Goal: Task Accomplishment & Management: Manage account settings

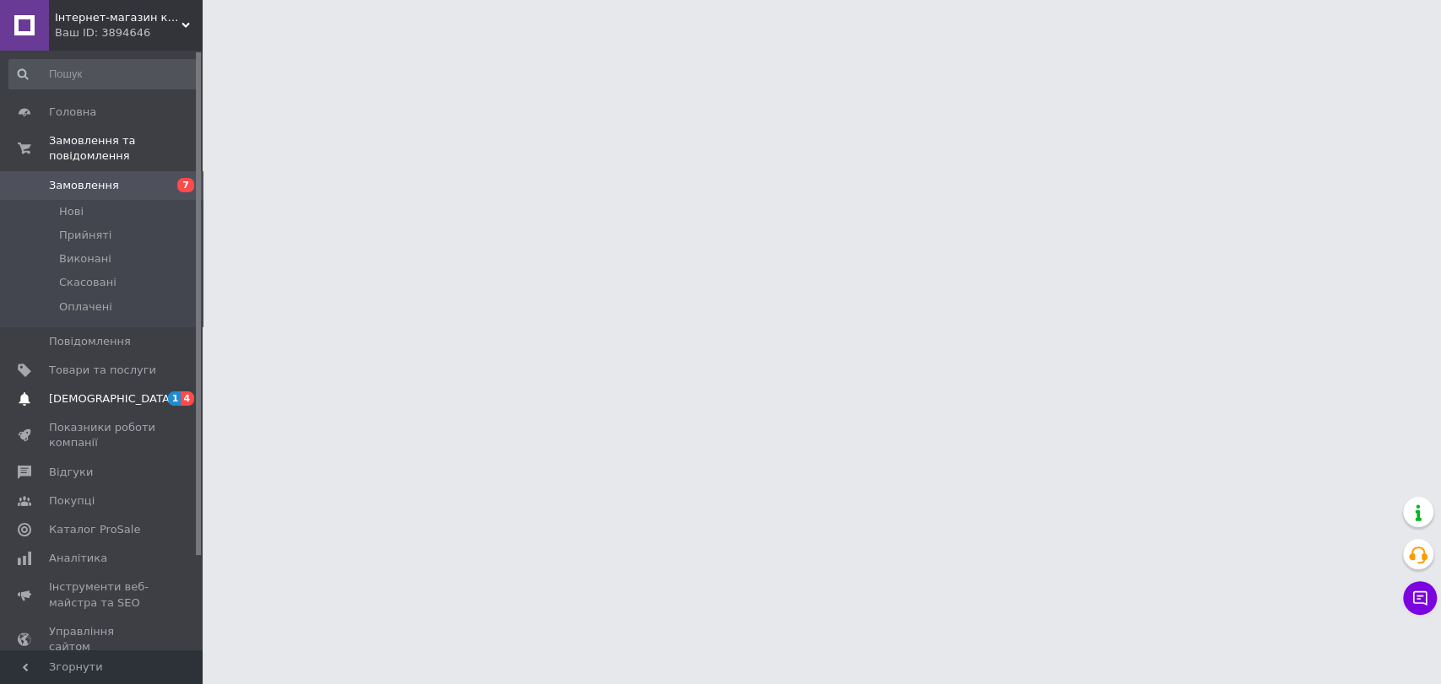
click at [92, 392] on span "[DEMOGRAPHIC_DATA]" at bounding box center [111, 399] width 125 height 15
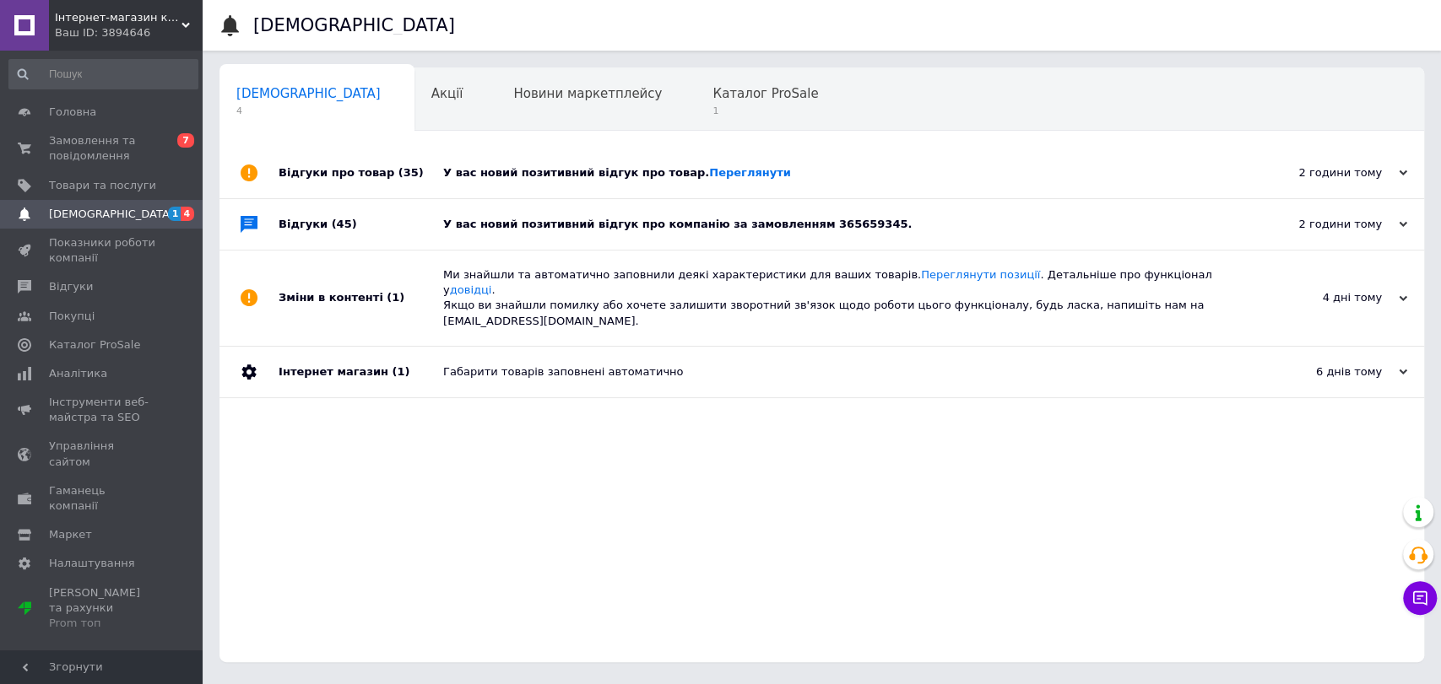
click at [619, 187] on div "У вас новий позитивний відгук про товар. [GEOGRAPHIC_DATA]" at bounding box center [840, 173] width 795 height 51
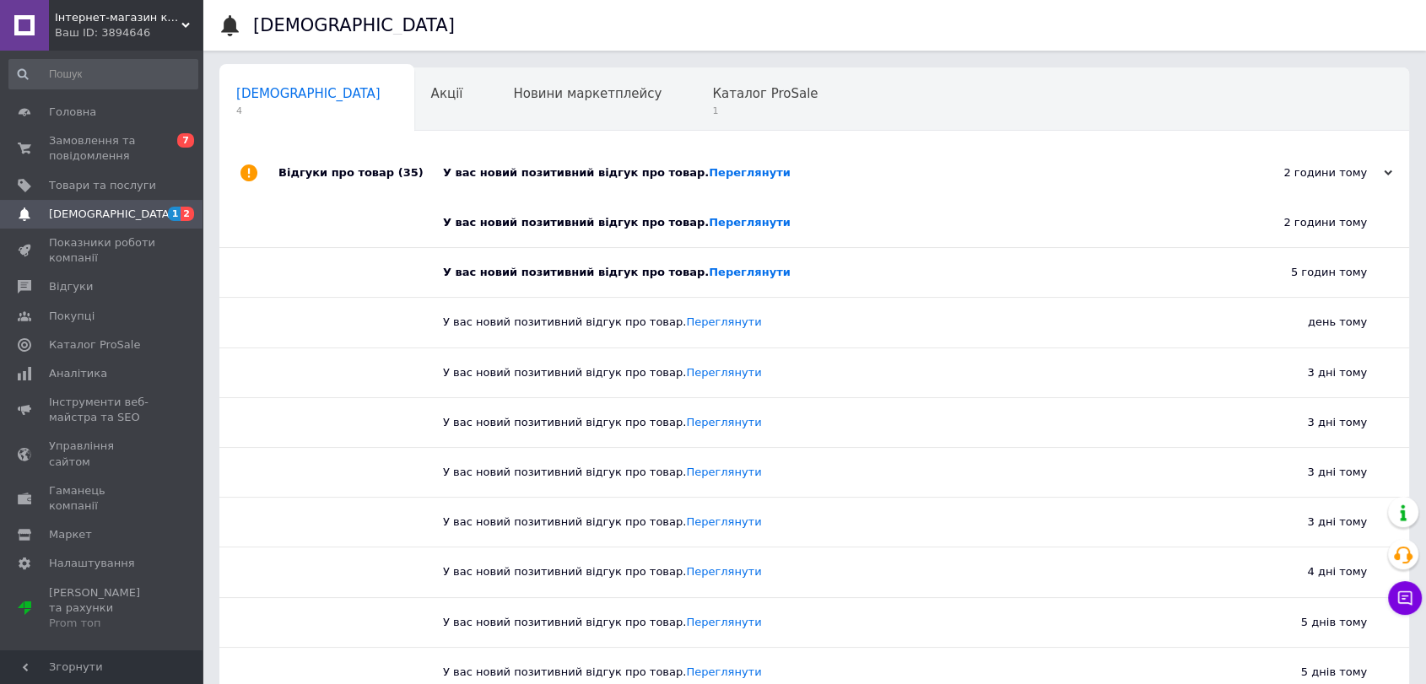
click at [95, 217] on span "[DEMOGRAPHIC_DATA]" at bounding box center [111, 214] width 125 height 15
click at [85, 213] on span "[DEMOGRAPHIC_DATA]" at bounding box center [111, 214] width 125 height 15
click at [46, 292] on span at bounding box center [24, 286] width 49 height 15
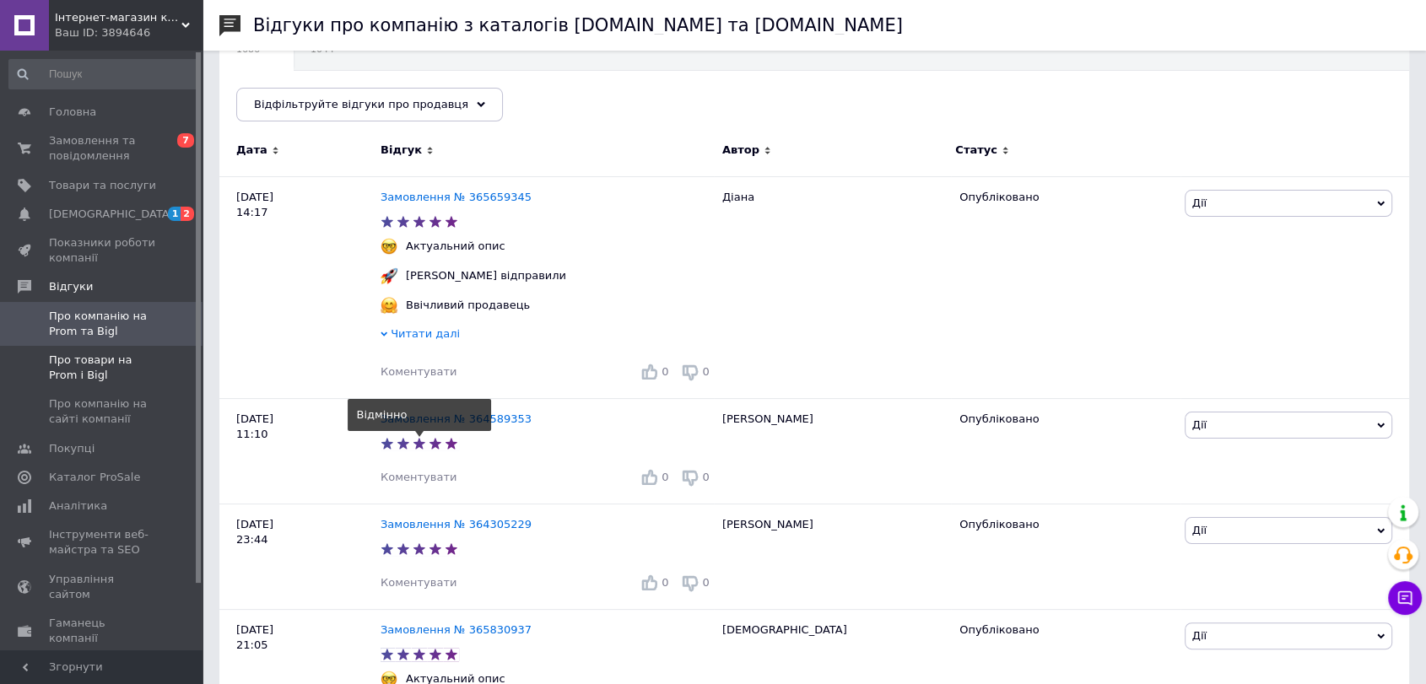
scroll to position [281, 0]
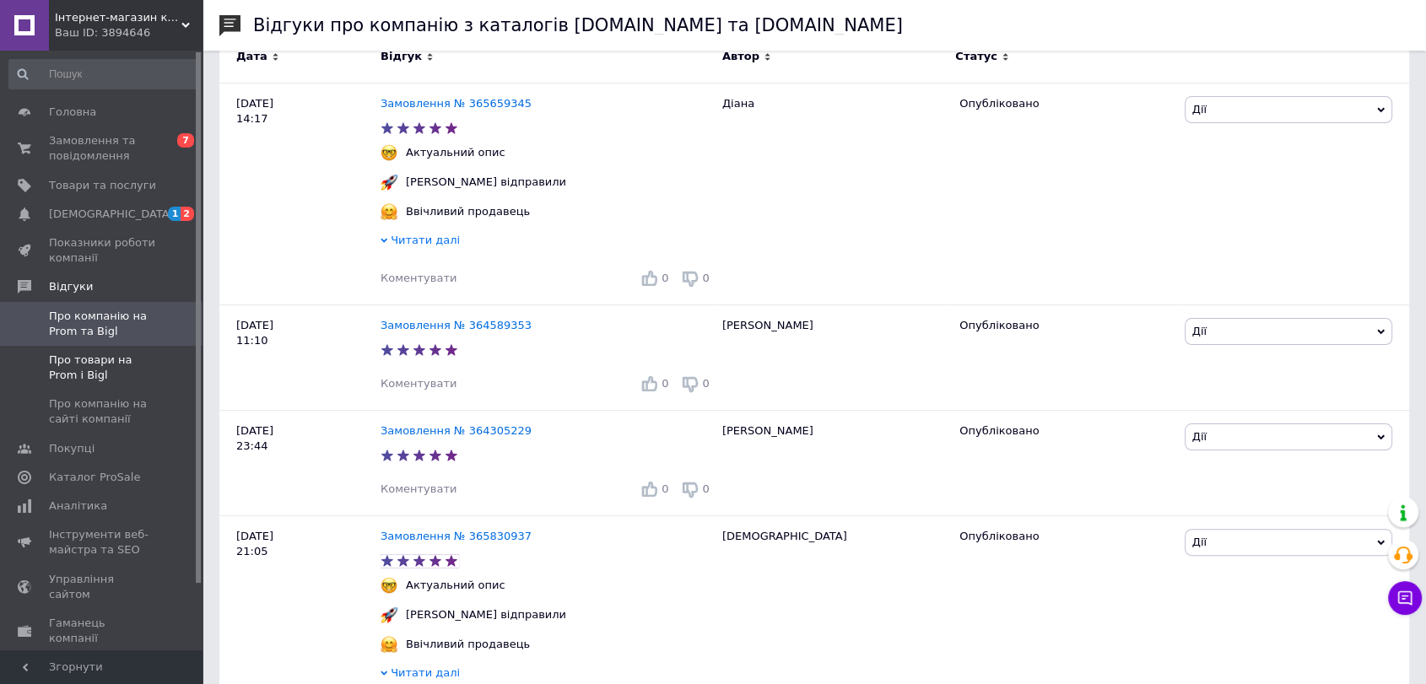
click at [84, 375] on span "Про товари на Prom і Bigl" at bounding box center [102, 368] width 107 height 30
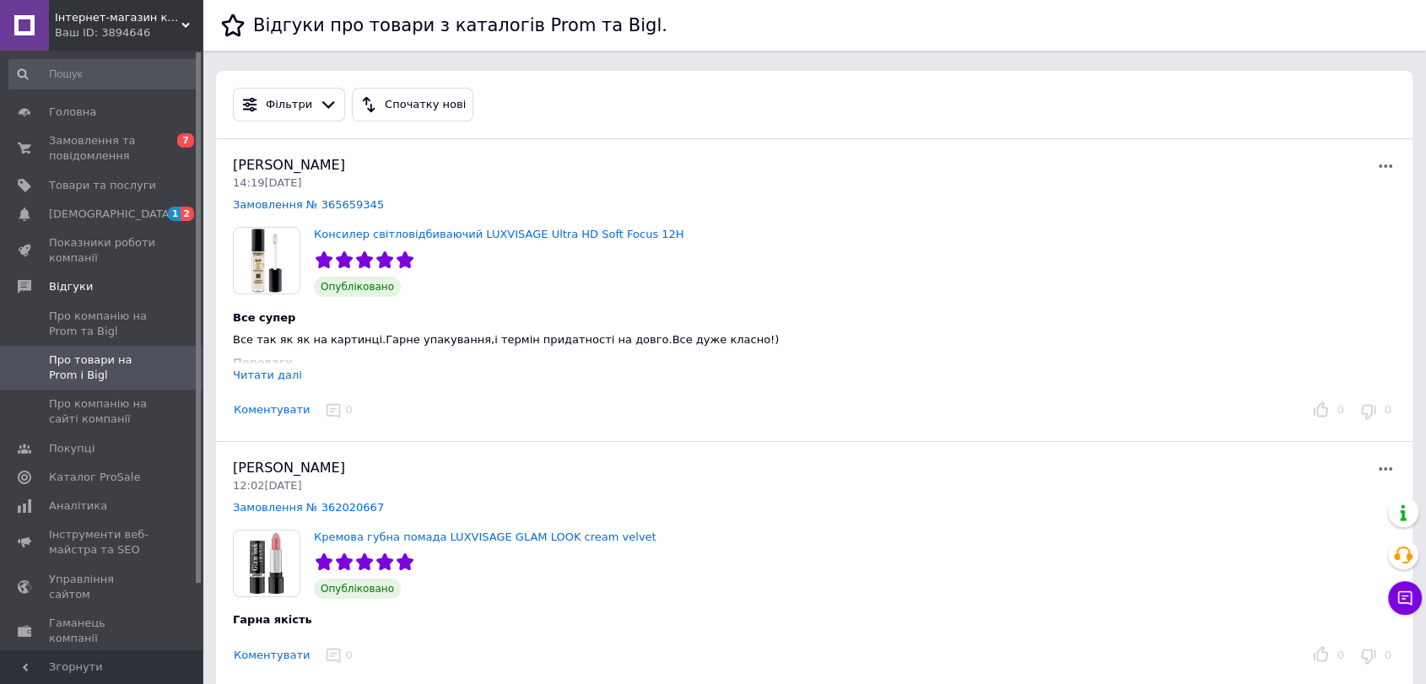
click at [246, 379] on div "Читати далі" at bounding box center [267, 375] width 69 height 13
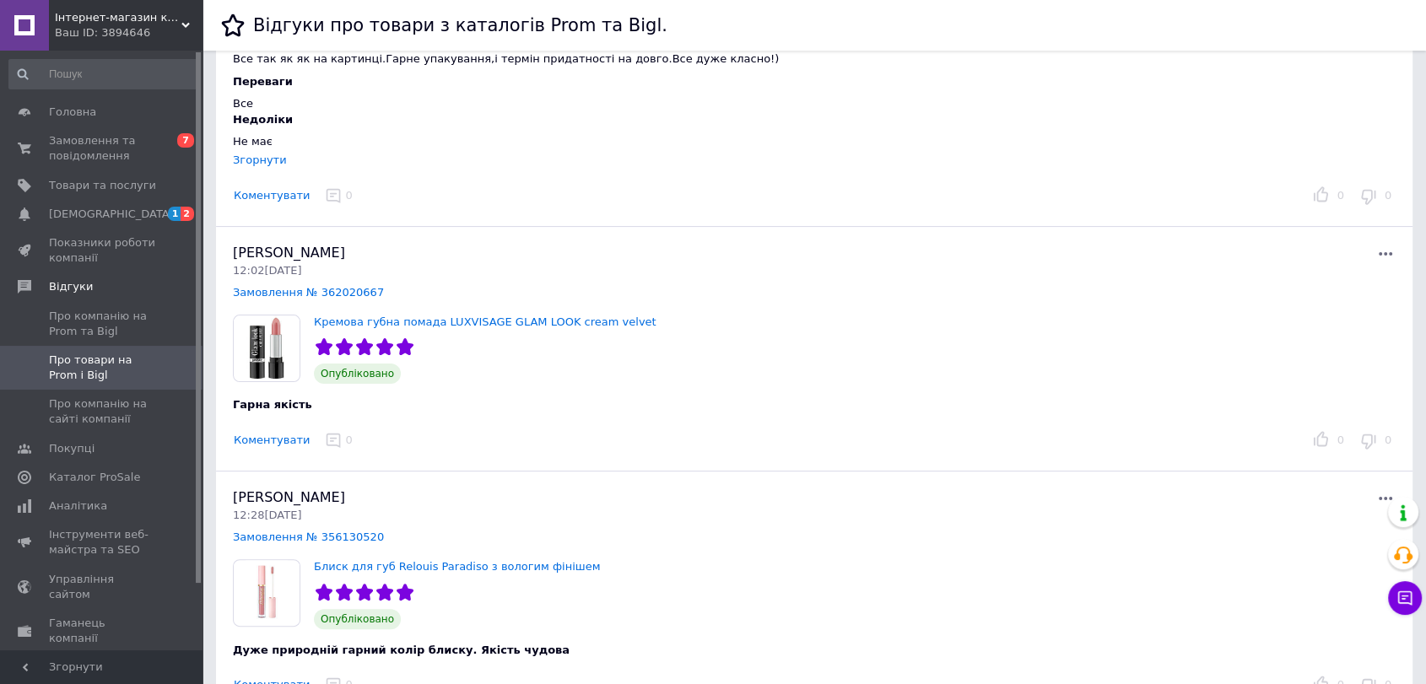
scroll to position [375, 0]
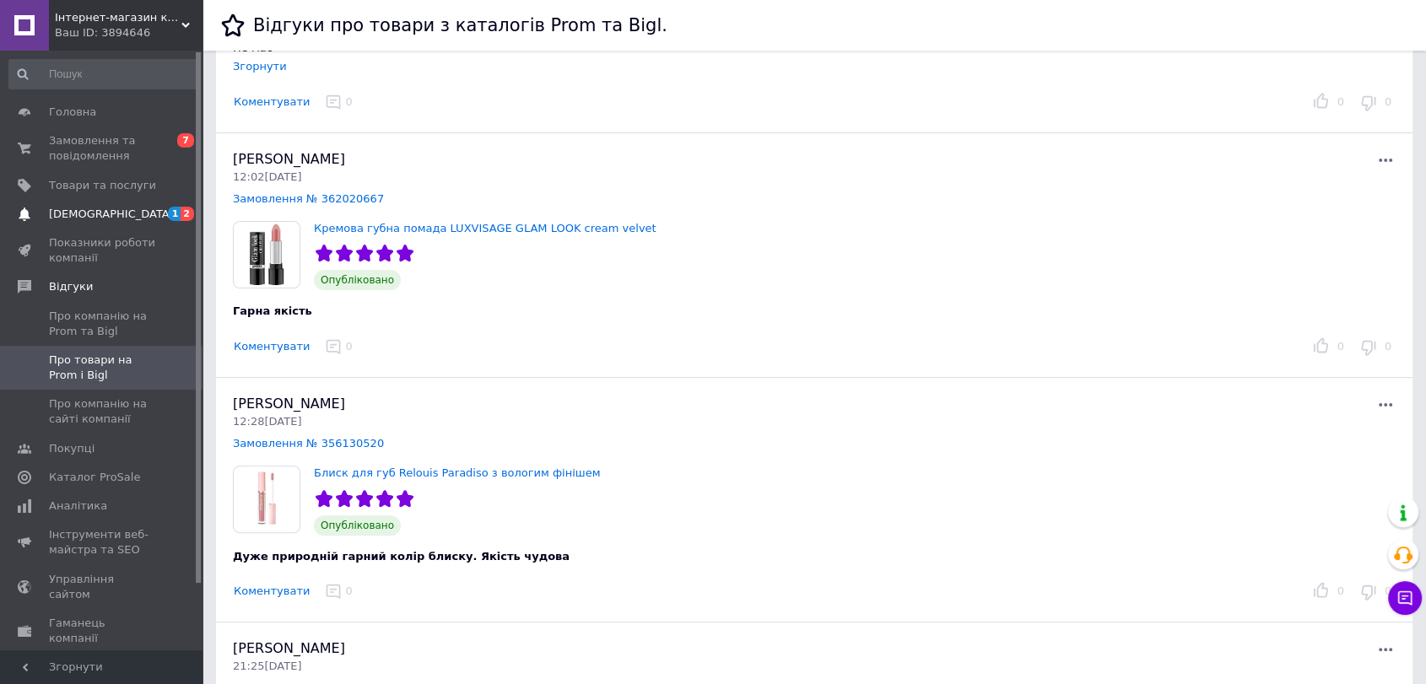
click at [90, 213] on span "[DEMOGRAPHIC_DATA]" at bounding box center [111, 214] width 125 height 15
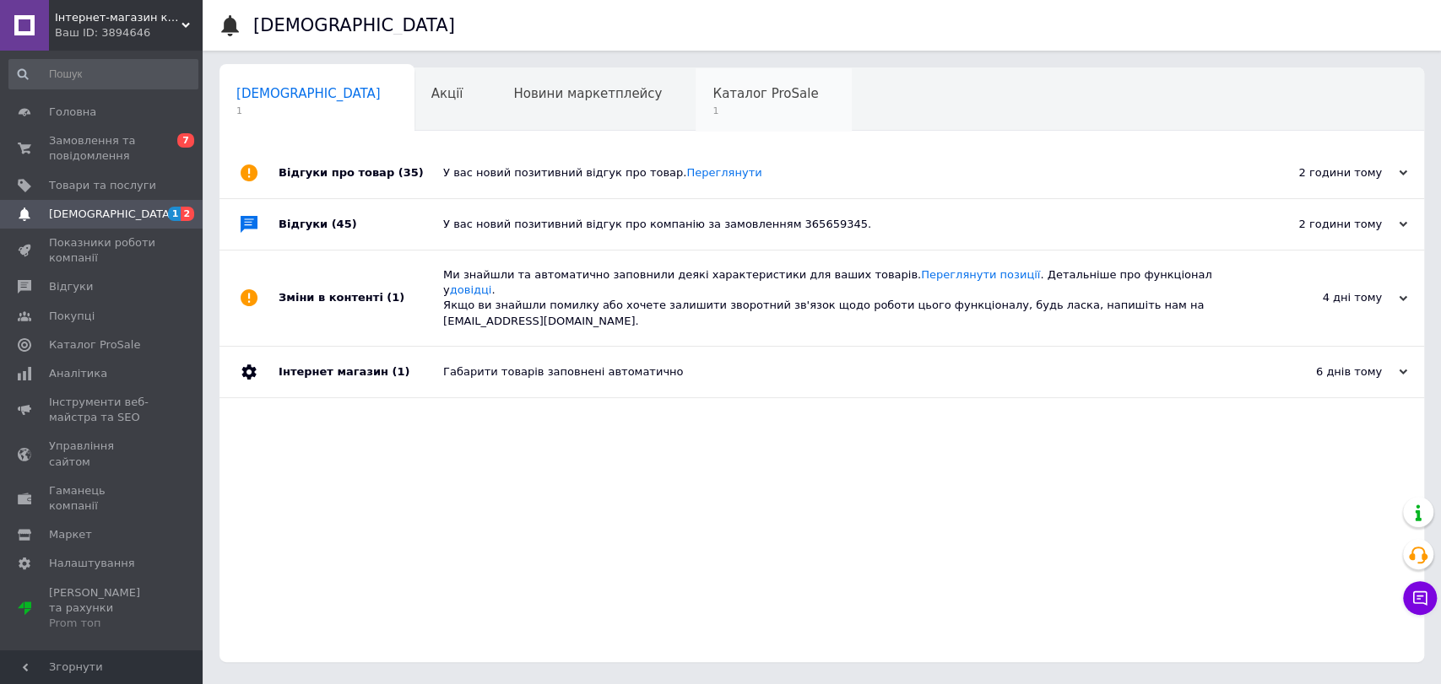
click at [712, 106] on span "1" at bounding box center [764, 111] width 105 height 13
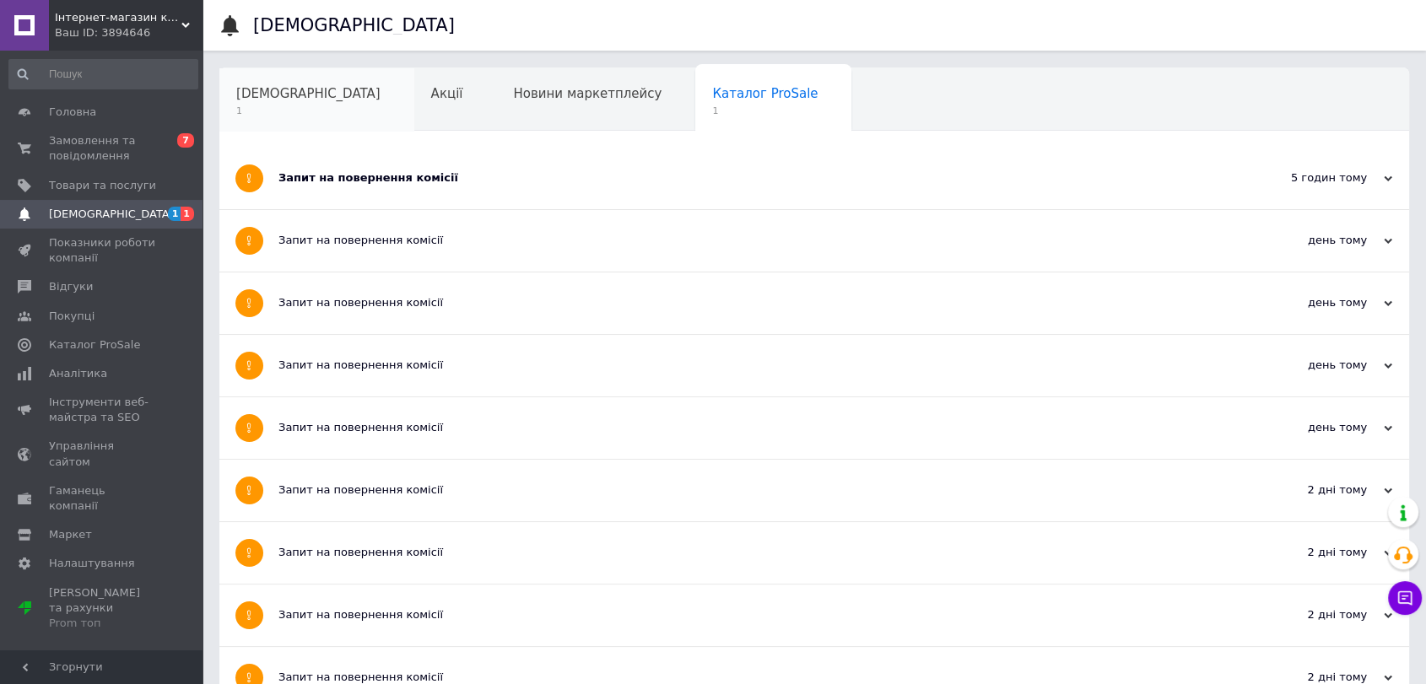
click at [241, 100] on span "[DEMOGRAPHIC_DATA]" at bounding box center [308, 93] width 144 height 15
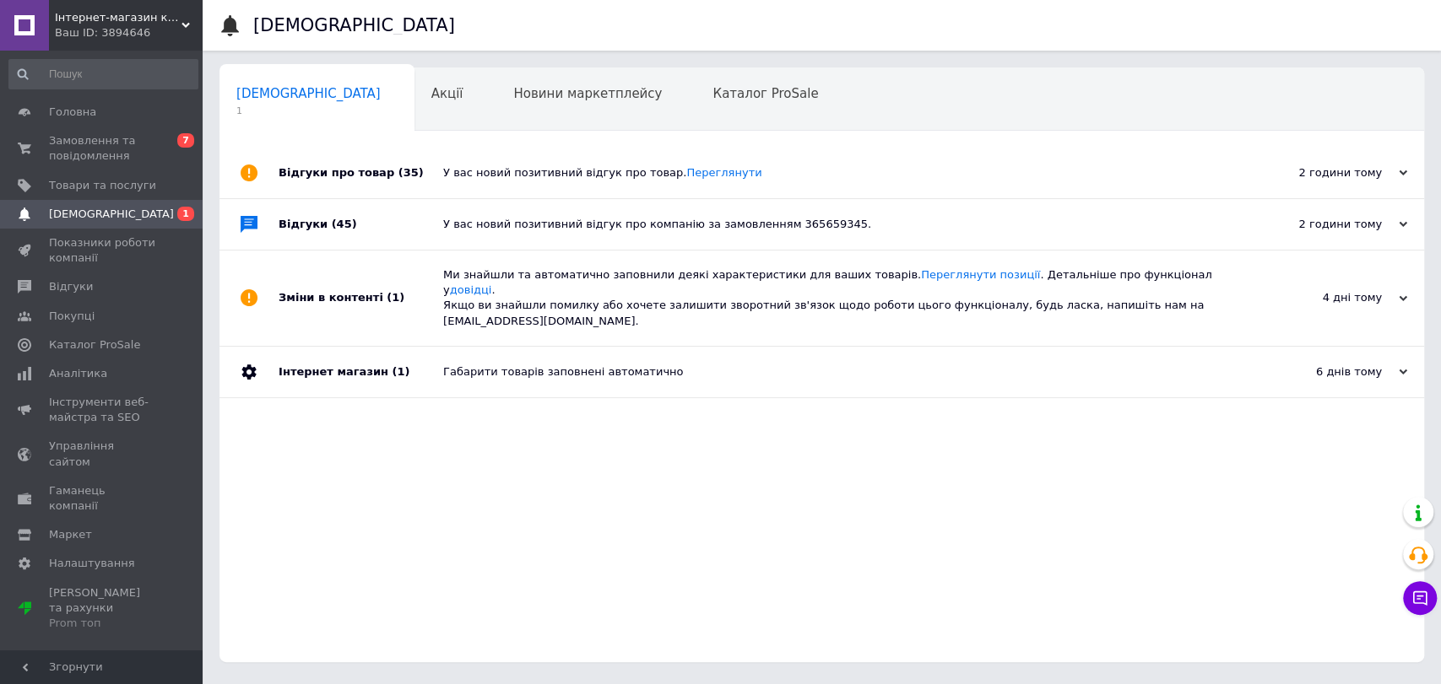
click at [348, 245] on div "Відгуки (45)" at bounding box center [361, 224] width 165 height 51
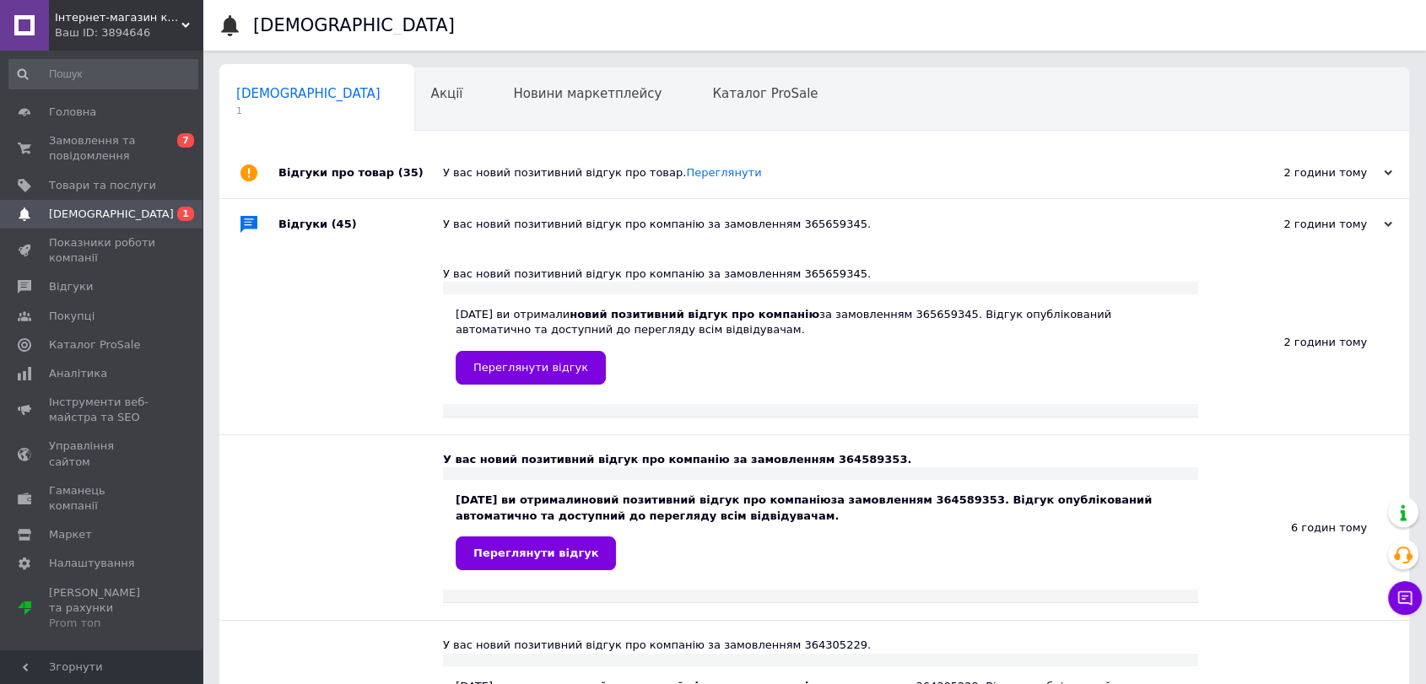
click at [348, 244] on div "Відгуки (45)" at bounding box center [361, 224] width 165 height 51
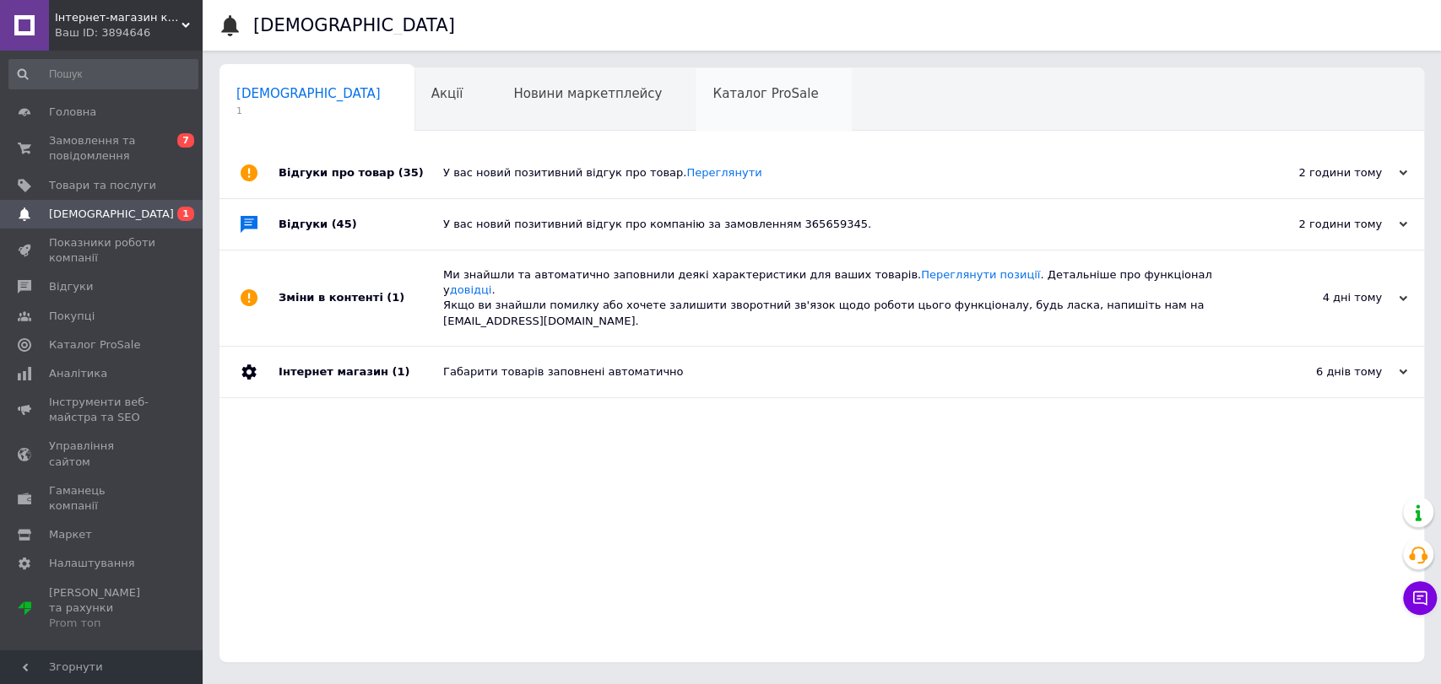
click at [695, 105] on div "Каталог ProSale" at bounding box center [773, 100] width 156 height 64
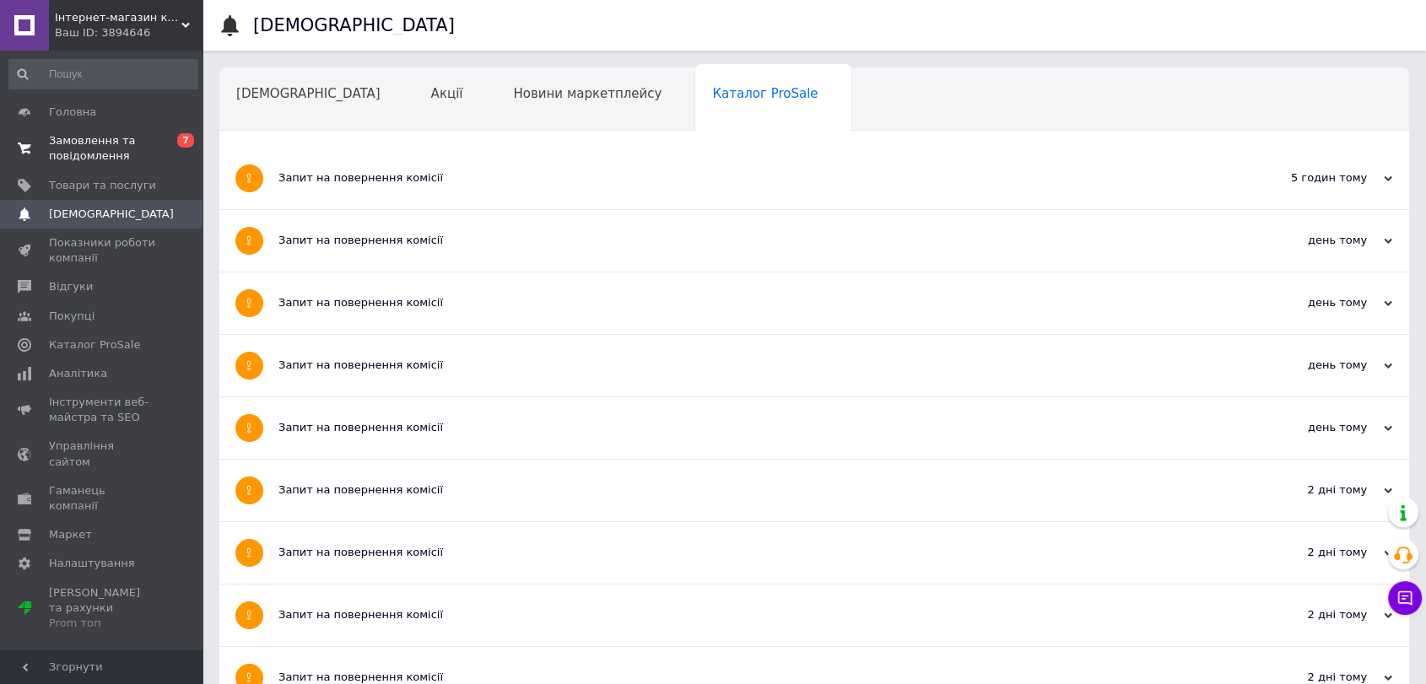
click at [95, 149] on span "Замовлення та повідомлення" at bounding box center [102, 148] width 107 height 30
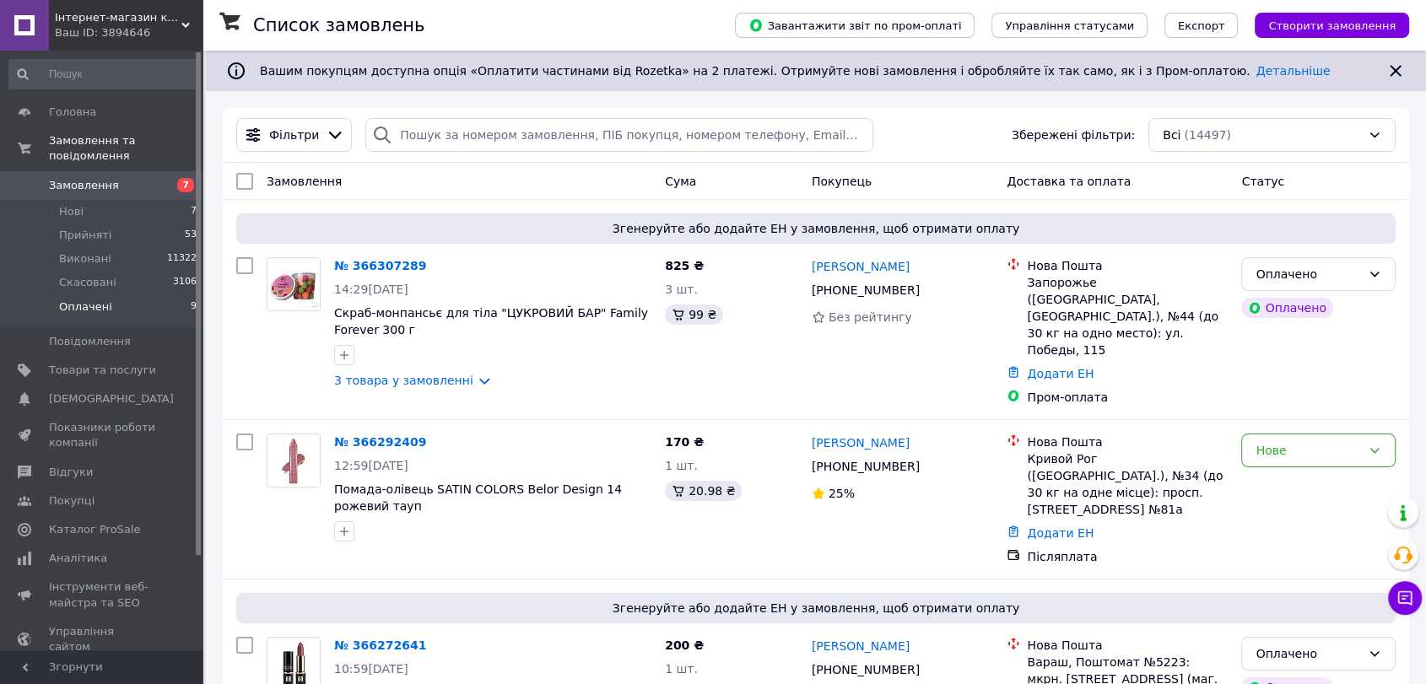
click at [76, 300] on span "Оплачені" at bounding box center [85, 307] width 53 height 15
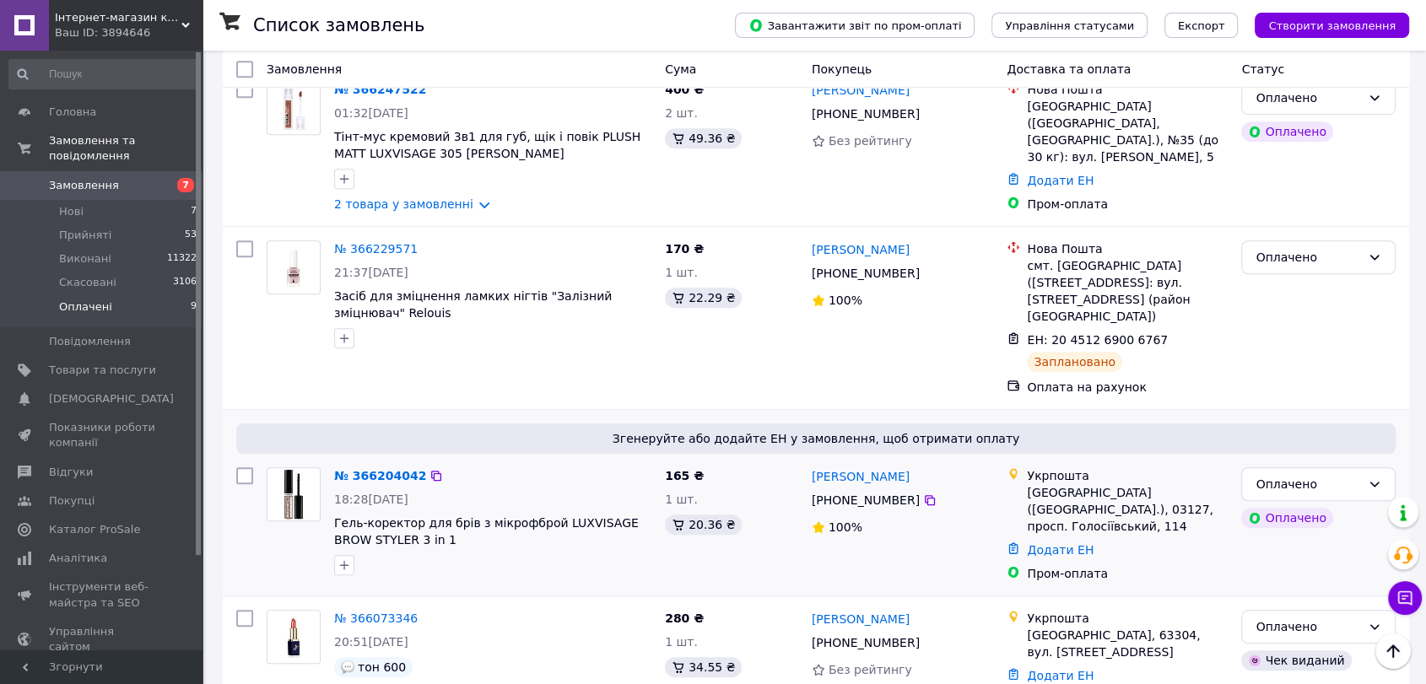
scroll to position [1031, 0]
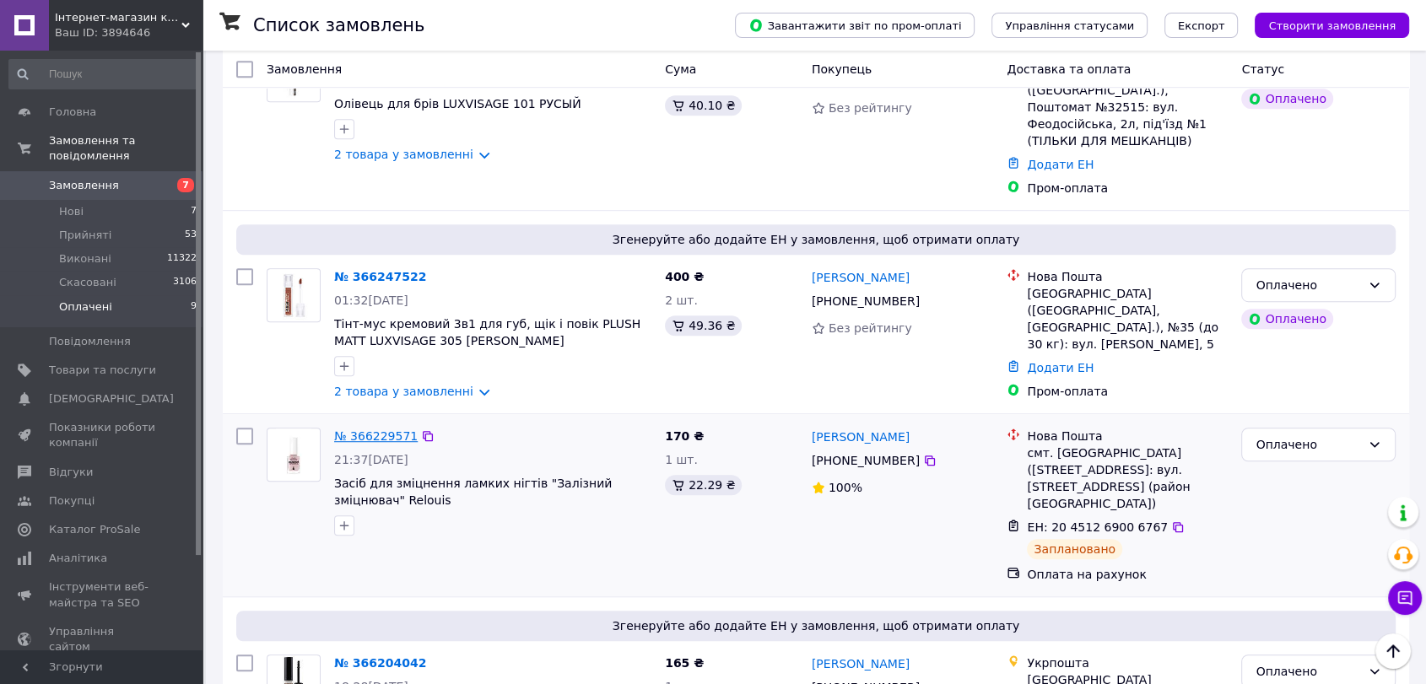
click at [383, 430] on link "№ 366229571" at bounding box center [376, 437] width 84 height 14
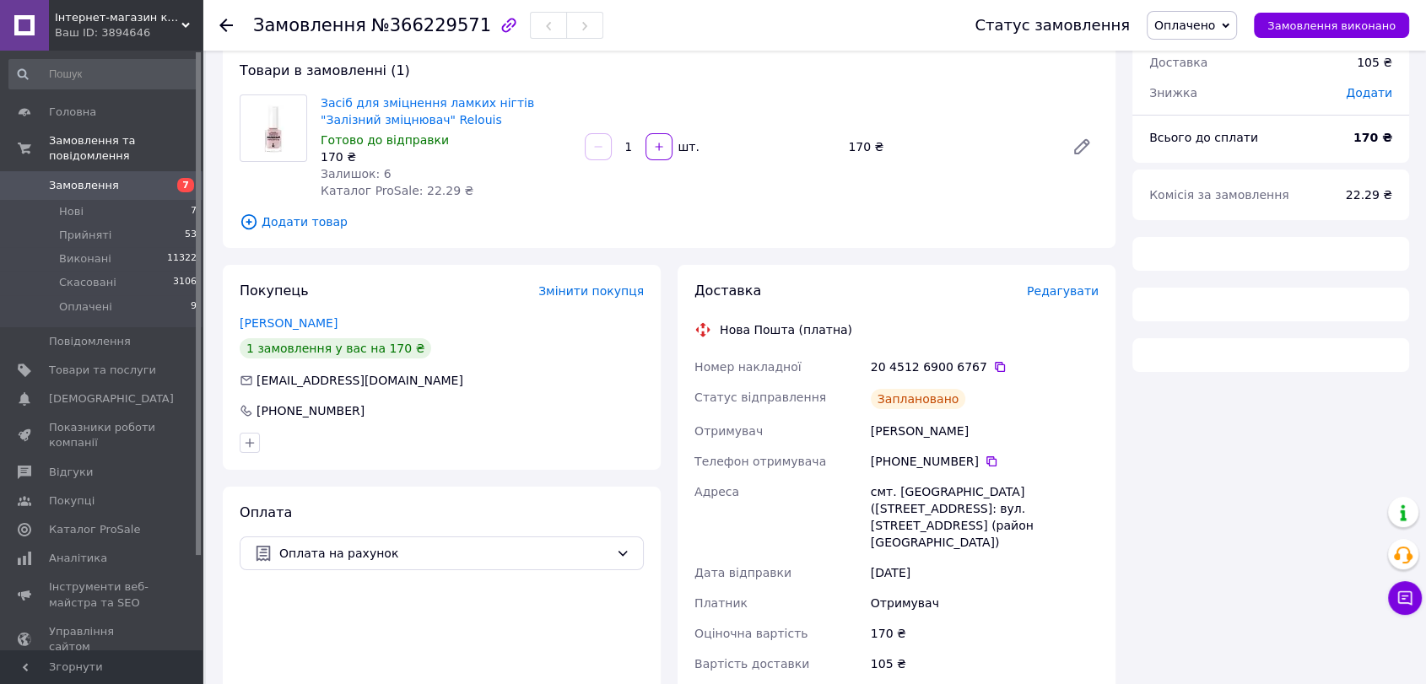
scroll to position [187, 0]
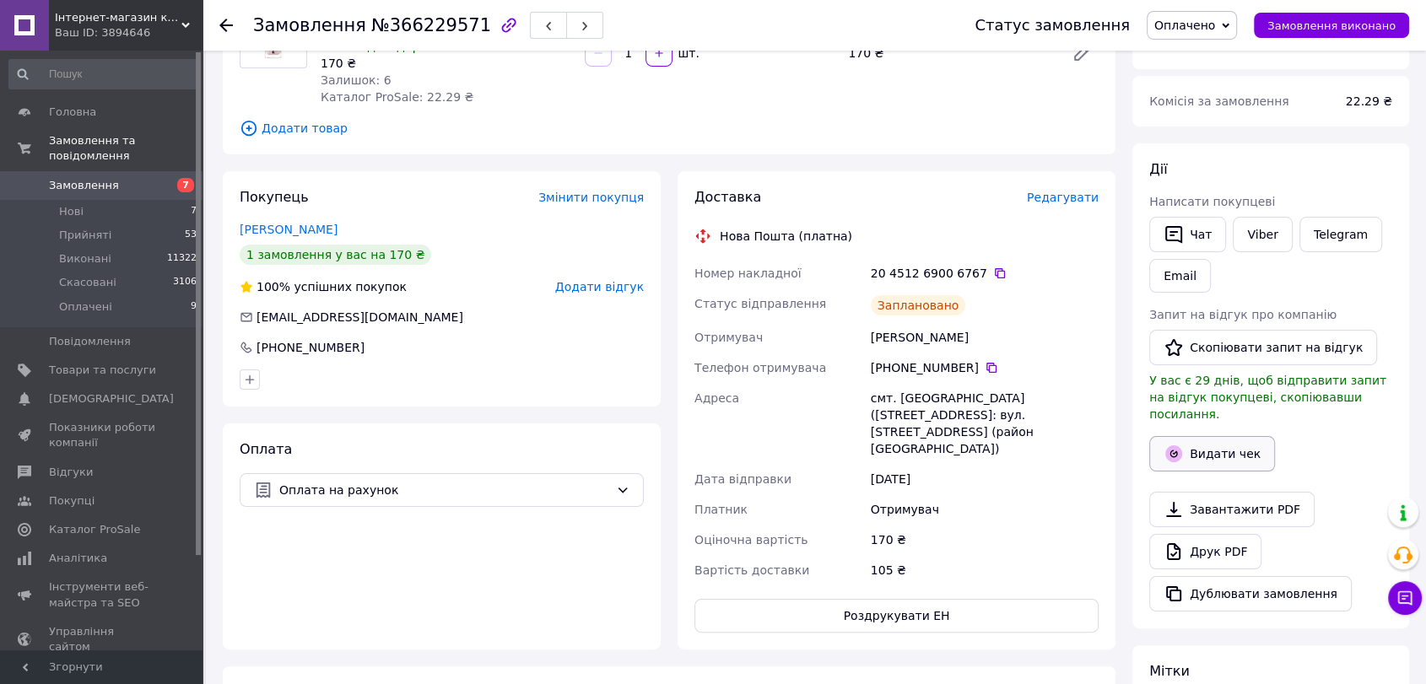
click at [1215, 441] on button "Видати чек" at bounding box center [1213, 453] width 126 height 35
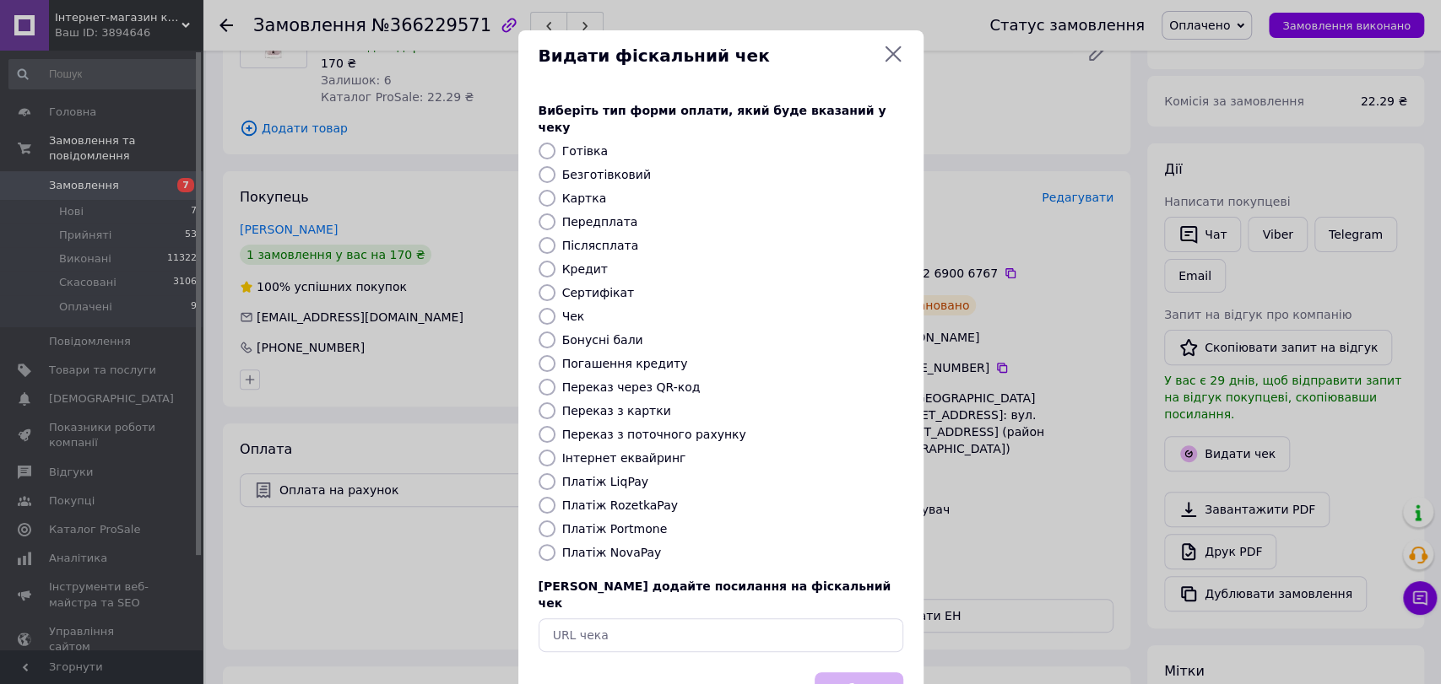
click at [591, 168] on label "Безготівковий" at bounding box center [606, 175] width 89 height 14
click at [555, 166] on input "Безготівковий" at bounding box center [546, 174] width 17 height 17
radio input "true"
click at [852, 673] on button "Вибрати" at bounding box center [858, 691] width 89 height 36
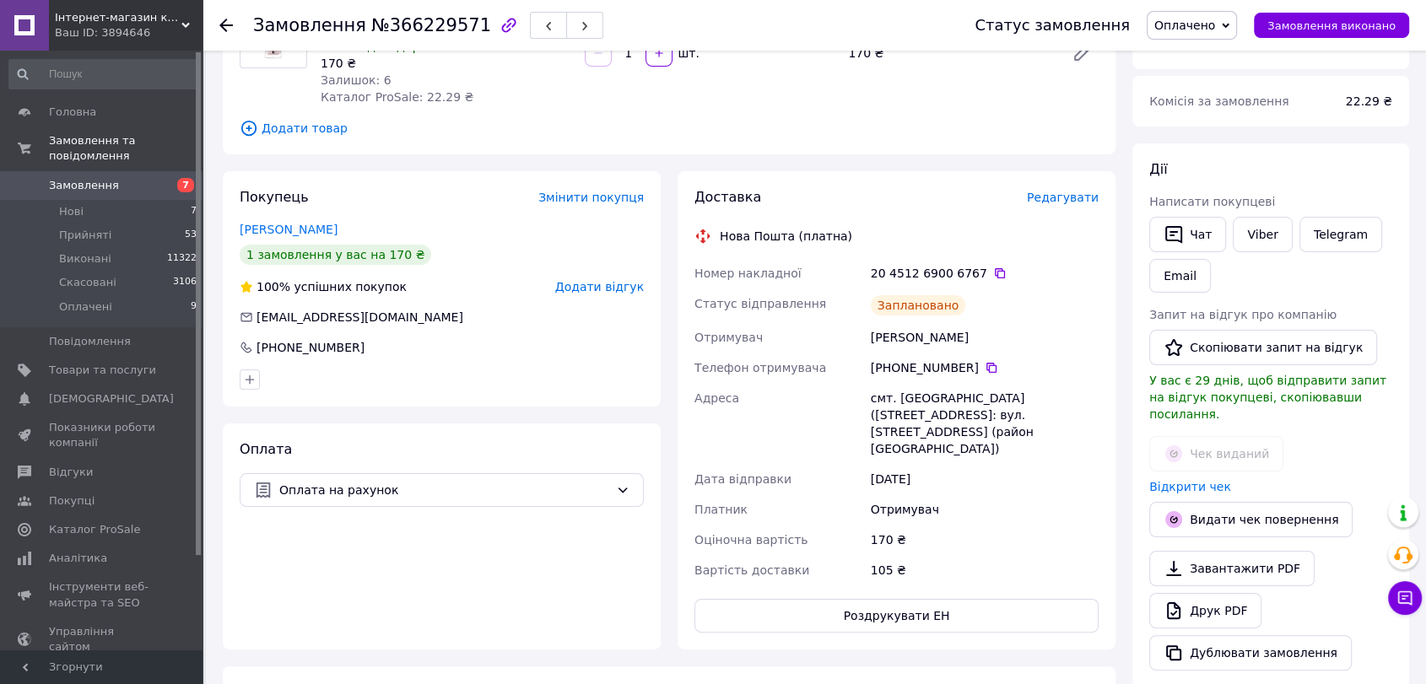
click at [1215, 28] on span "Оплачено" at bounding box center [1185, 26] width 61 height 14
click at [1209, 52] on li "Прийнято" at bounding box center [1192, 58] width 89 height 25
drag, startPoint x: 872, startPoint y: 336, endPoint x: 973, endPoint y: 339, distance: 101.3
click at [973, 339] on div "Нікітченко Інна" at bounding box center [985, 337] width 235 height 30
copy div "Нікітченко Інна"
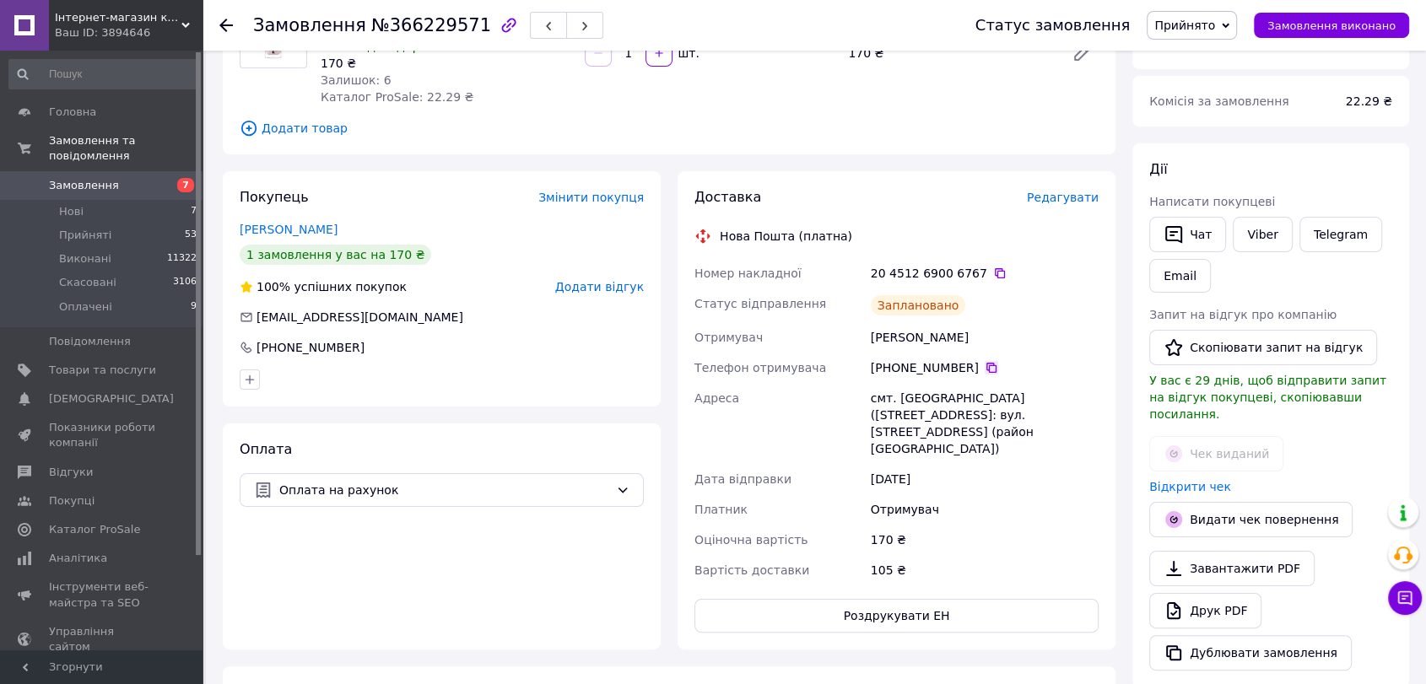
click at [987, 367] on icon at bounding box center [992, 368] width 10 height 10
click at [88, 300] on span "Оплачені" at bounding box center [85, 307] width 53 height 15
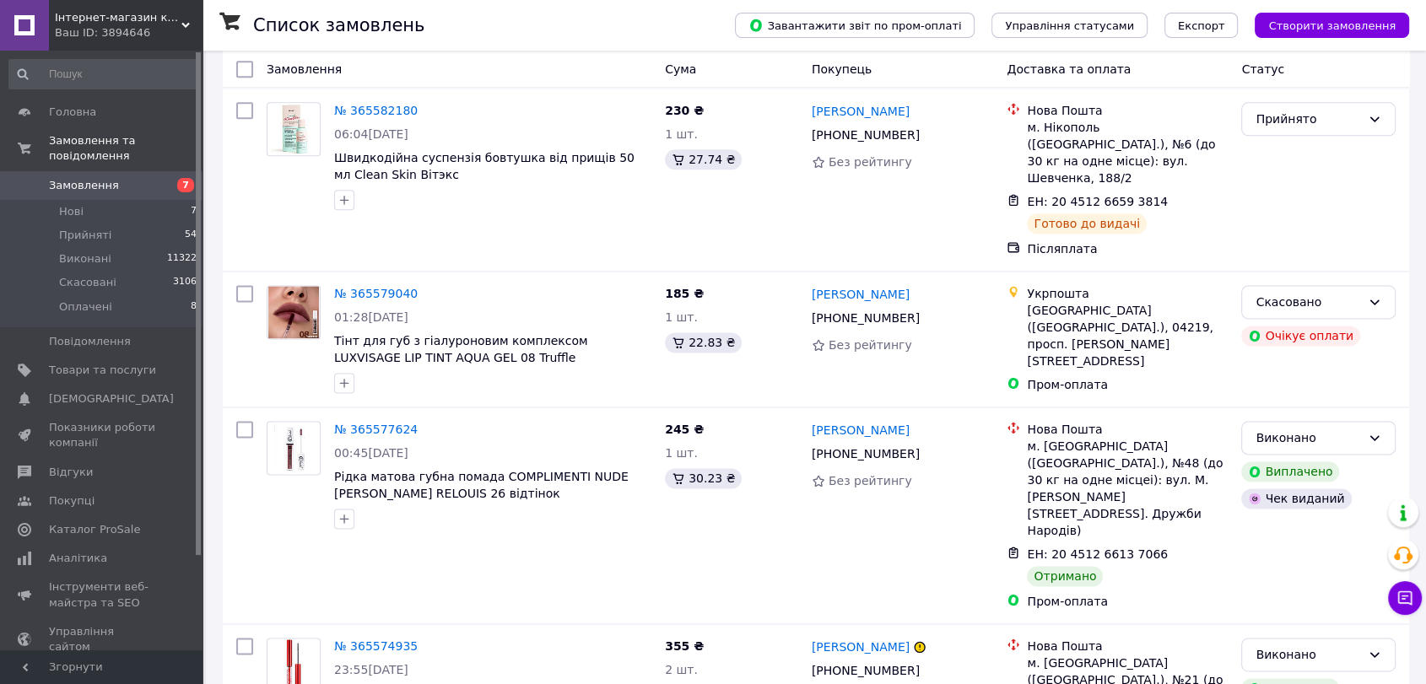
scroll to position [15134, 0]
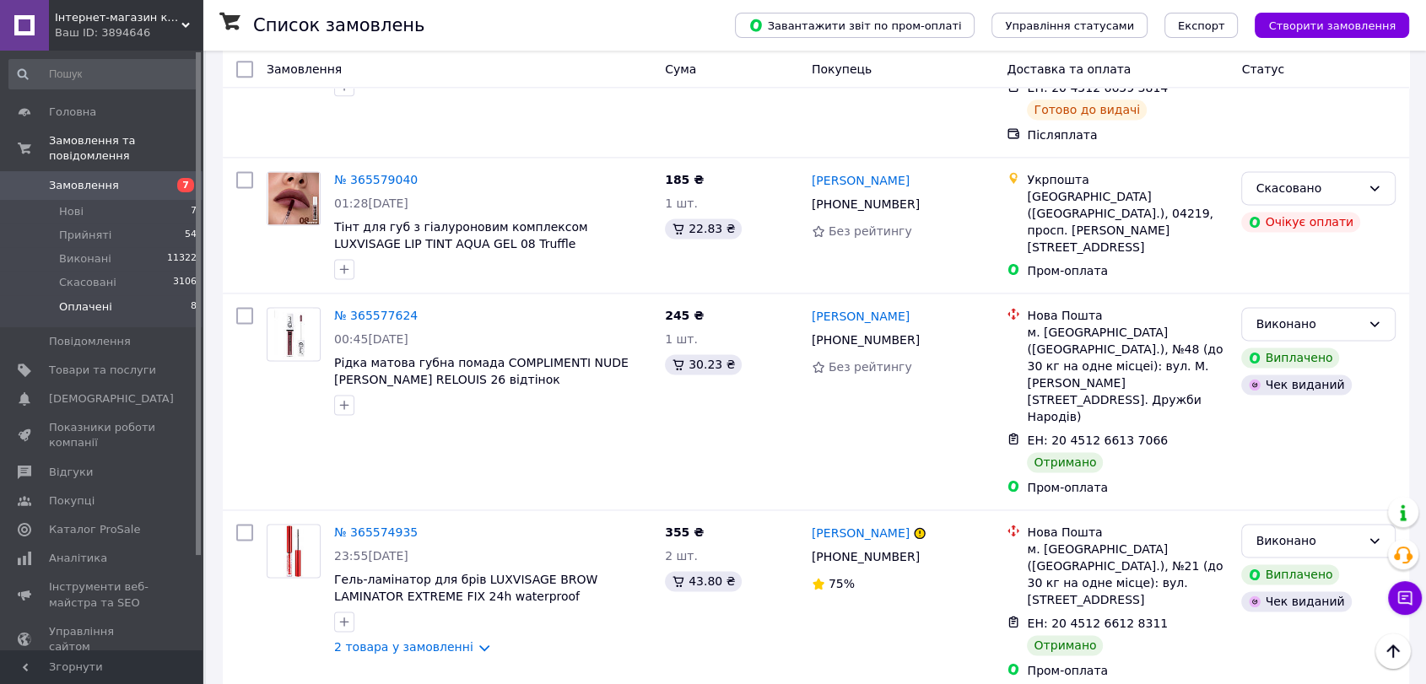
click at [71, 300] on span "Оплачені" at bounding box center [85, 307] width 53 height 15
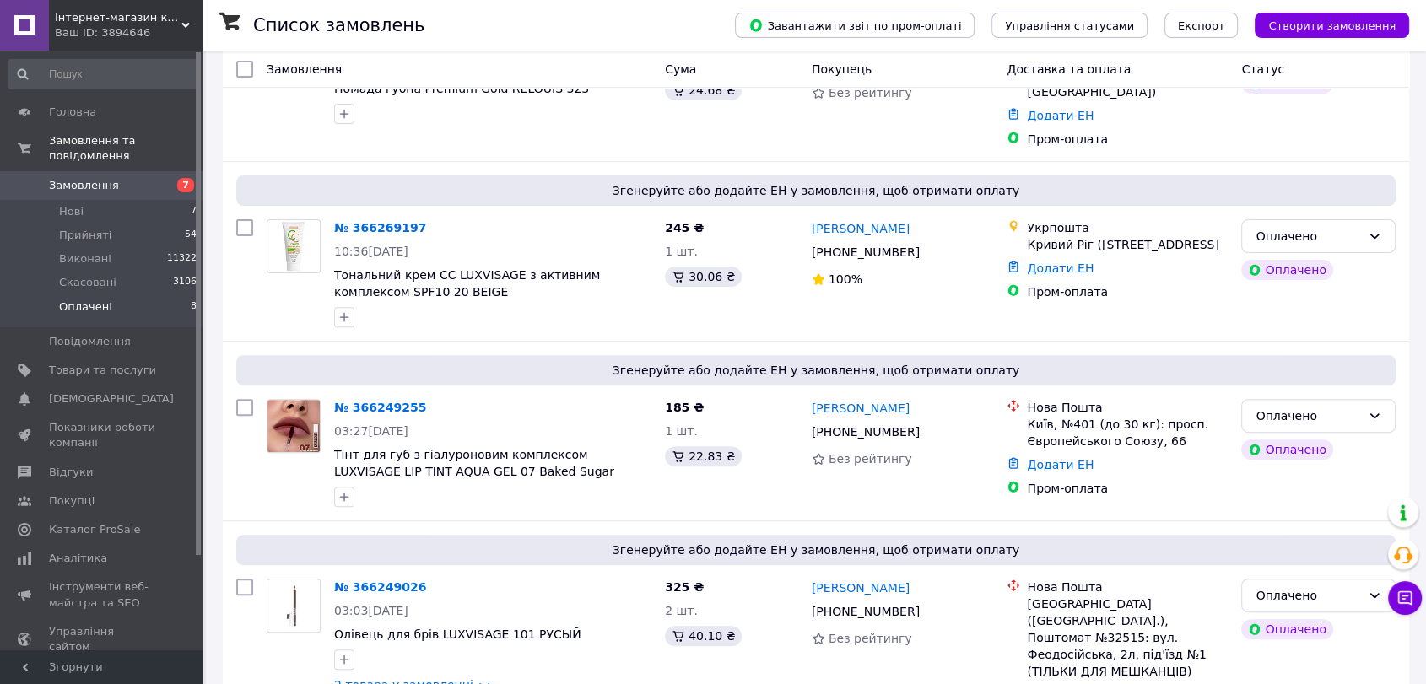
scroll to position [1052, 0]
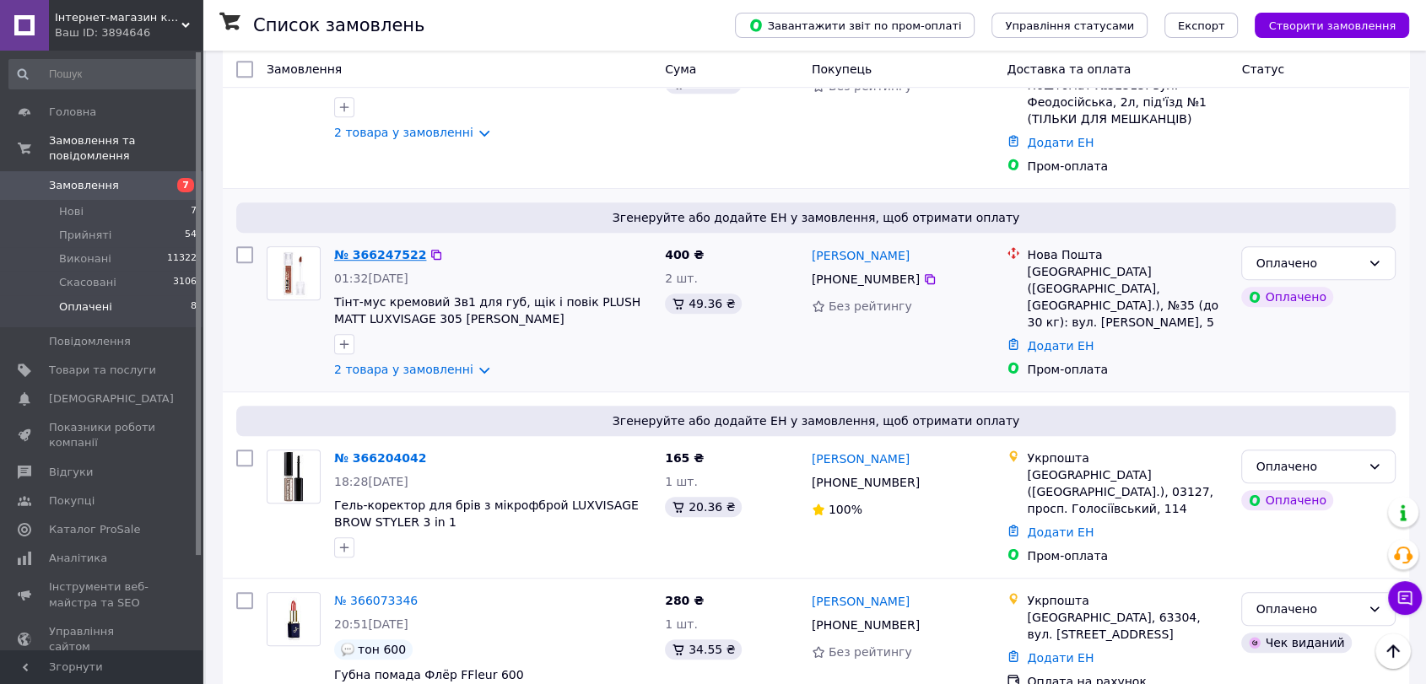
click at [338, 248] on link "№ 366247522" at bounding box center [380, 255] width 92 height 14
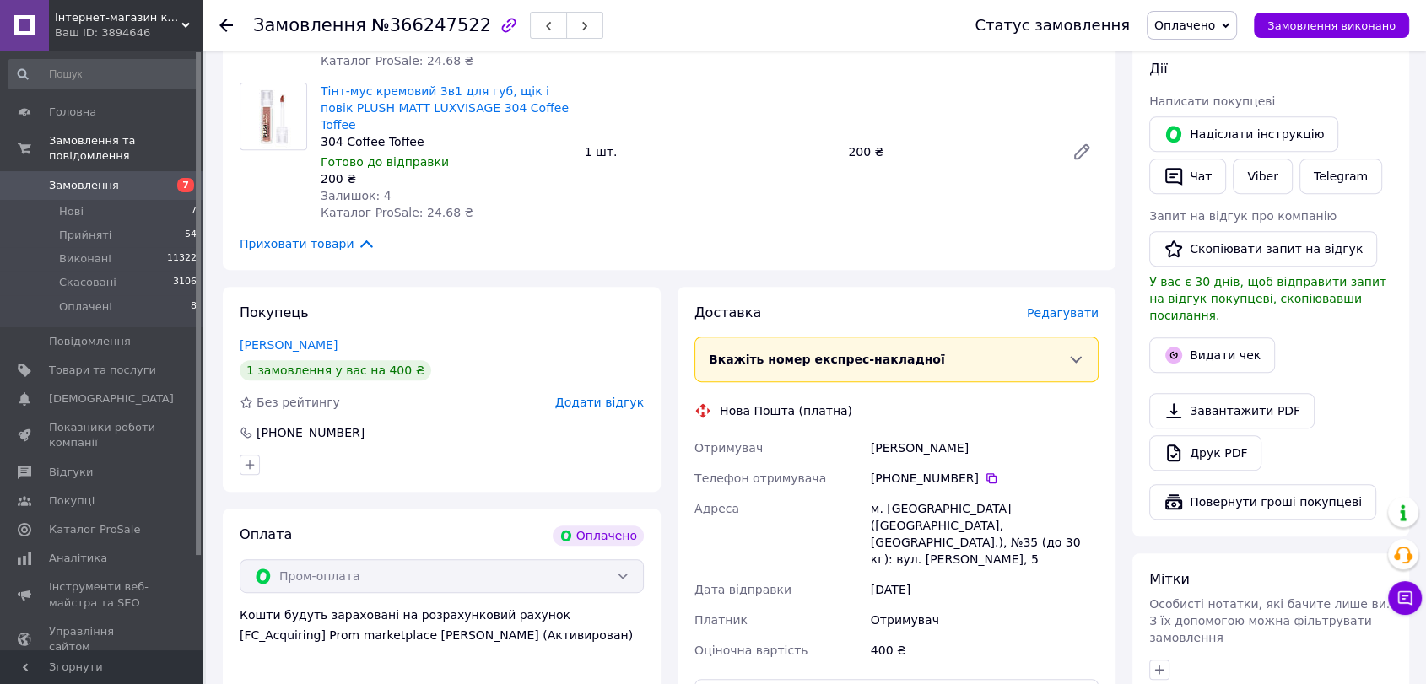
scroll to position [429, 0]
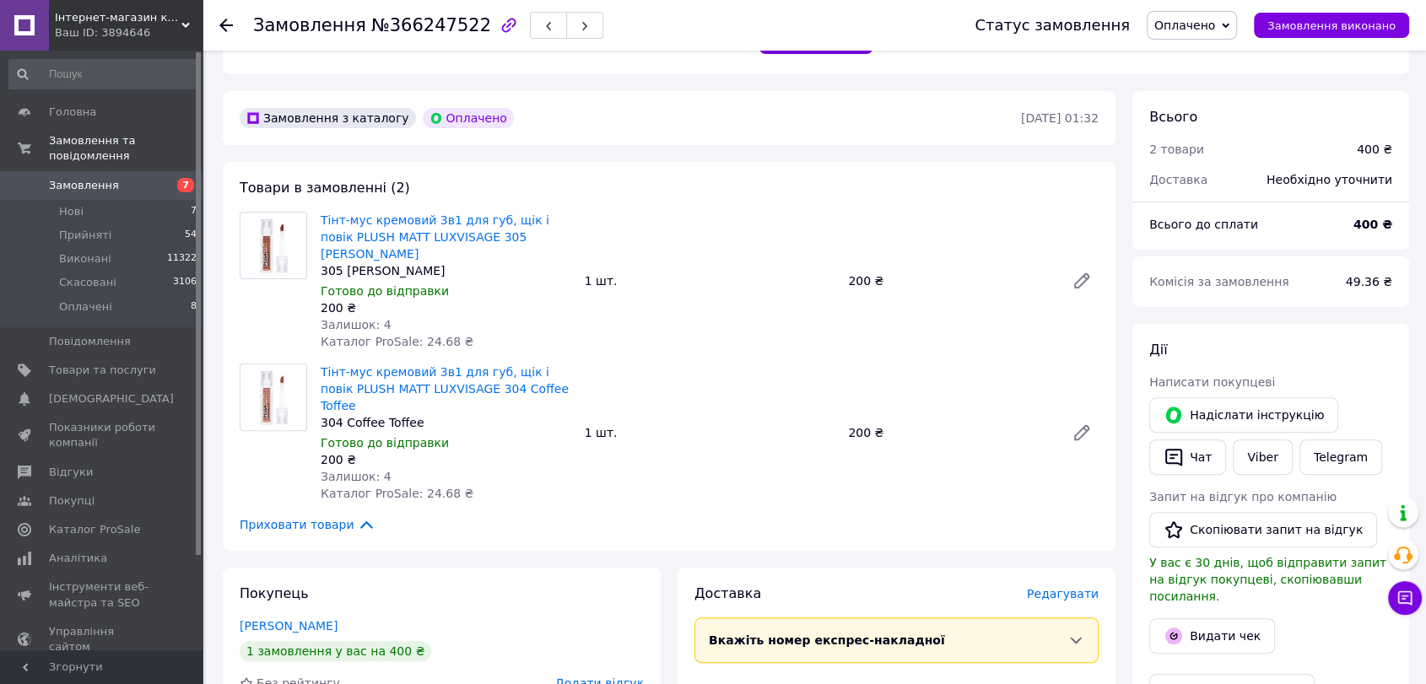
click at [1198, 32] on span "Оплачено" at bounding box center [1185, 26] width 61 height 14
click at [1198, 54] on li "Прийнято" at bounding box center [1192, 58] width 89 height 25
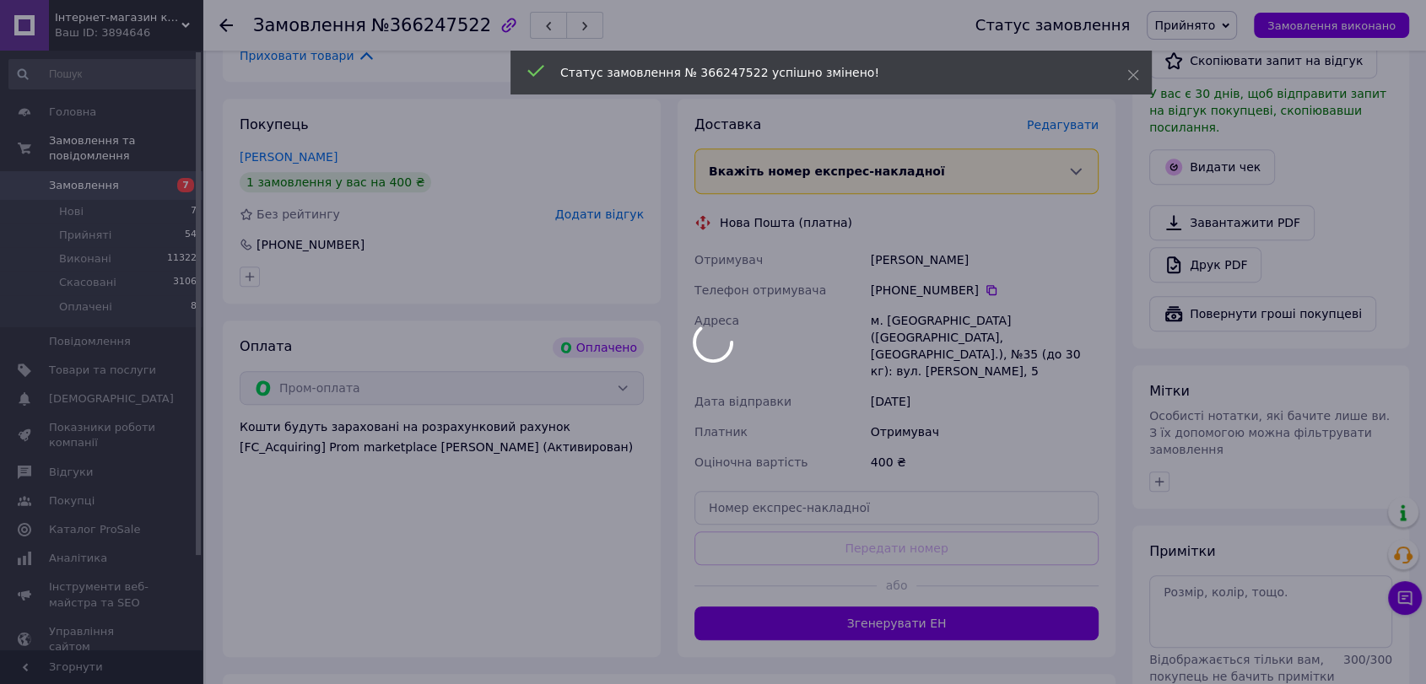
click at [857, 549] on div at bounding box center [713, 342] width 1426 height 684
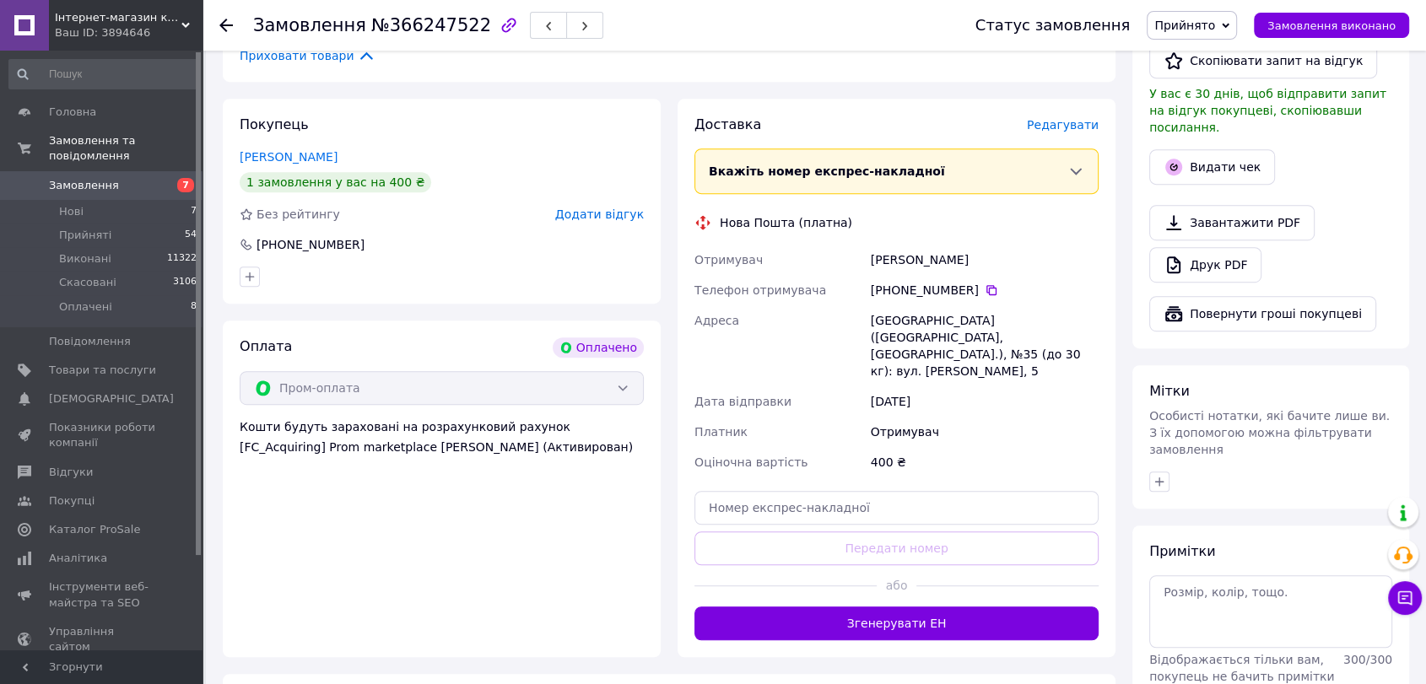
drag, startPoint x: 872, startPoint y: 208, endPoint x: 972, endPoint y: 210, distance: 100.5
click at [972, 245] on div "Огнянова Дарья" at bounding box center [985, 260] width 235 height 30
copy div "Огнянова Дарья"
click at [922, 607] on button "Згенерувати ЕН" at bounding box center [897, 624] width 404 height 34
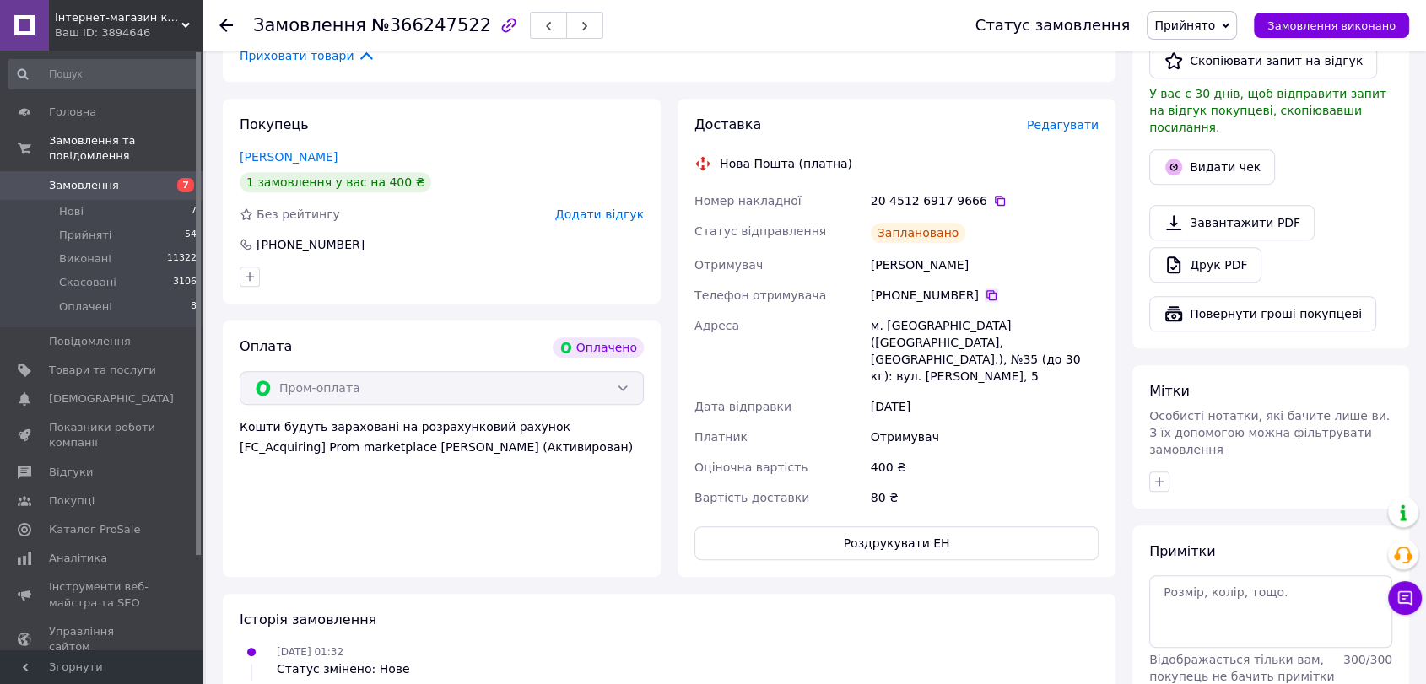
click at [985, 289] on icon at bounding box center [992, 296] width 14 height 14
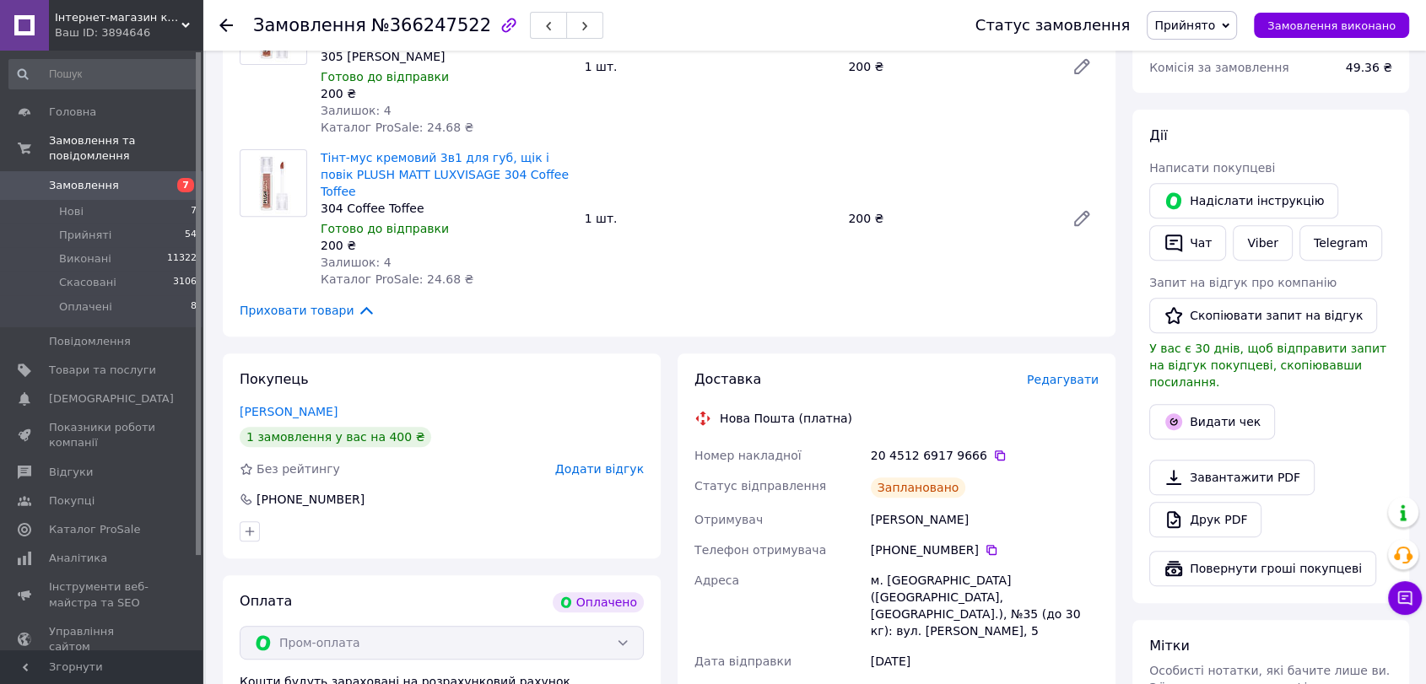
scroll to position [549, 0]
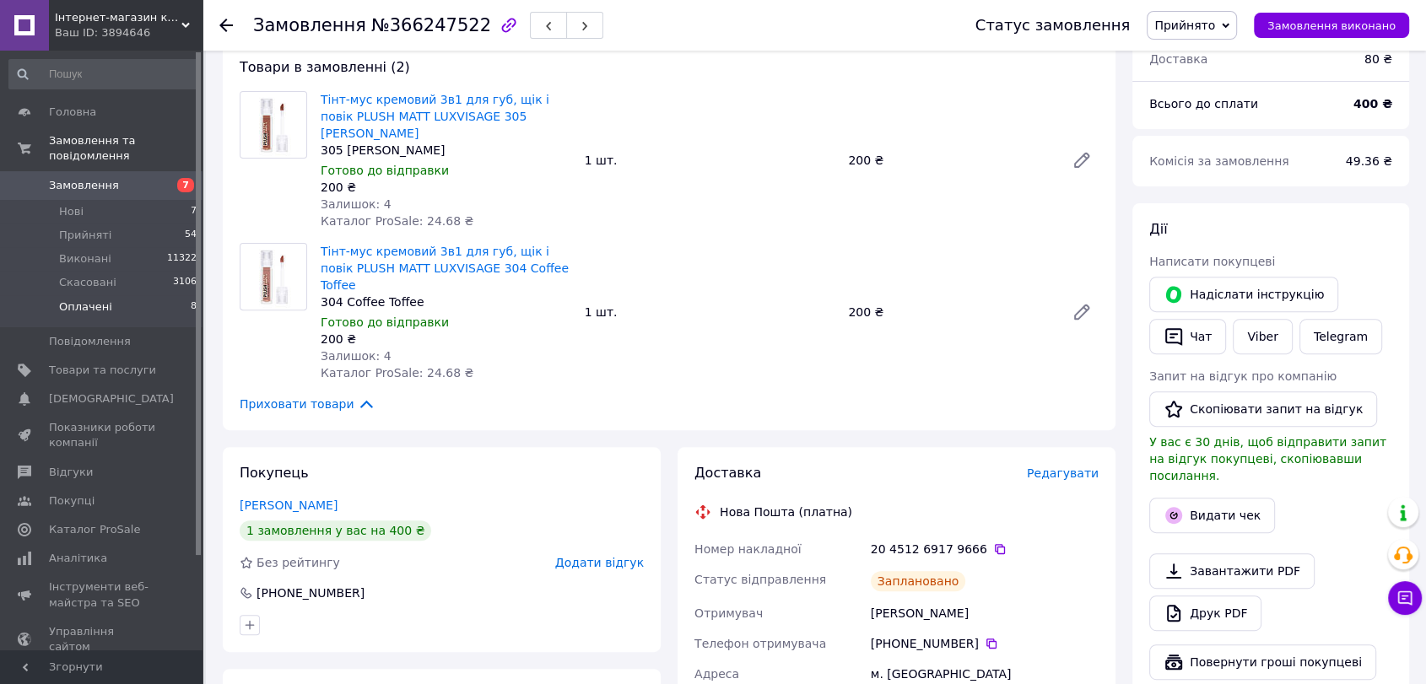
click at [93, 300] on span "Оплачені" at bounding box center [85, 307] width 53 height 15
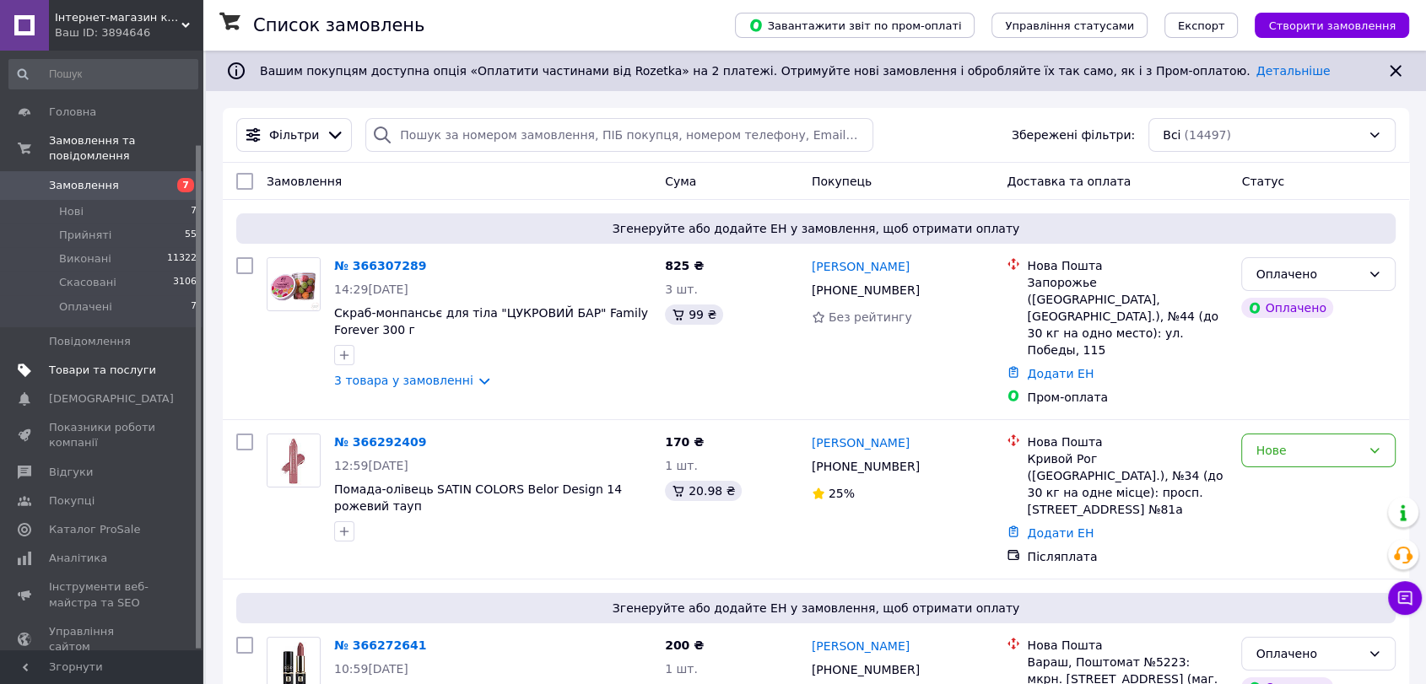
scroll to position [111, 0]
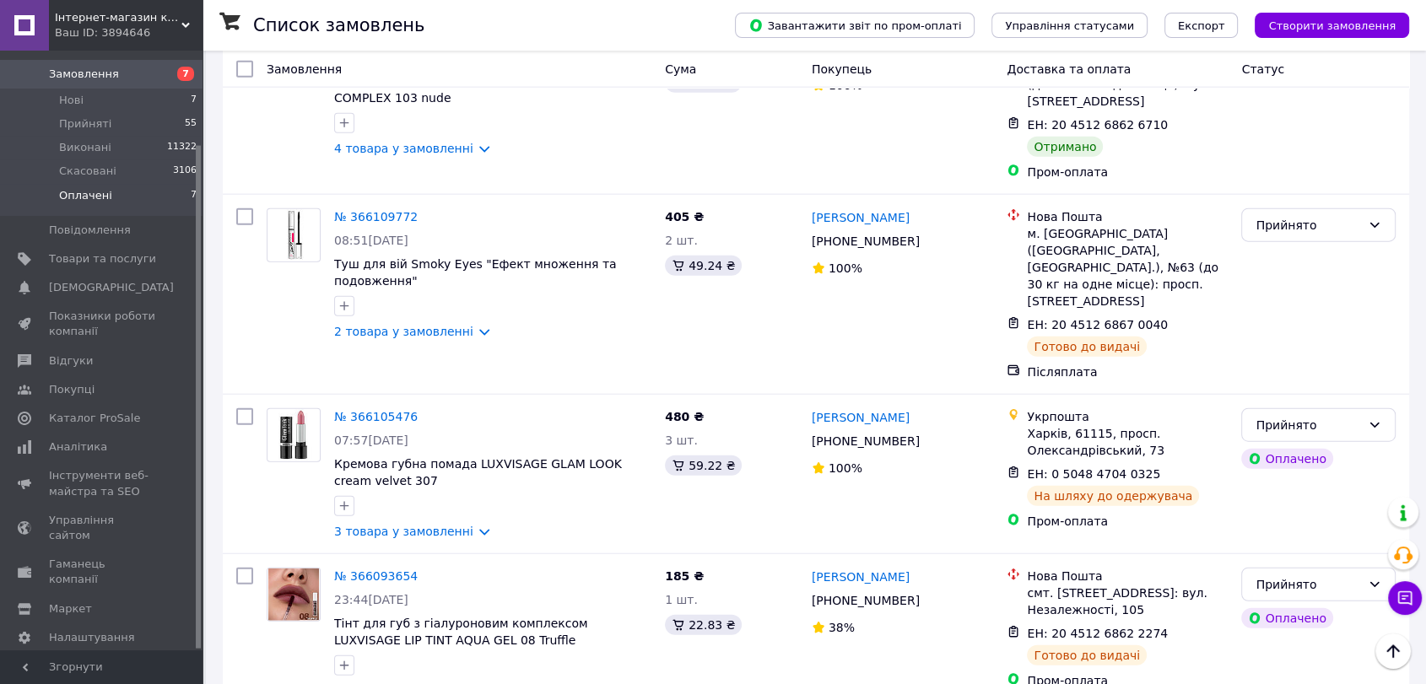
click at [87, 184] on li "Оплачені 7" at bounding box center [103, 200] width 207 height 32
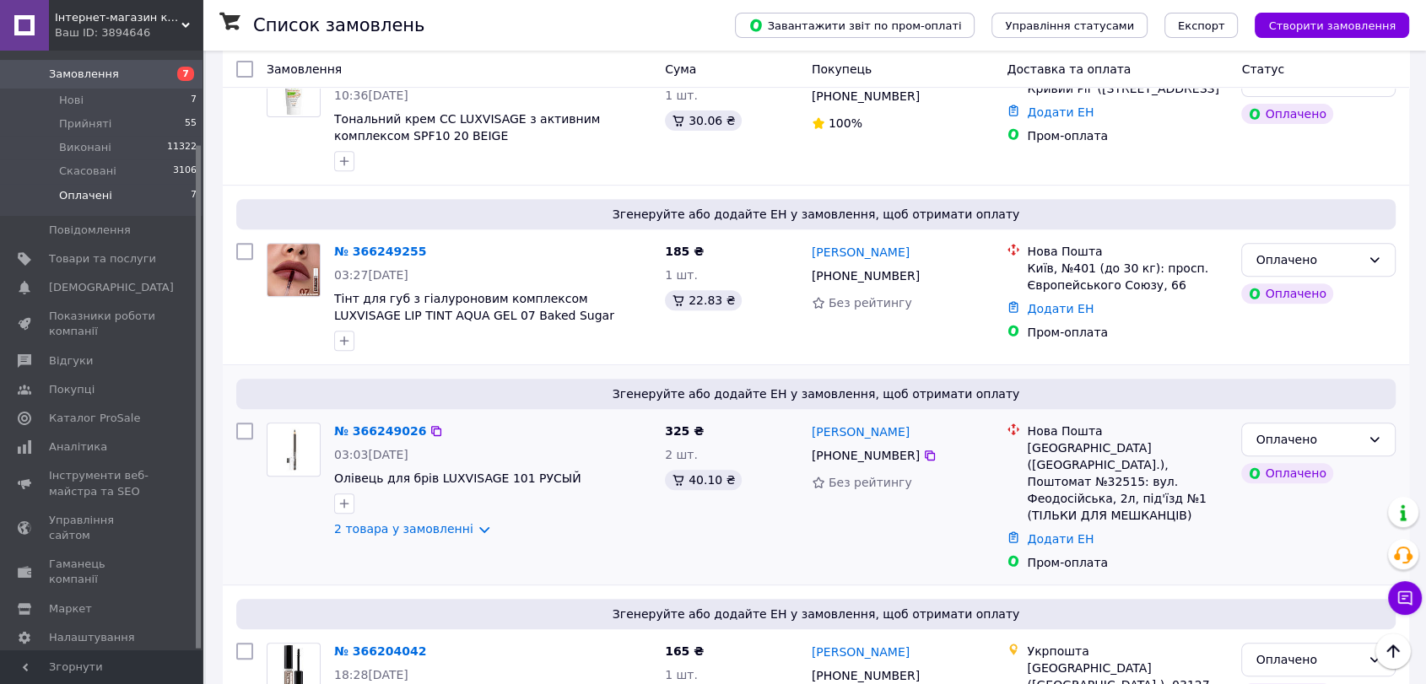
scroll to position [848, 0]
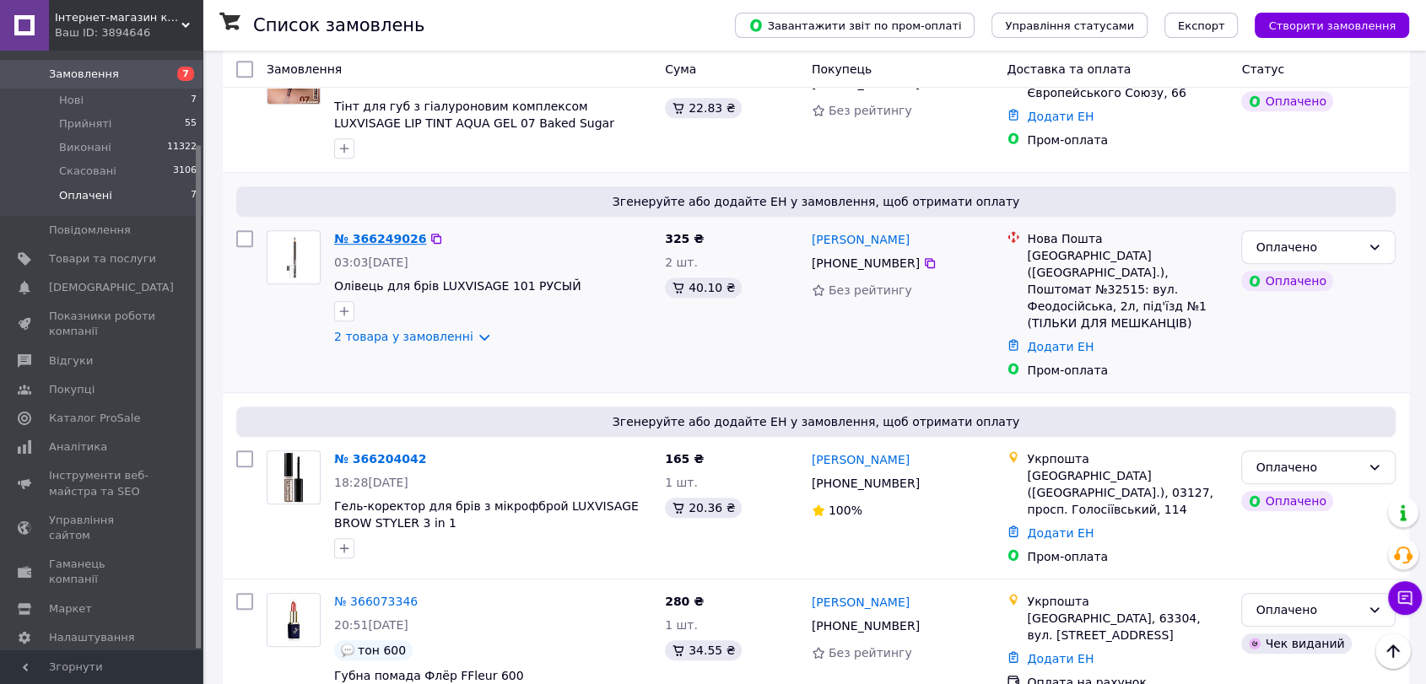
click at [381, 232] on link "№ 366249026" at bounding box center [380, 239] width 92 height 14
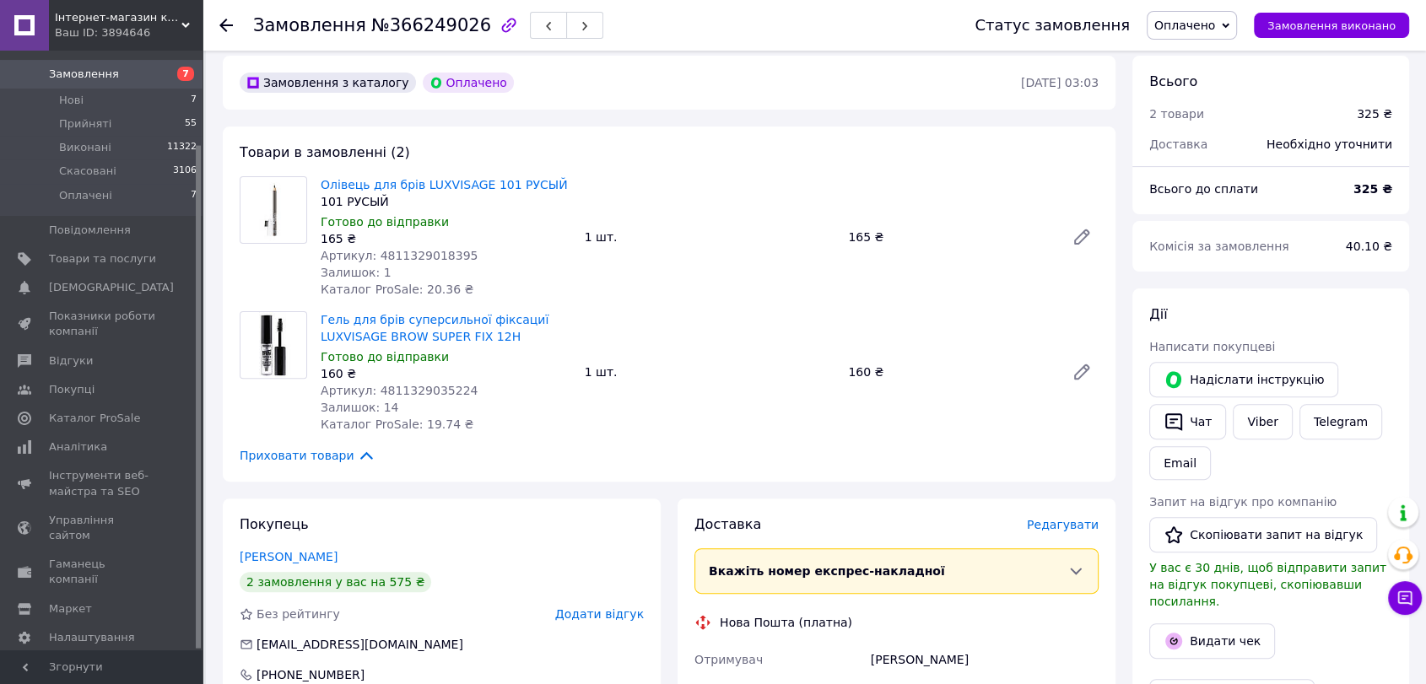
scroll to position [558, 0]
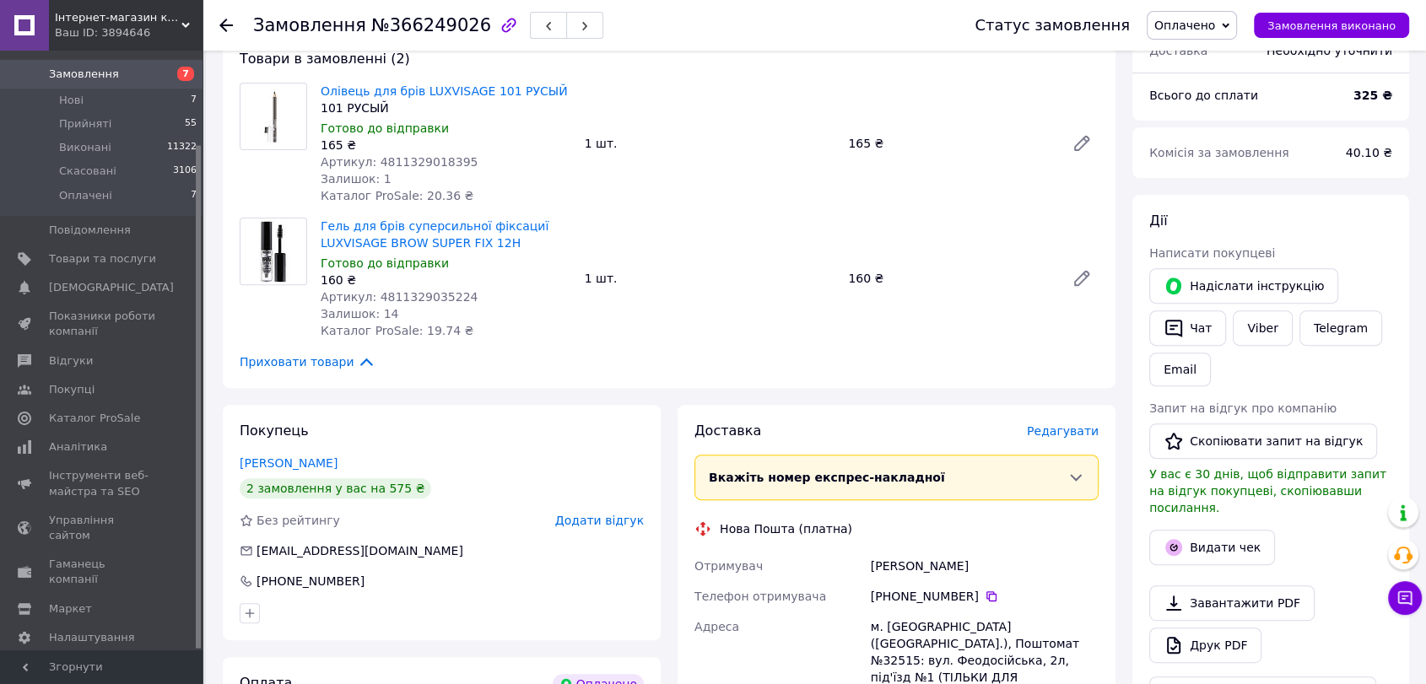
click at [1199, 22] on span "Оплачено" at bounding box center [1185, 26] width 61 height 14
click at [1198, 50] on li "Прийнято" at bounding box center [1192, 58] width 89 height 25
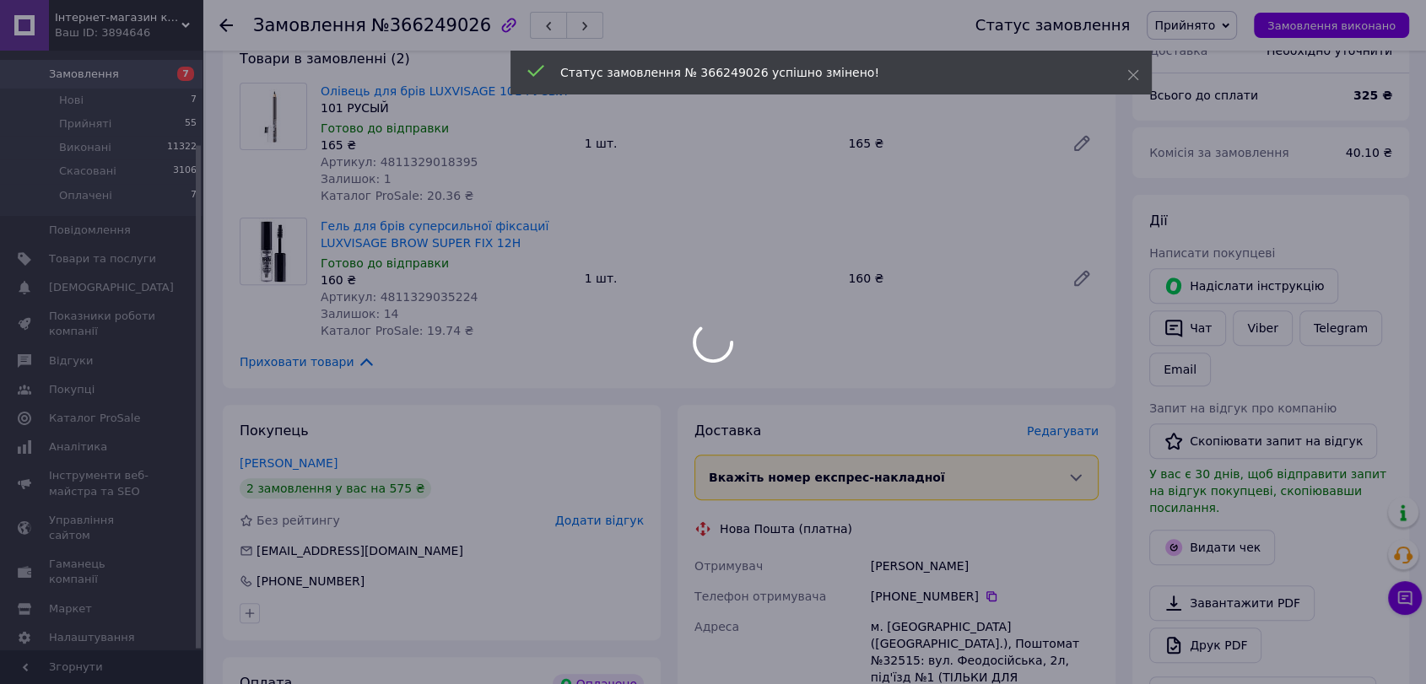
scroll to position [839, 0]
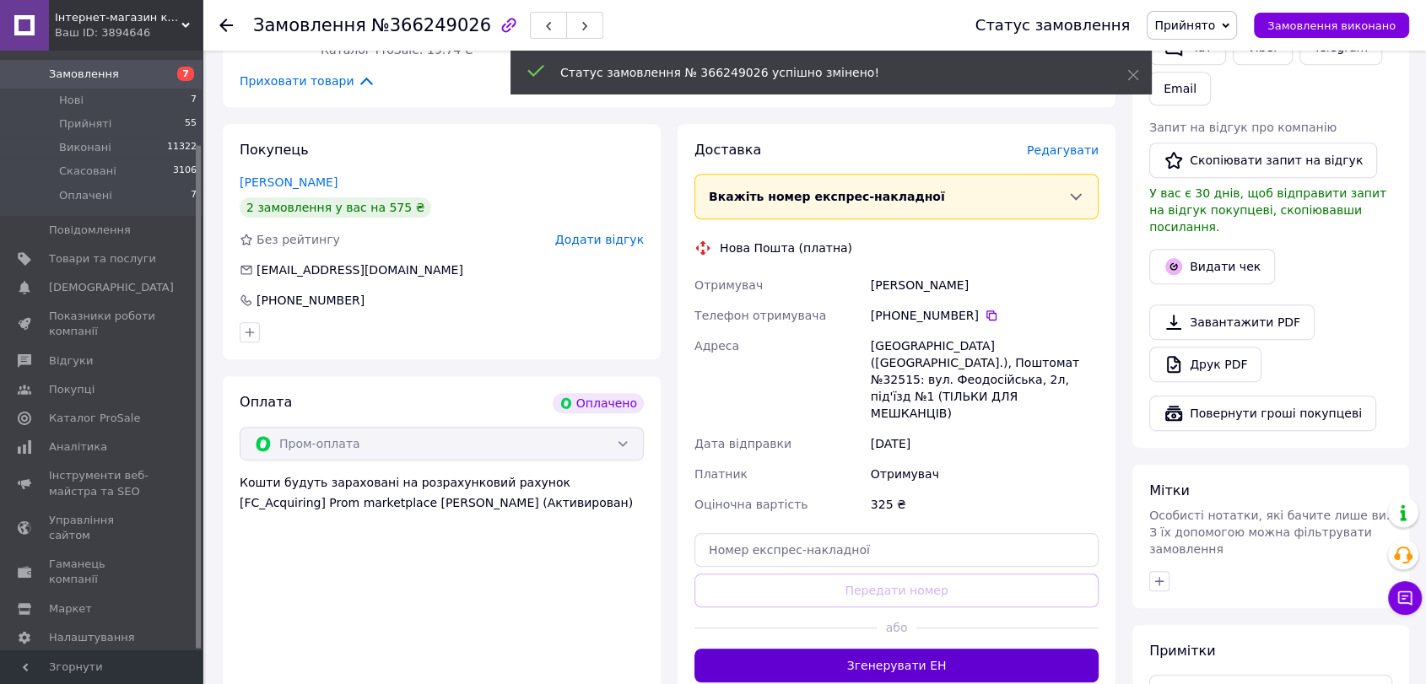
click at [875, 649] on button "Згенерувати ЕН" at bounding box center [897, 666] width 404 height 34
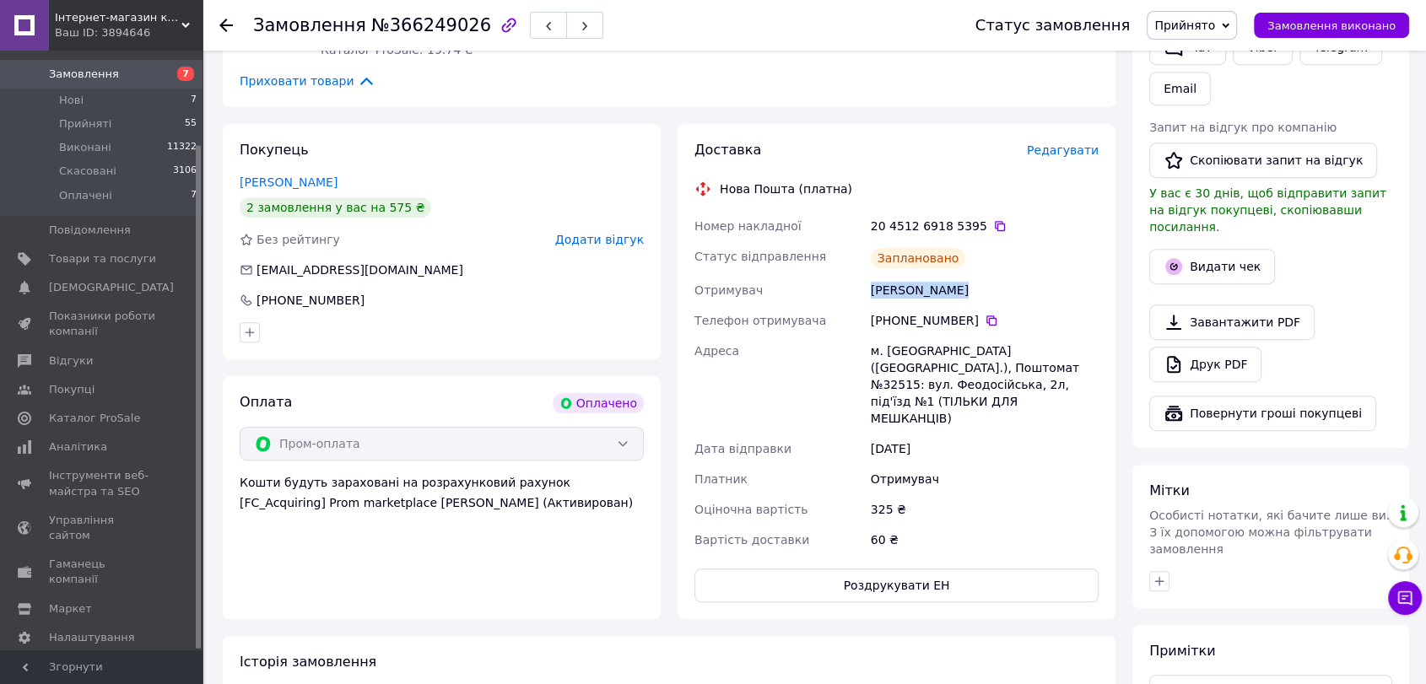
drag, startPoint x: 873, startPoint y: 271, endPoint x: 964, endPoint y: 268, distance: 91.2
click at [964, 275] on div "Дидусёва Анна" at bounding box center [985, 290] width 235 height 30
copy div "Дидусёва Анна"
click at [985, 314] on icon at bounding box center [992, 321] width 14 height 14
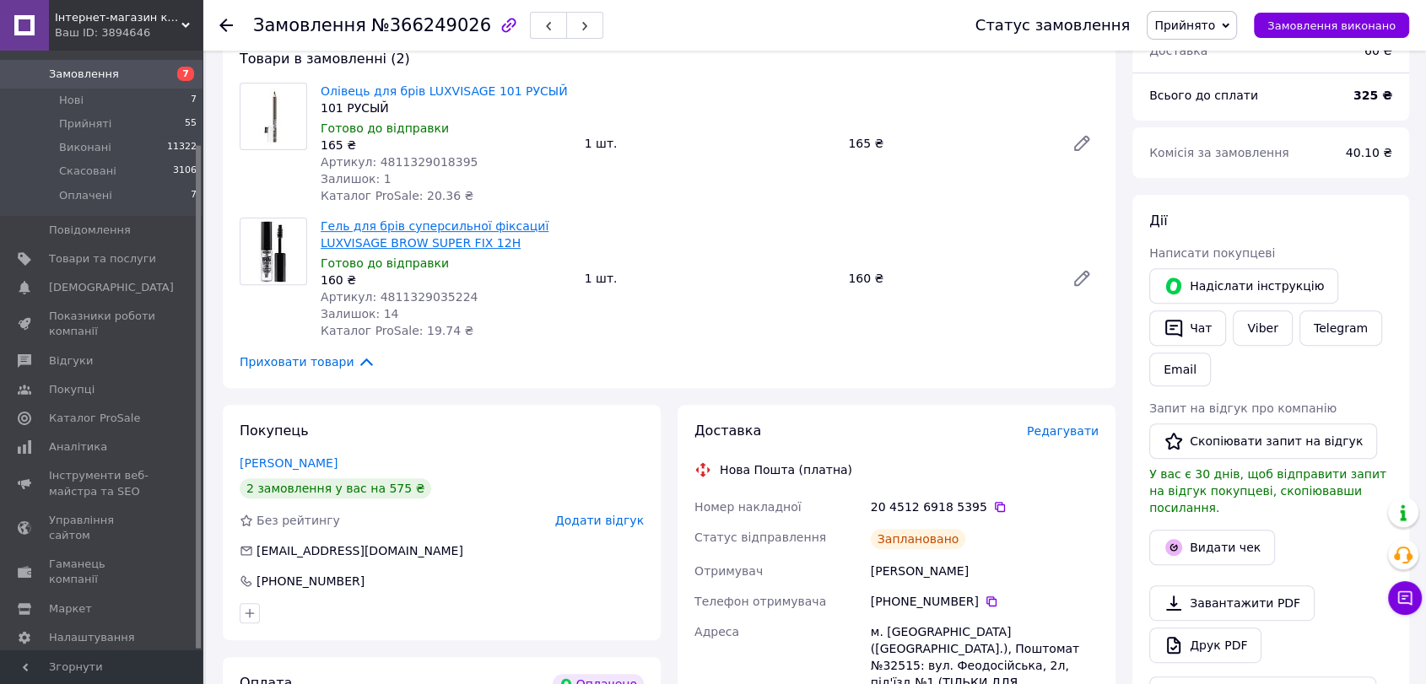
scroll to position [745, 0]
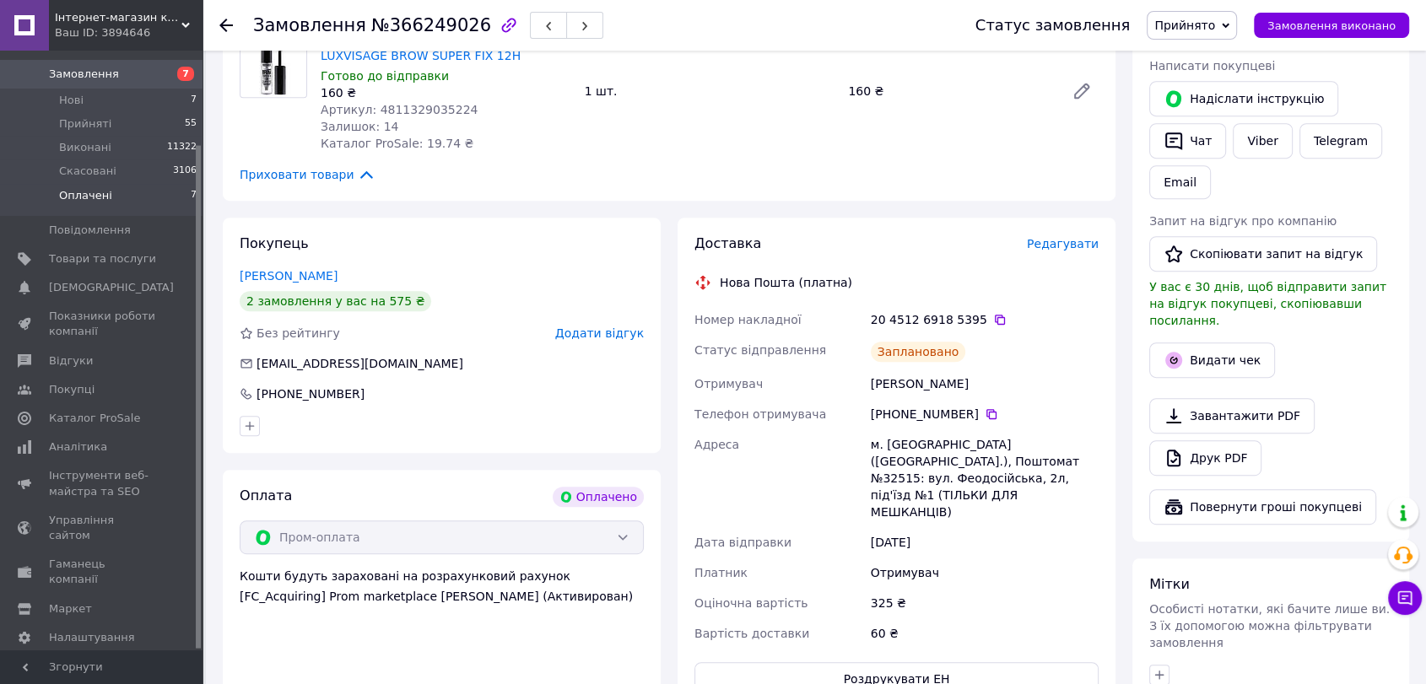
click at [96, 188] on span "Оплачені" at bounding box center [85, 195] width 53 height 15
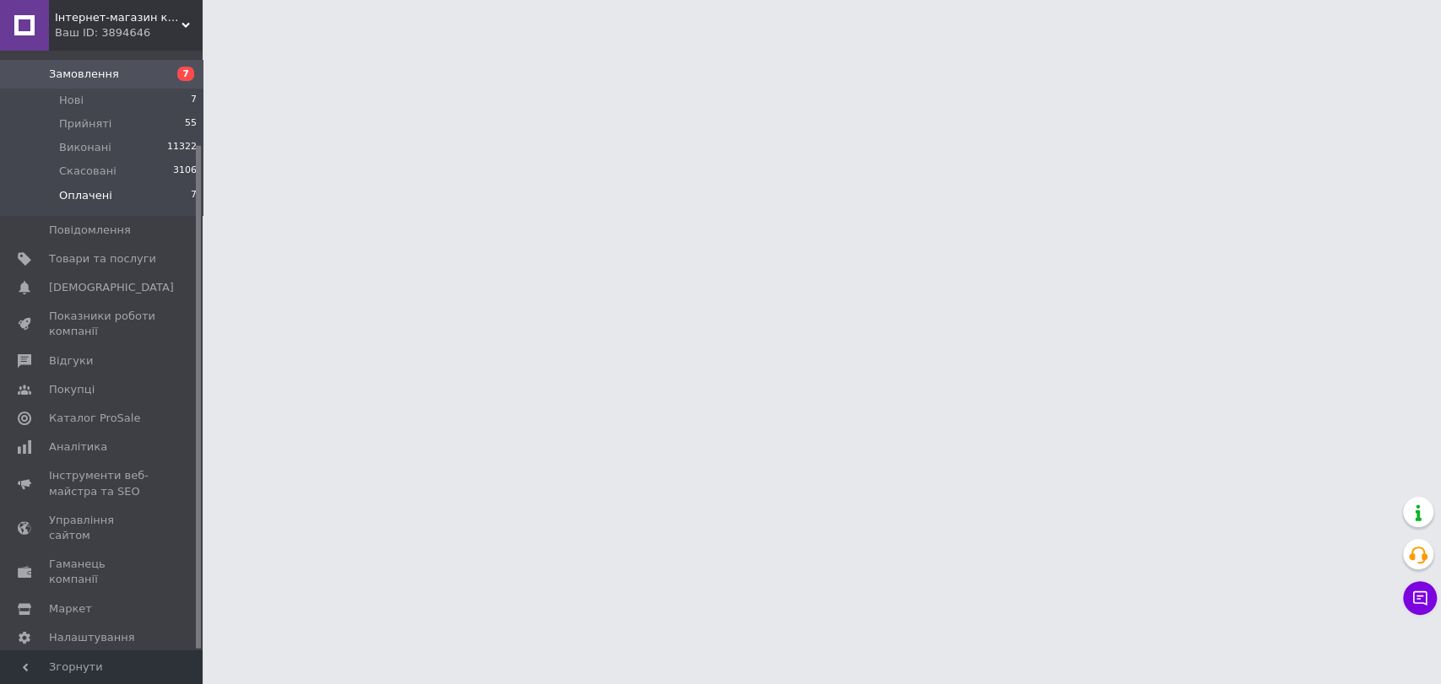
click at [101, 188] on span "Оплачені" at bounding box center [85, 195] width 53 height 15
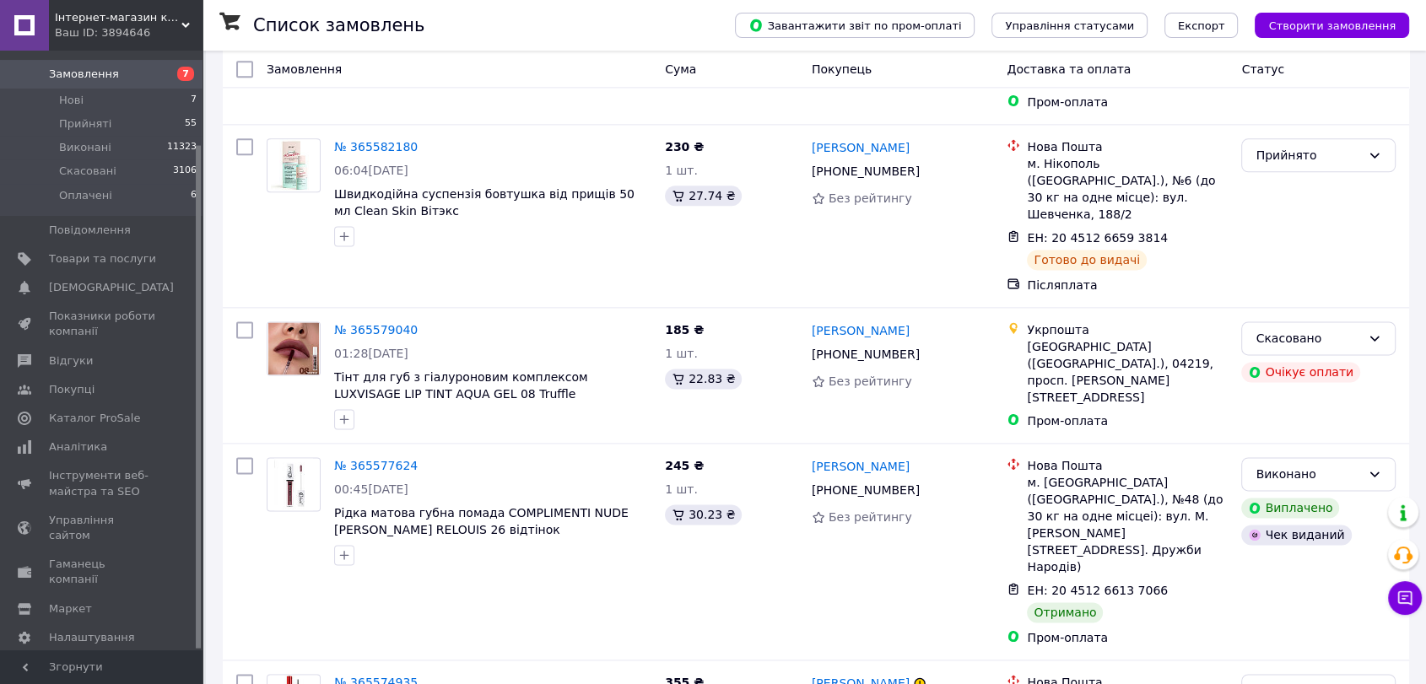
scroll to position [15164, 0]
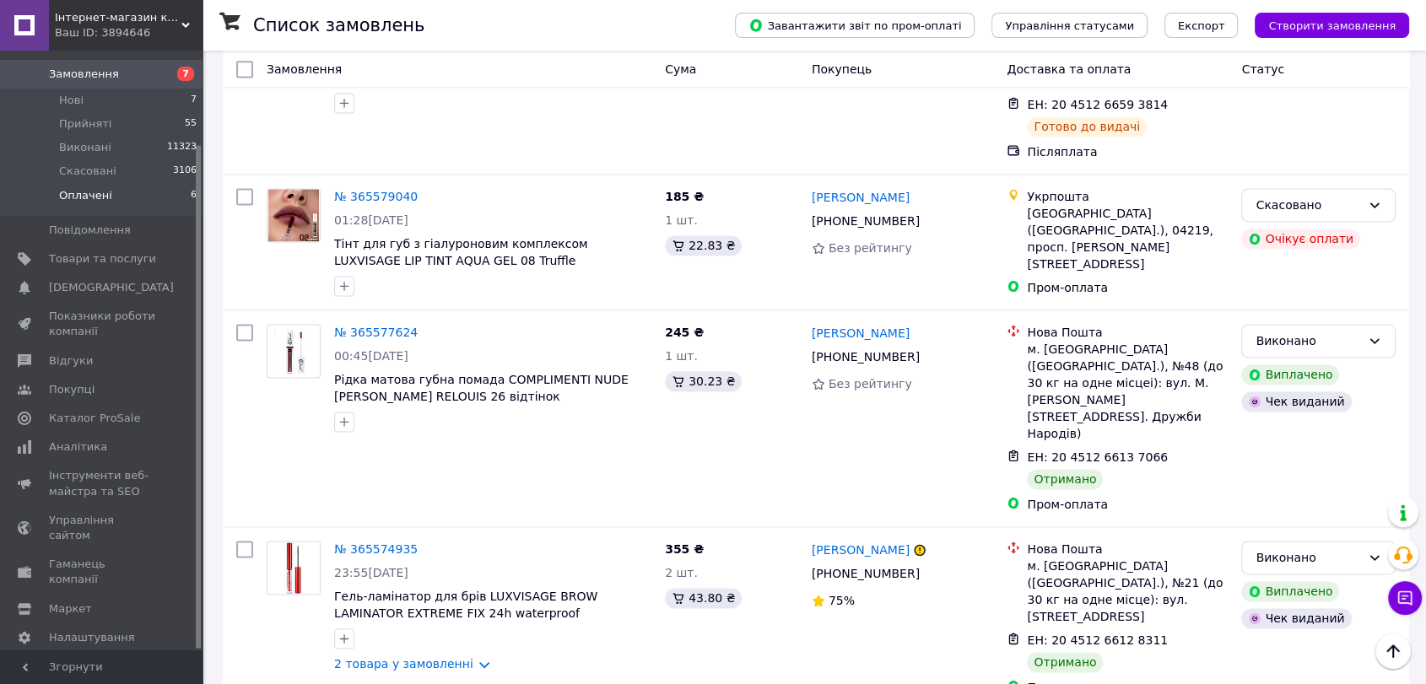
click at [95, 188] on span "Оплачені" at bounding box center [85, 195] width 53 height 15
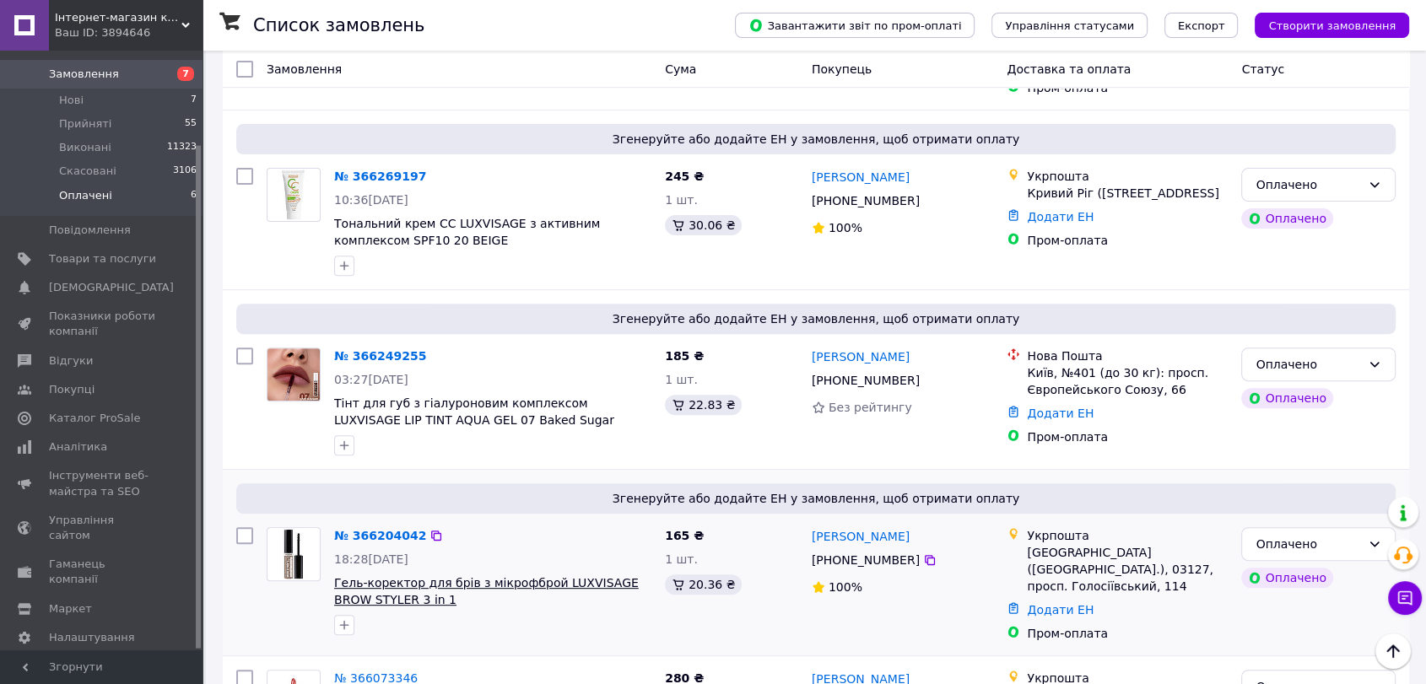
scroll to position [645, 0]
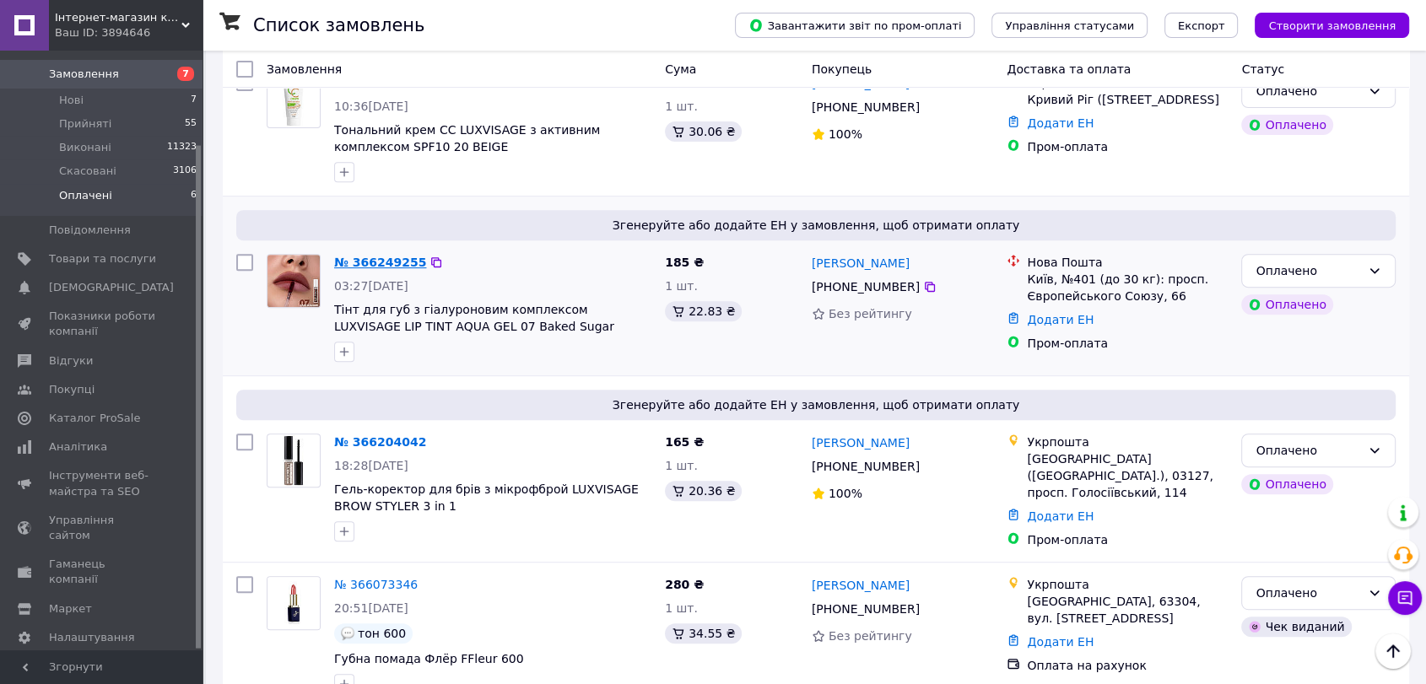
click at [368, 256] on link "№ 366249255" at bounding box center [380, 263] width 92 height 14
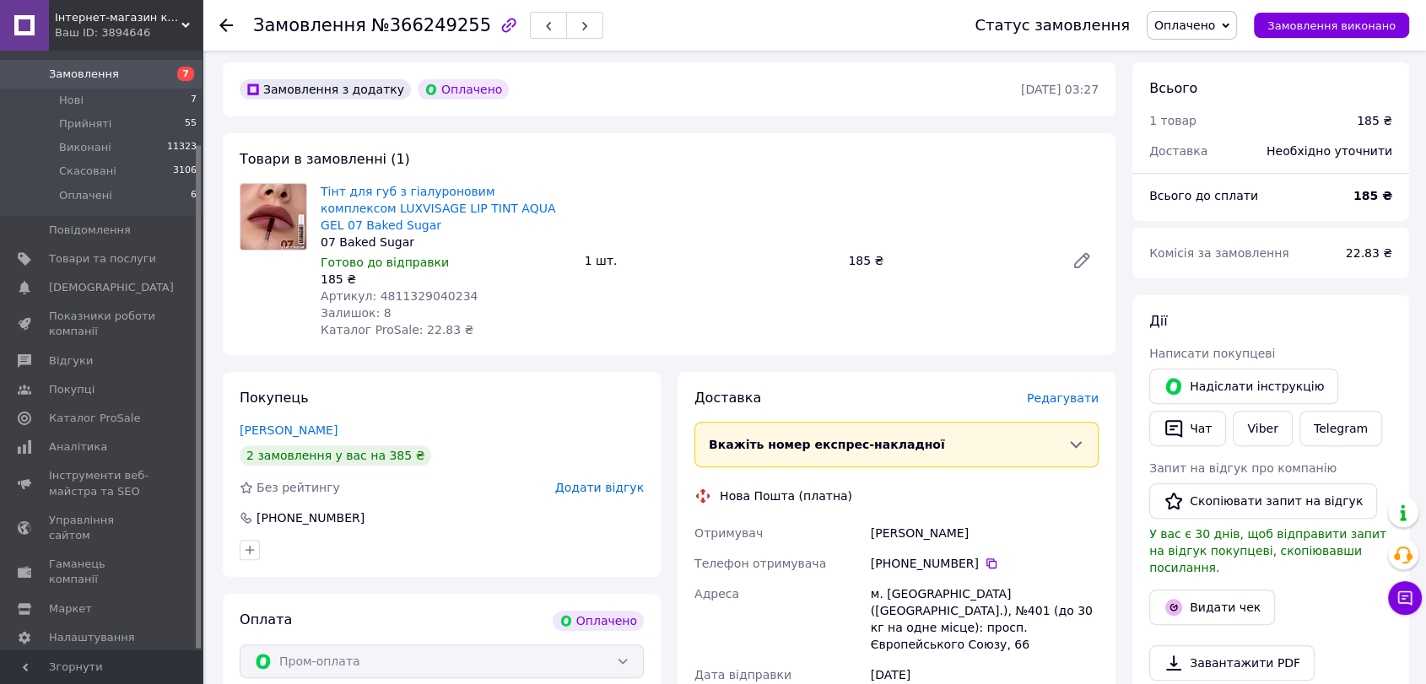
scroll to position [364, 0]
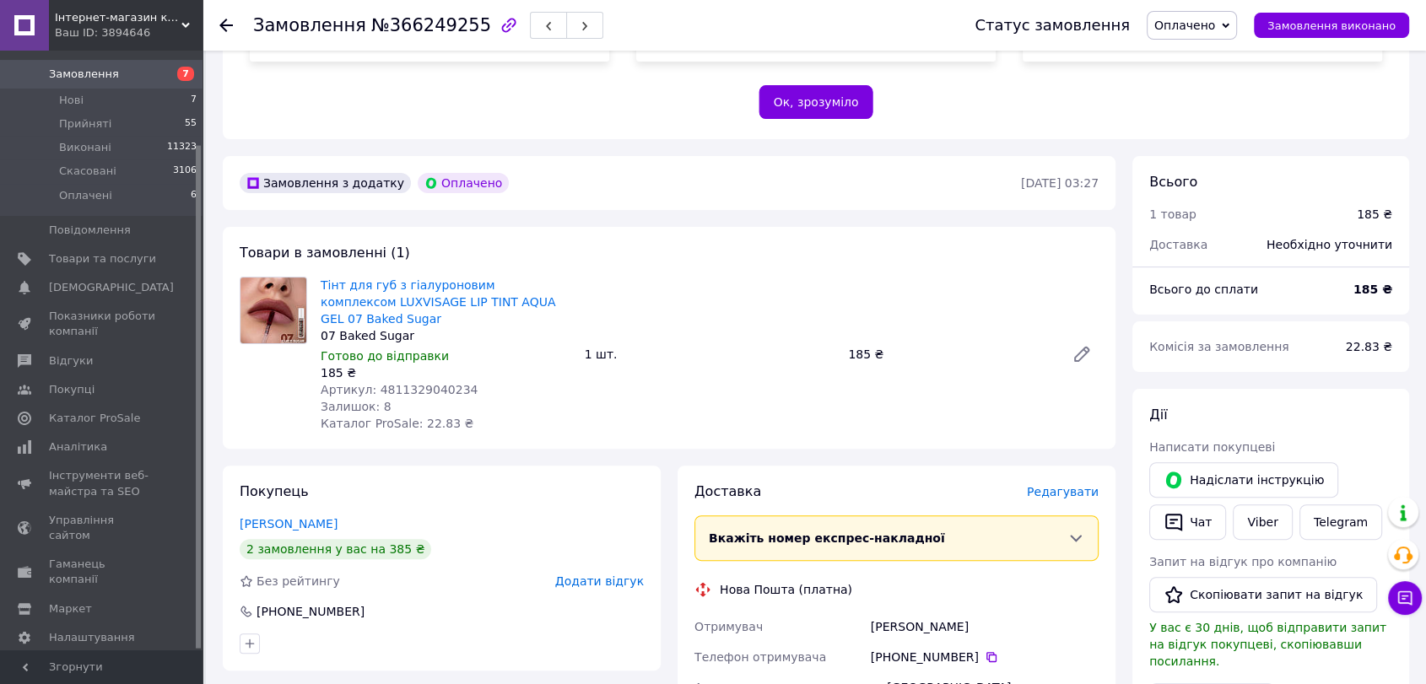
click at [1191, 24] on span "Оплачено" at bounding box center [1185, 26] width 61 height 14
click at [1195, 56] on li "Прийнято" at bounding box center [1192, 58] width 89 height 25
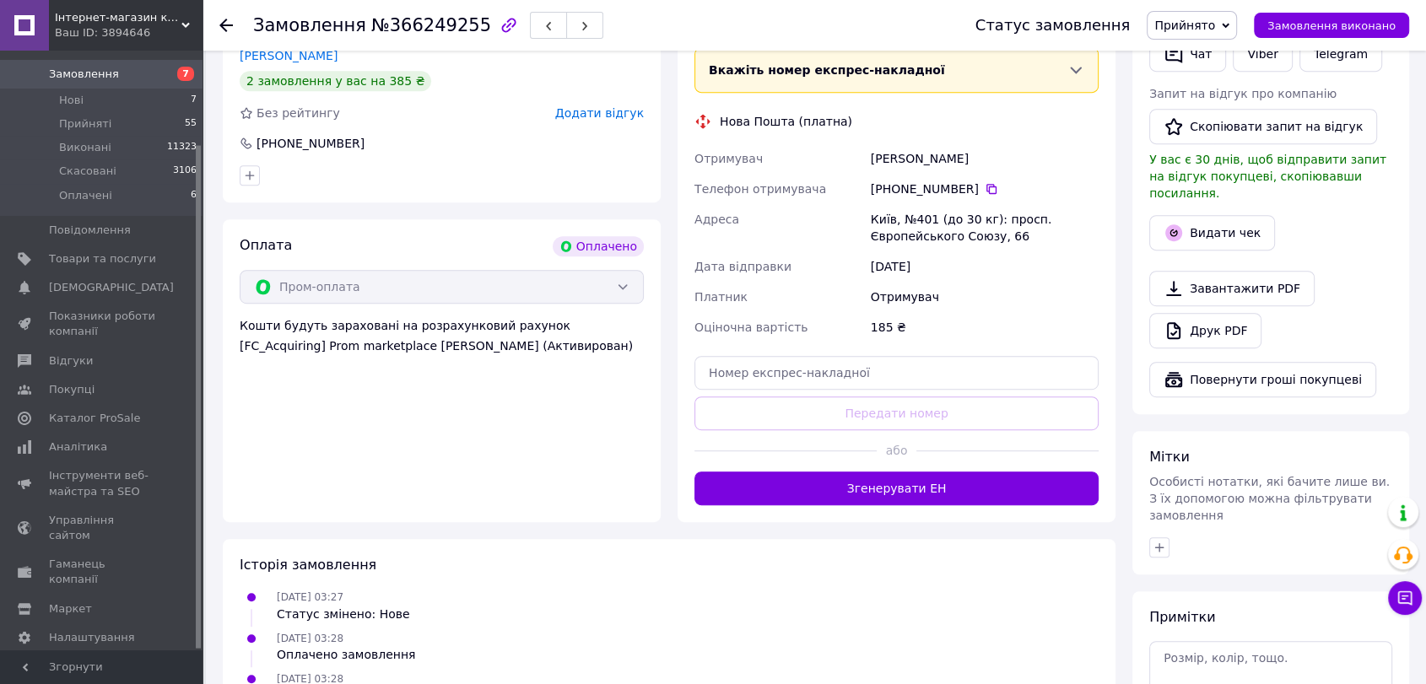
scroll to position [738, 0]
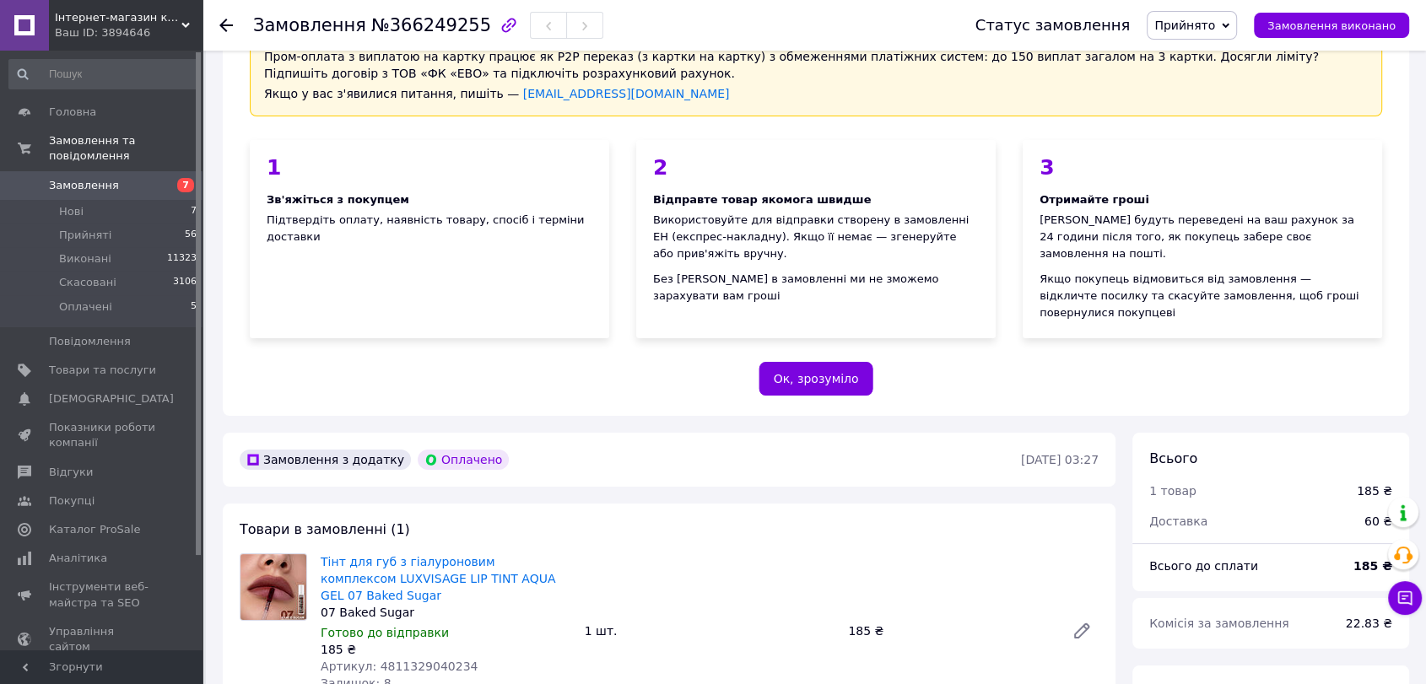
scroll to position [462, 0]
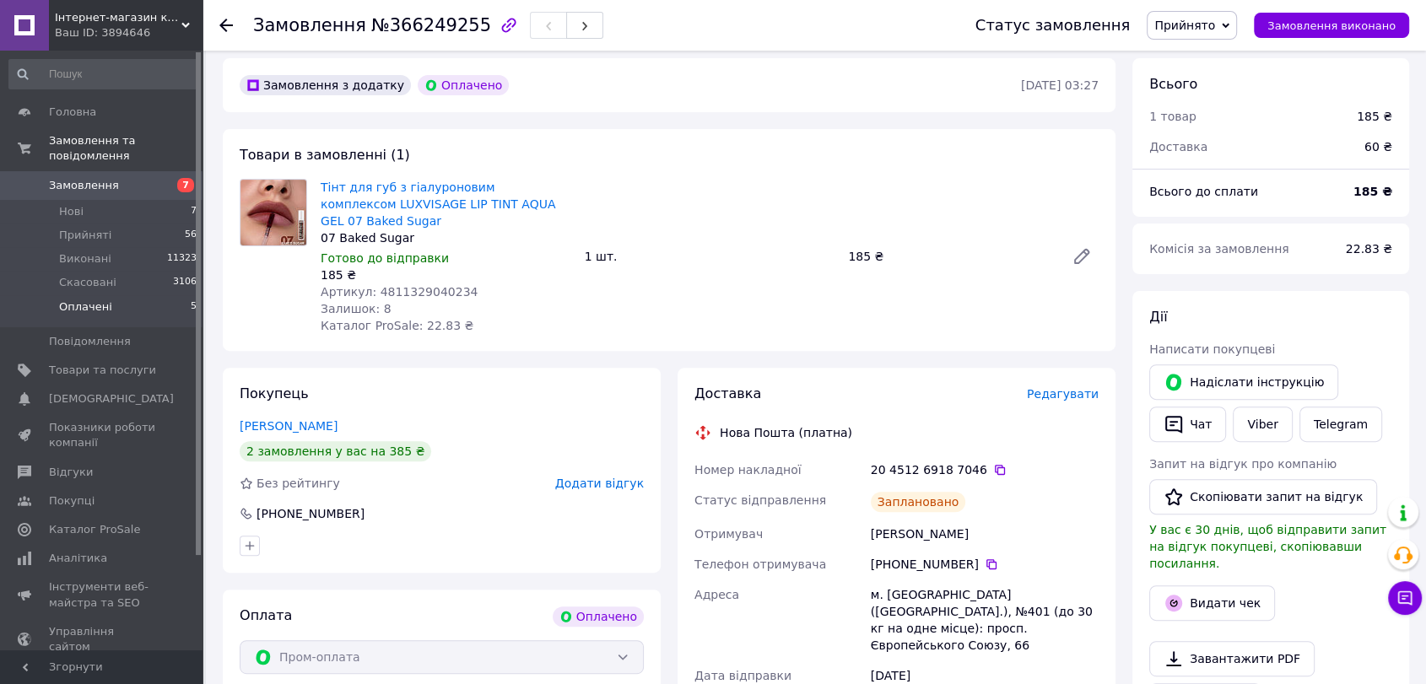
click at [89, 300] on span "Оплачені" at bounding box center [85, 307] width 53 height 15
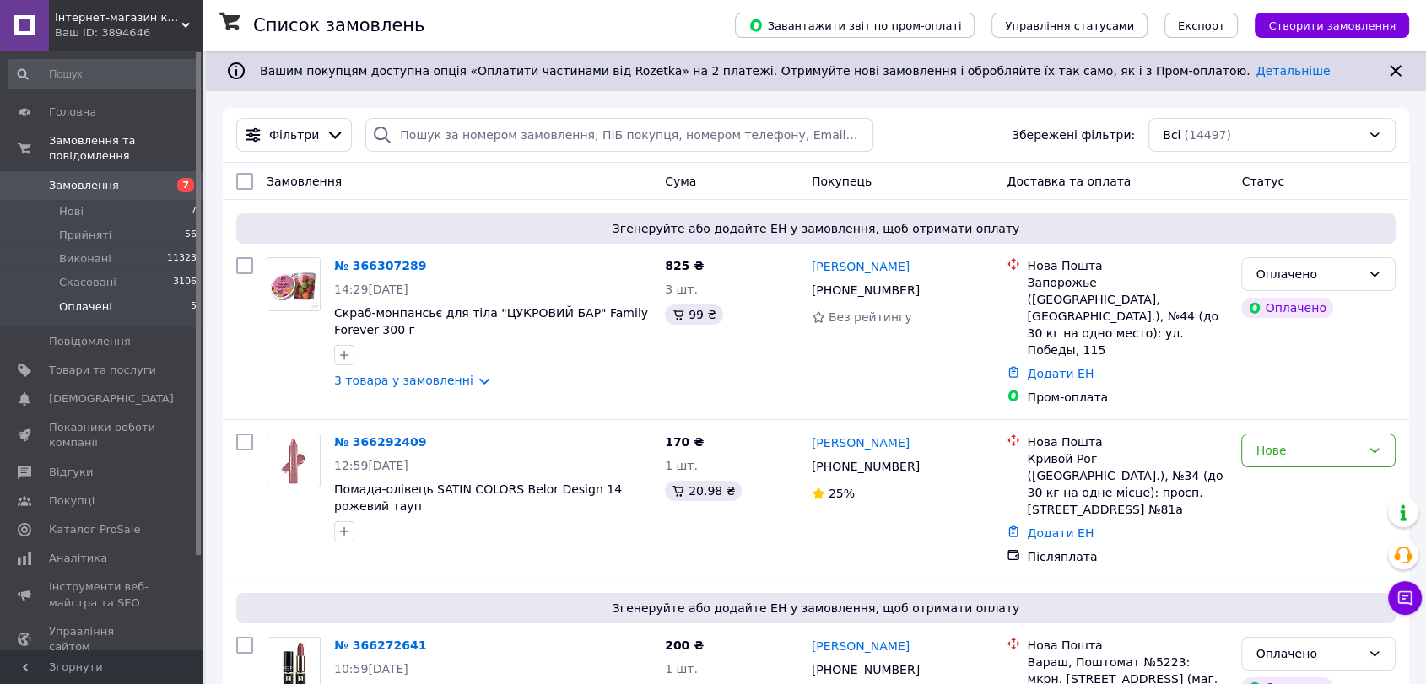
click at [89, 300] on span "Оплачені" at bounding box center [85, 307] width 53 height 15
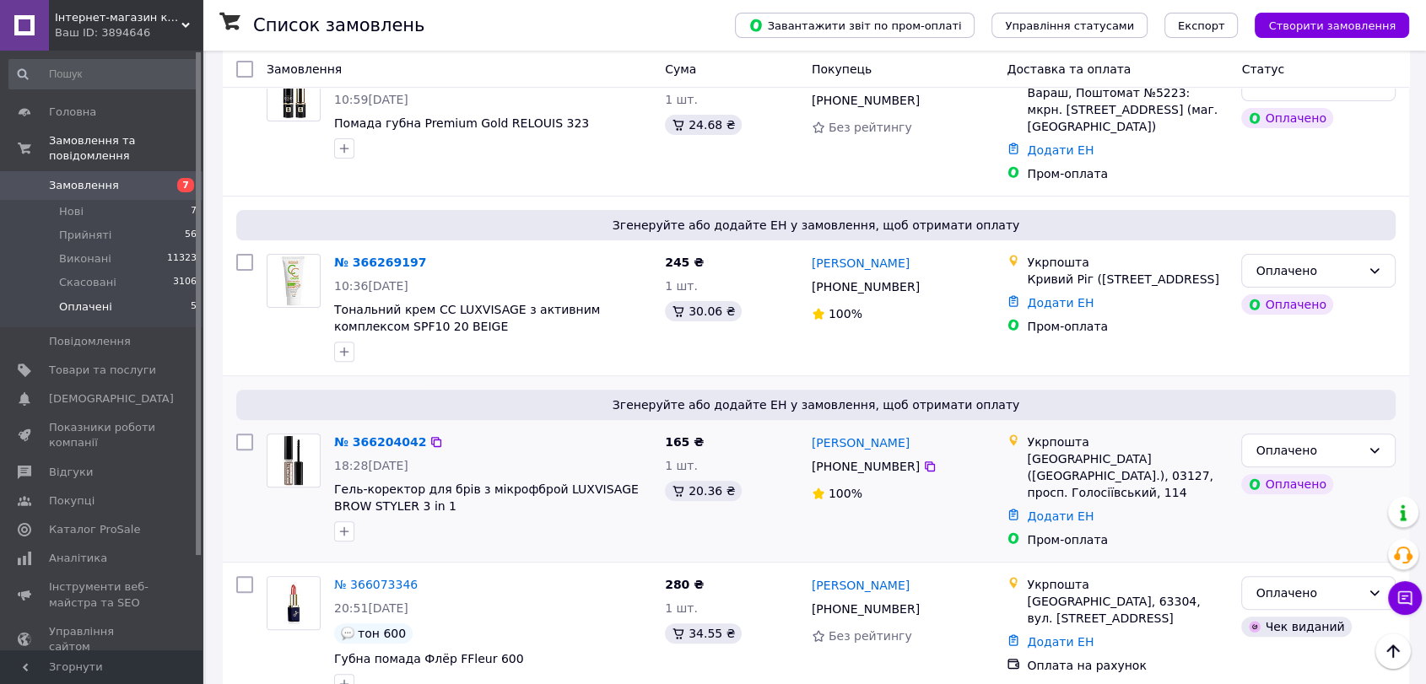
scroll to position [371, 0]
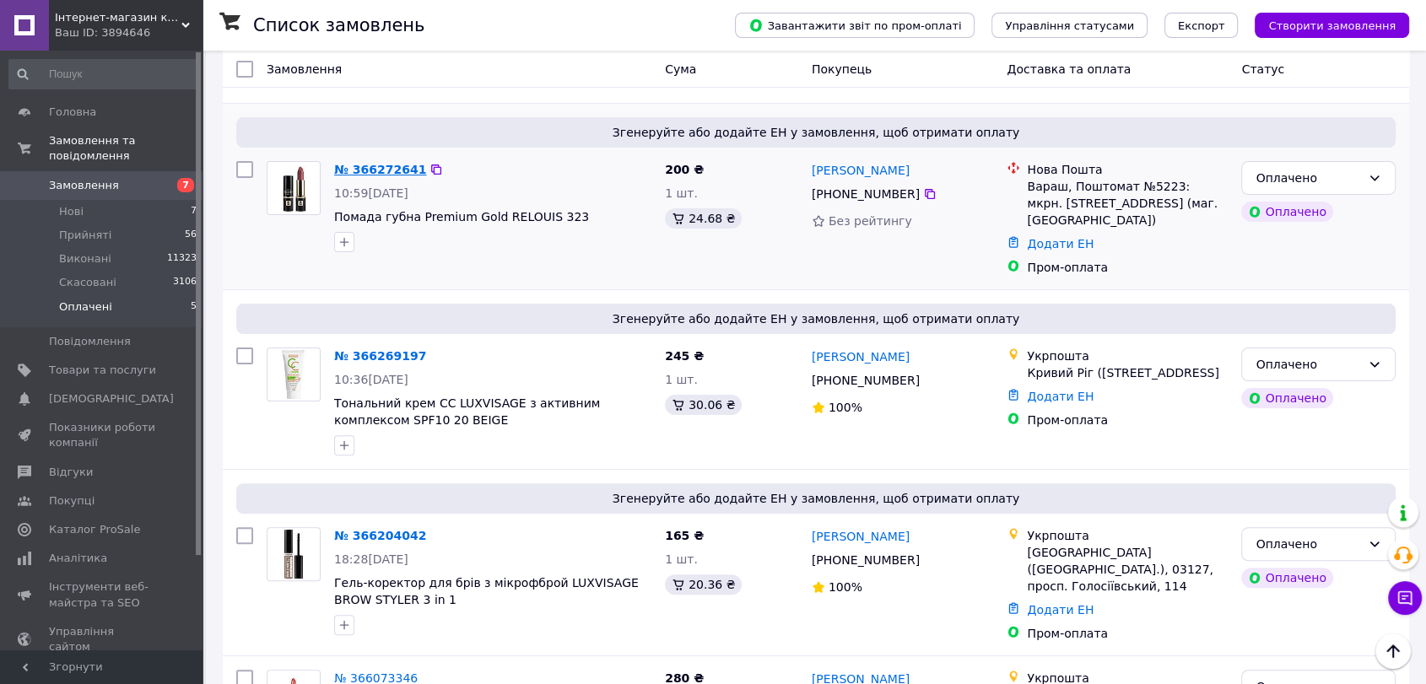
click at [378, 163] on link "№ 366272641" at bounding box center [380, 170] width 92 height 14
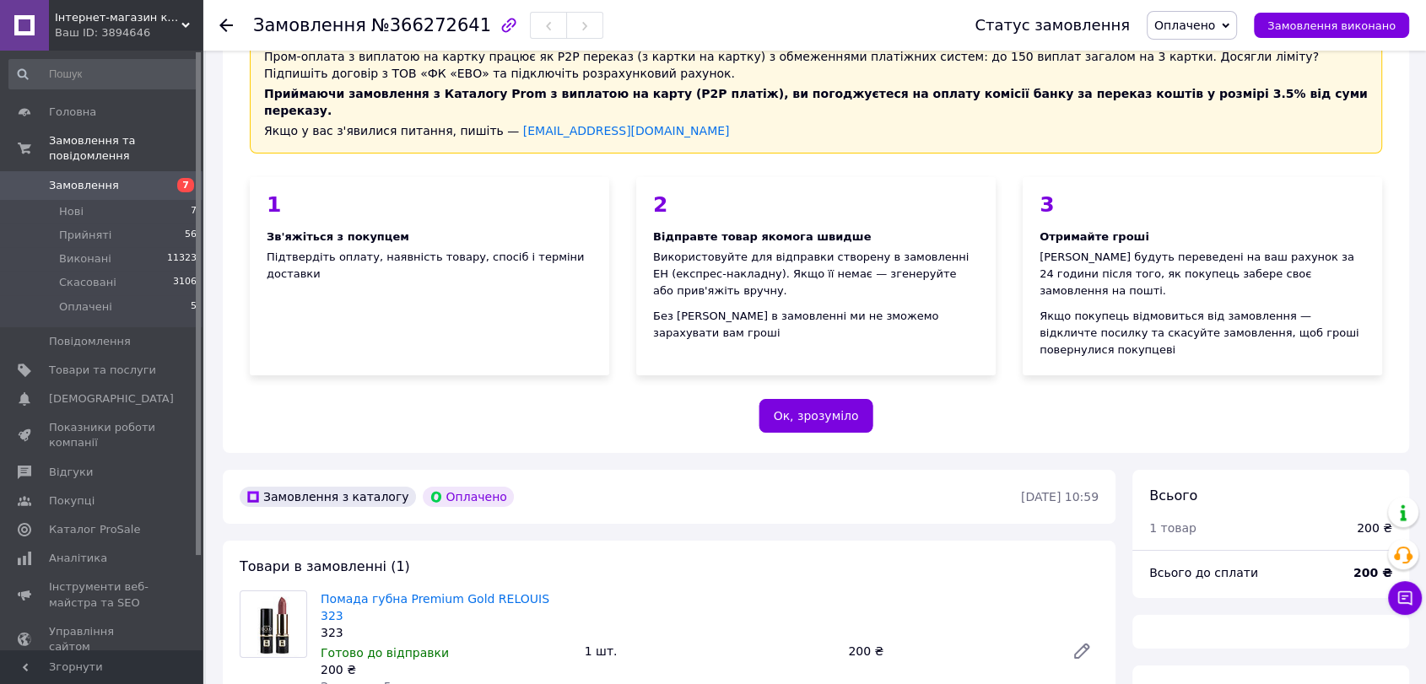
scroll to position [371, 0]
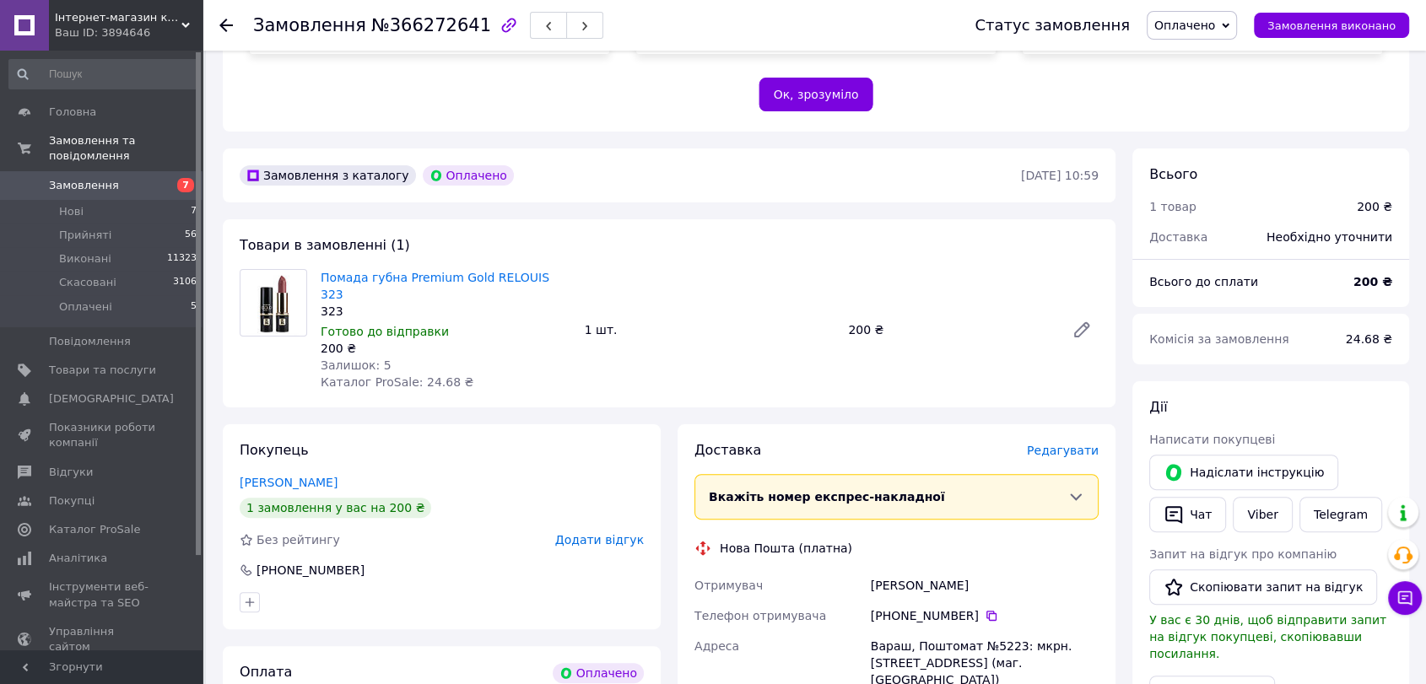
click at [1193, 30] on span "Оплачено" at bounding box center [1185, 26] width 61 height 14
click at [1207, 61] on li "Прийнято" at bounding box center [1192, 58] width 89 height 25
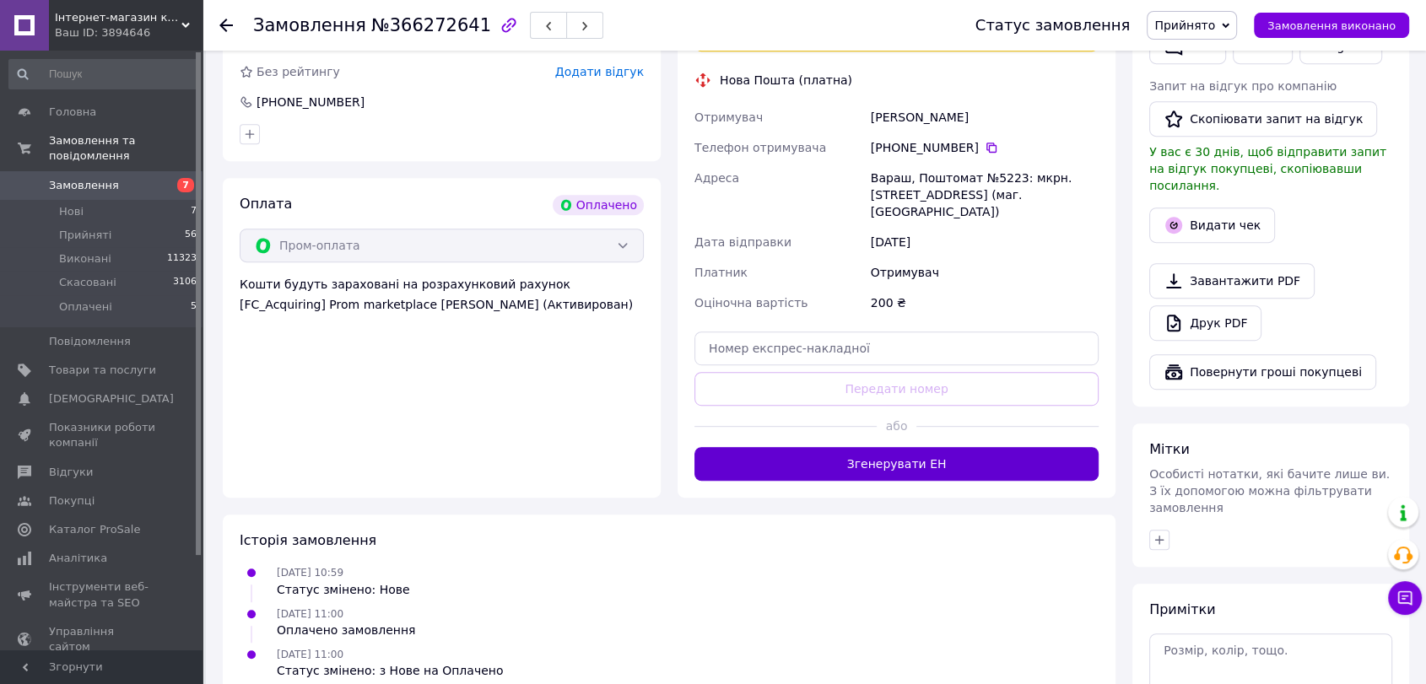
click at [830, 447] on button "Згенерувати ЕН" at bounding box center [897, 464] width 404 height 34
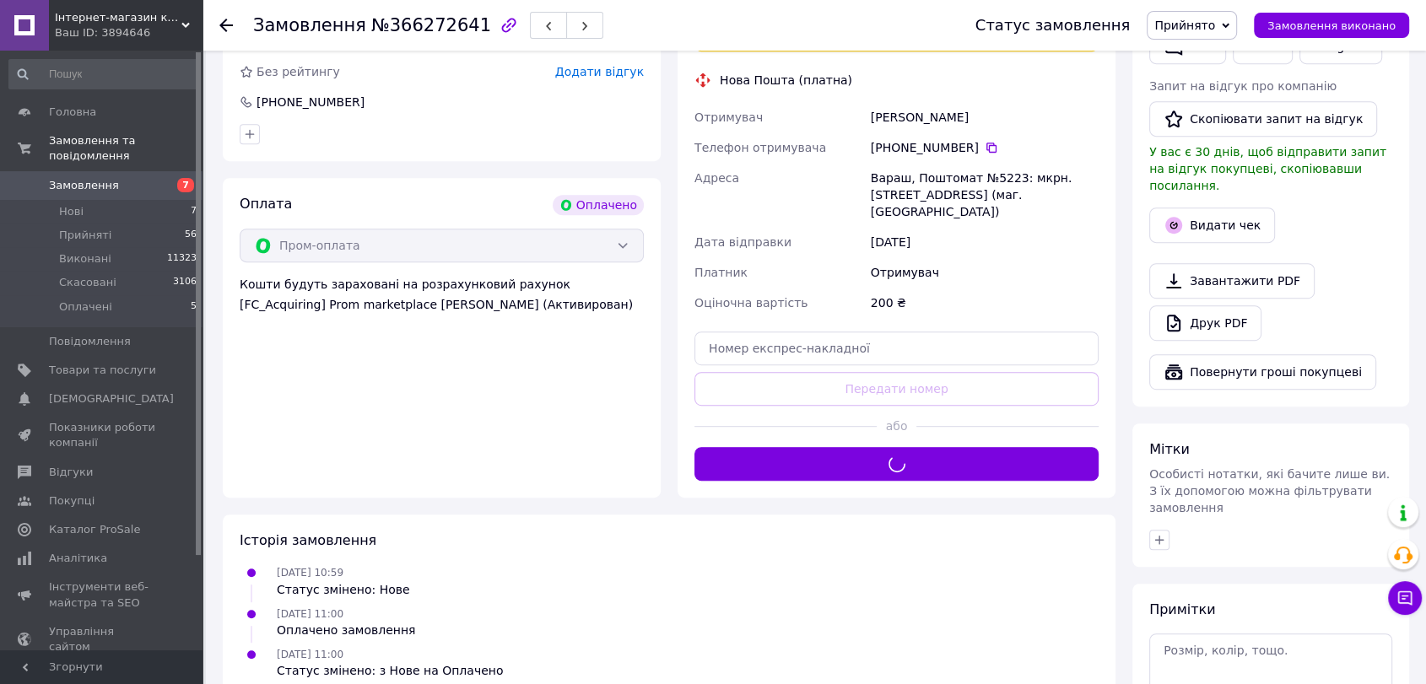
scroll to position [559, 0]
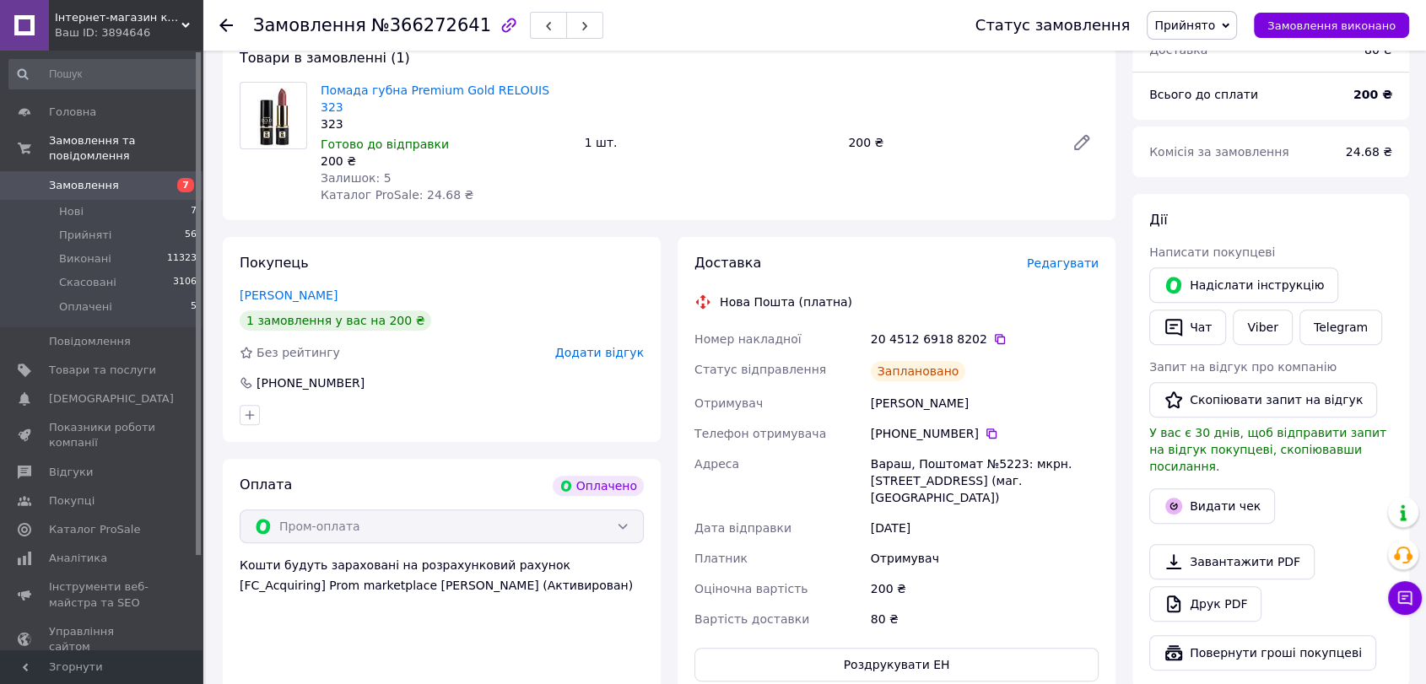
drag, startPoint x: 867, startPoint y: 365, endPoint x: 1007, endPoint y: 365, distance: 140.1
click at [1007, 388] on div "Козодой Лариса" at bounding box center [985, 403] width 235 height 30
copy div "Козодой Лариса"
click at [985, 427] on icon at bounding box center [992, 434] width 14 height 14
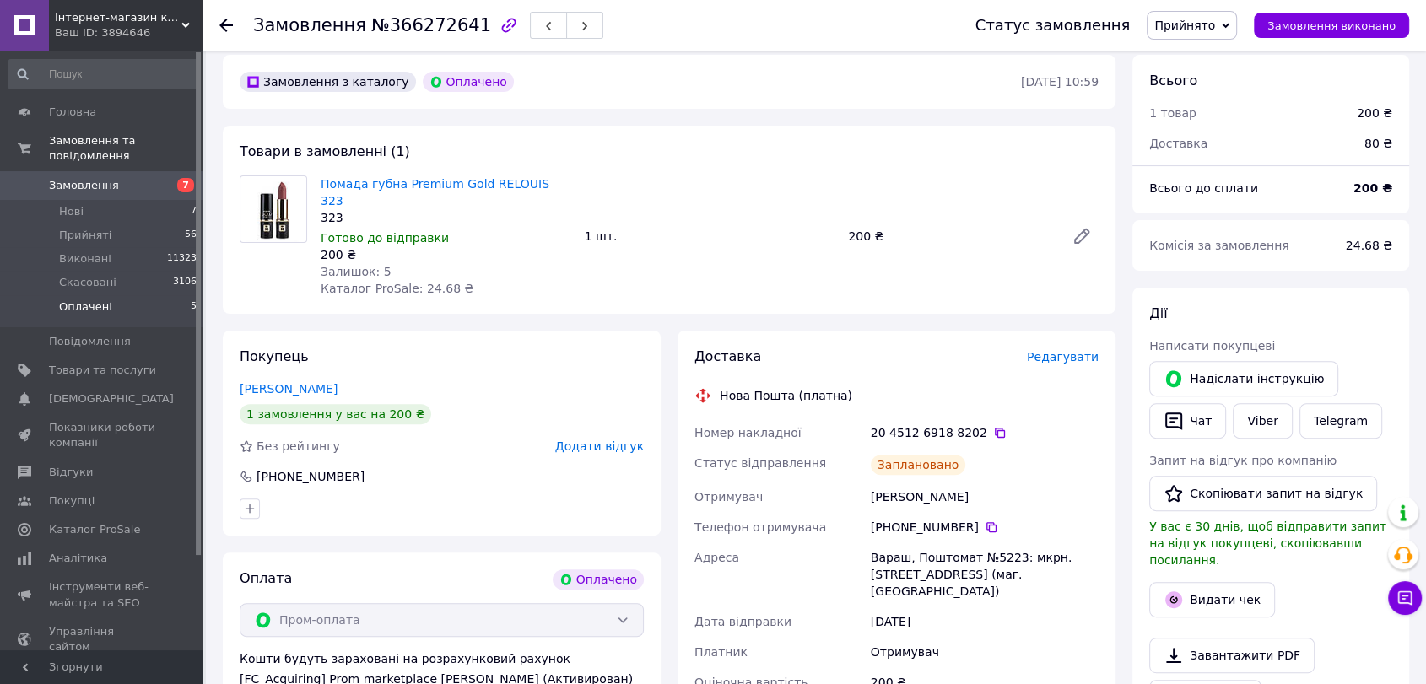
click at [91, 300] on span "Оплачені" at bounding box center [85, 307] width 53 height 15
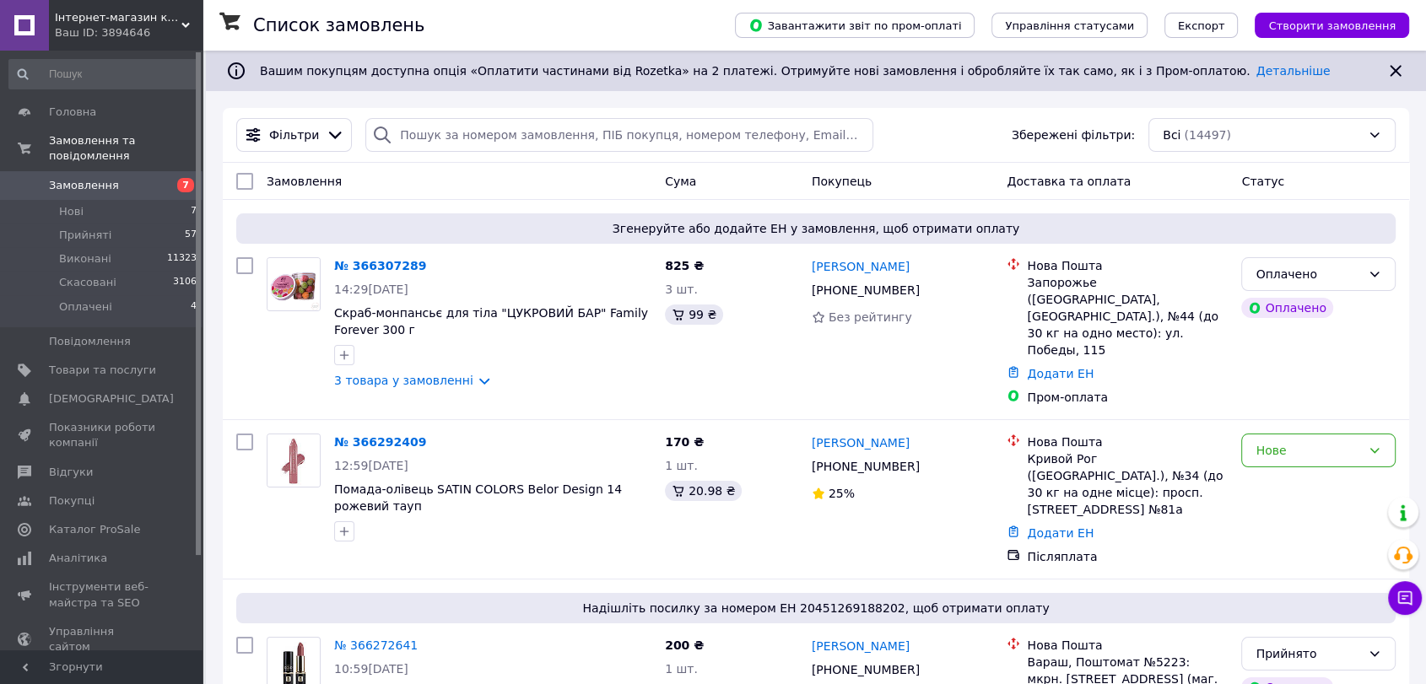
click at [73, 178] on span "Замовлення" at bounding box center [84, 185] width 70 height 15
click at [85, 300] on span "Оплачені" at bounding box center [85, 307] width 53 height 15
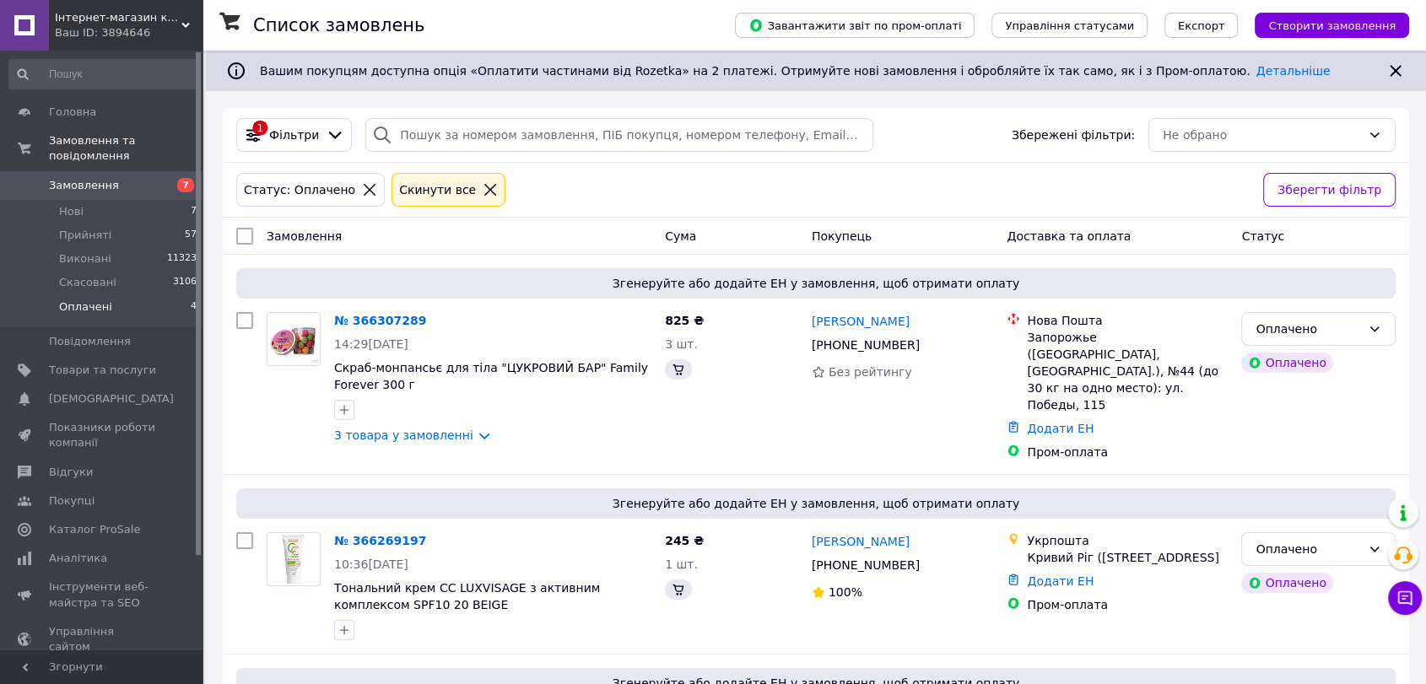
click at [85, 300] on span "Оплачені" at bounding box center [85, 307] width 53 height 15
click at [383, 314] on link "№ 366307289" at bounding box center [380, 321] width 92 height 14
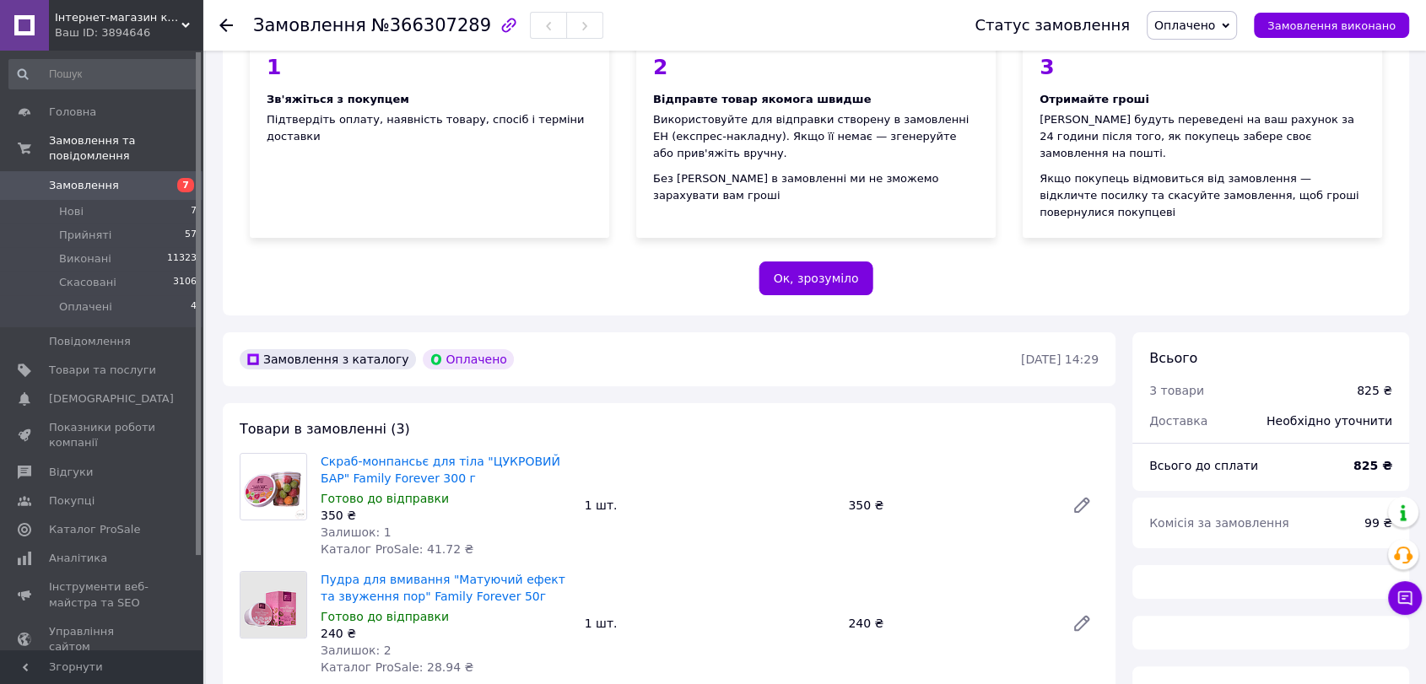
scroll to position [375, 0]
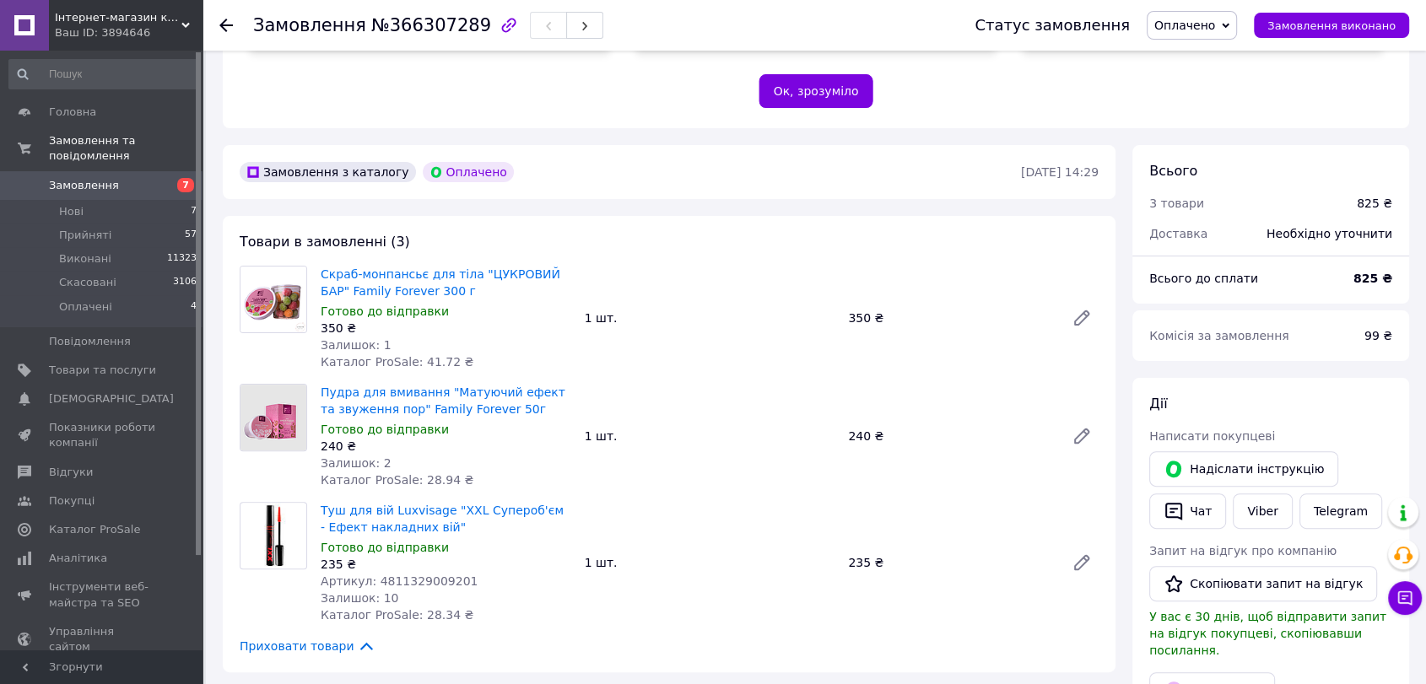
click at [1201, 20] on span "Оплачено" at bounding box center [1185, 26] width 61 height 14
click at [1192, 56] on li "Прийнято" at bounding box center [1192, 58] width 89 height 25
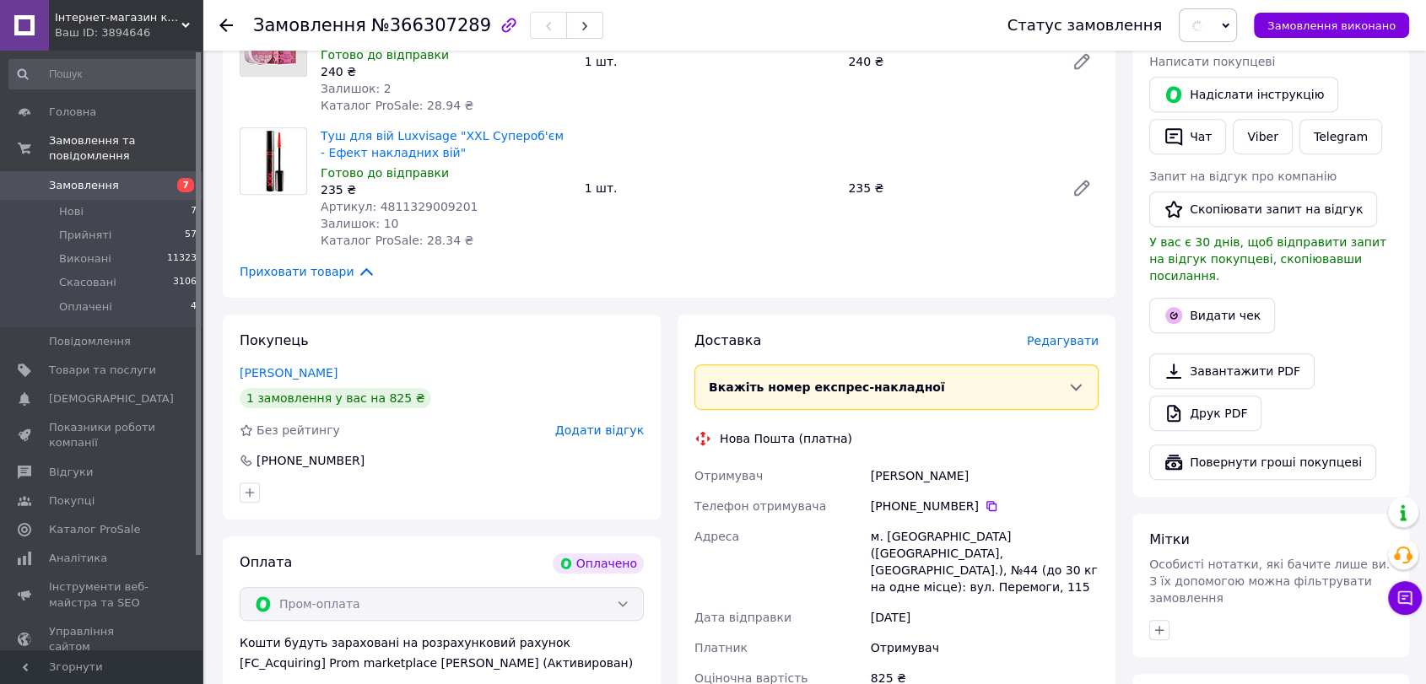
scroll to position [938, 0]
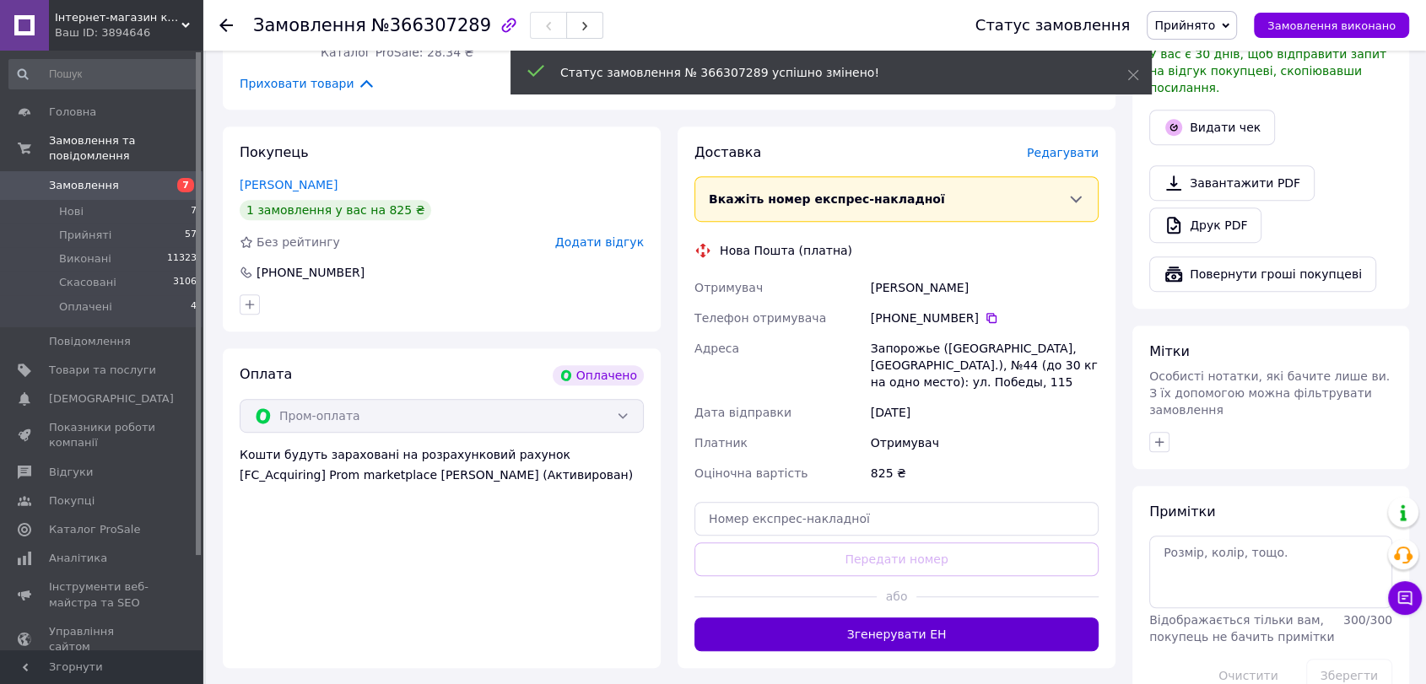
click at [911, 619] on button "Згенерувати ЕН" at bounding box center [897, 635] width 404 height 34
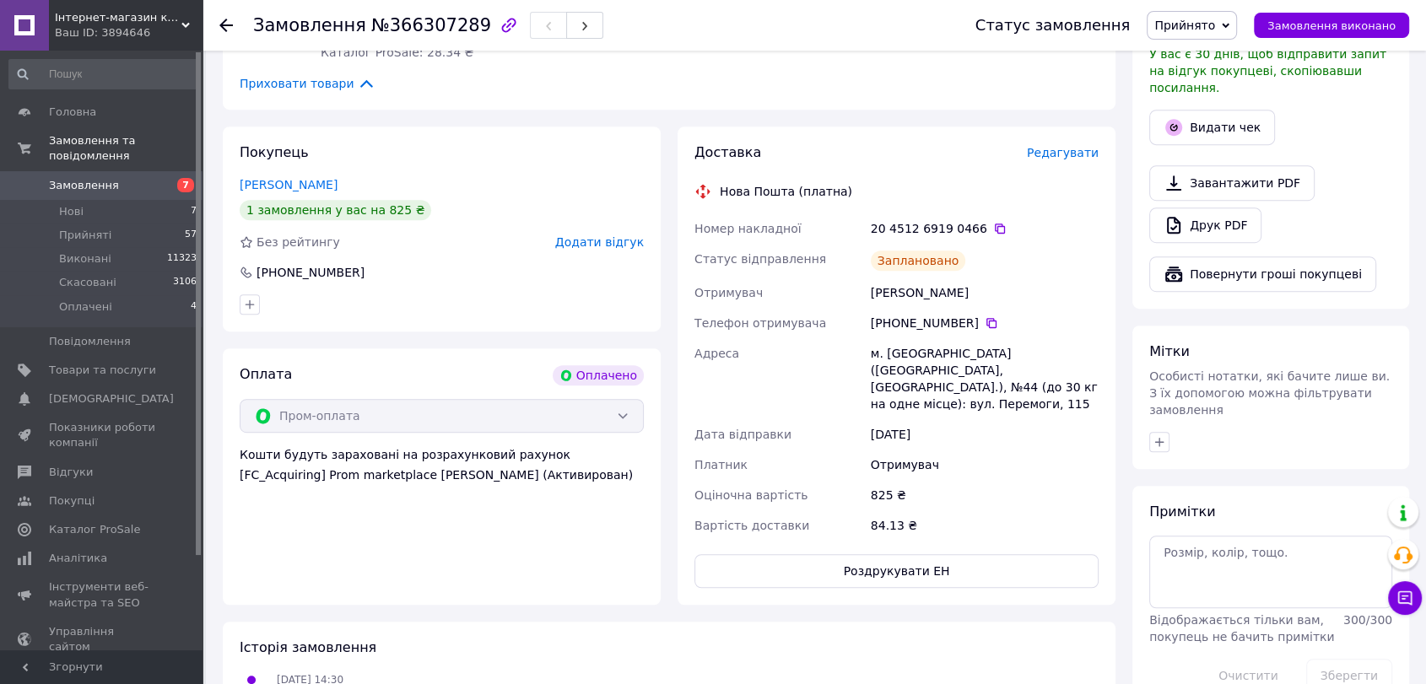
drag, startPoint x: 895, startPoint y: 273, endPoint x: 967, endPoint y: 276, distance: 71.8
click at [967, 278] on div "Чугуєва Вікторія" at bounding box center [985, 293] width 235 height 30
copy div "Чугуєва Вікторія"
click at [987, 316] on icon at bounding box center [992, 323] width 14 height 14
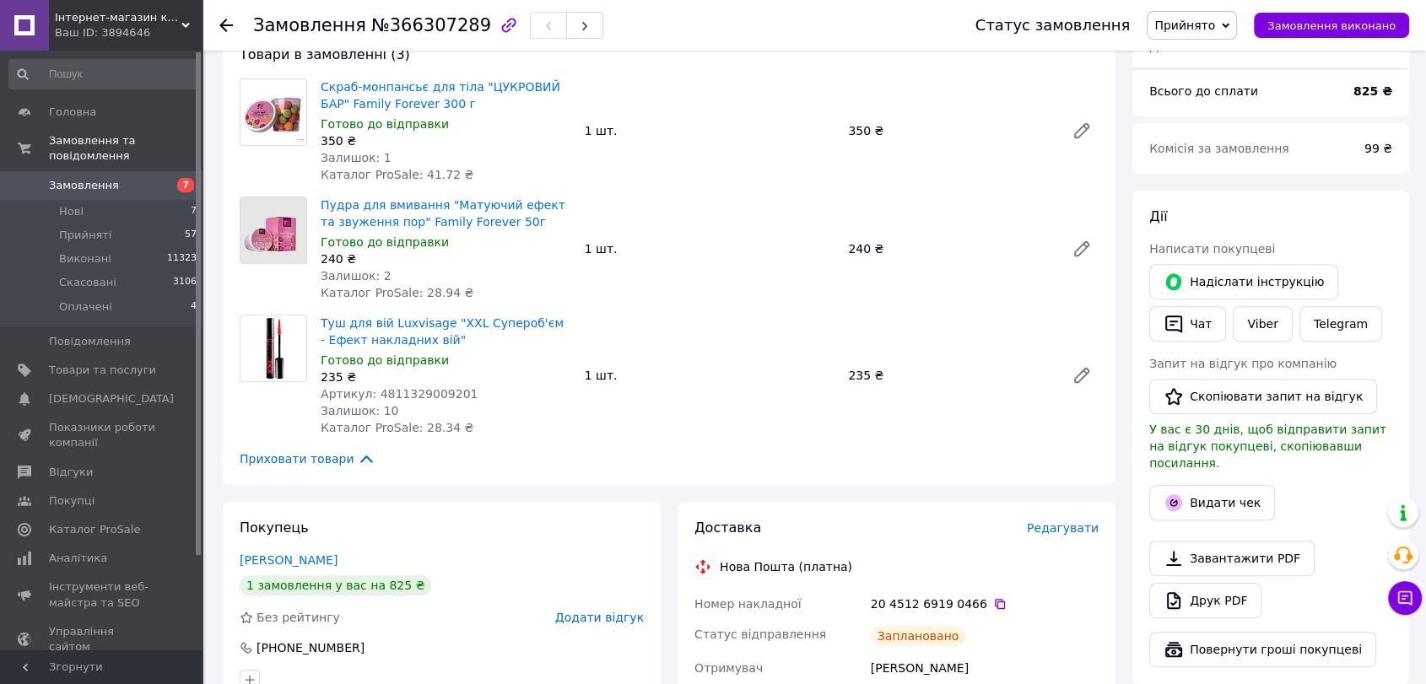
scroll to position [749, 0]
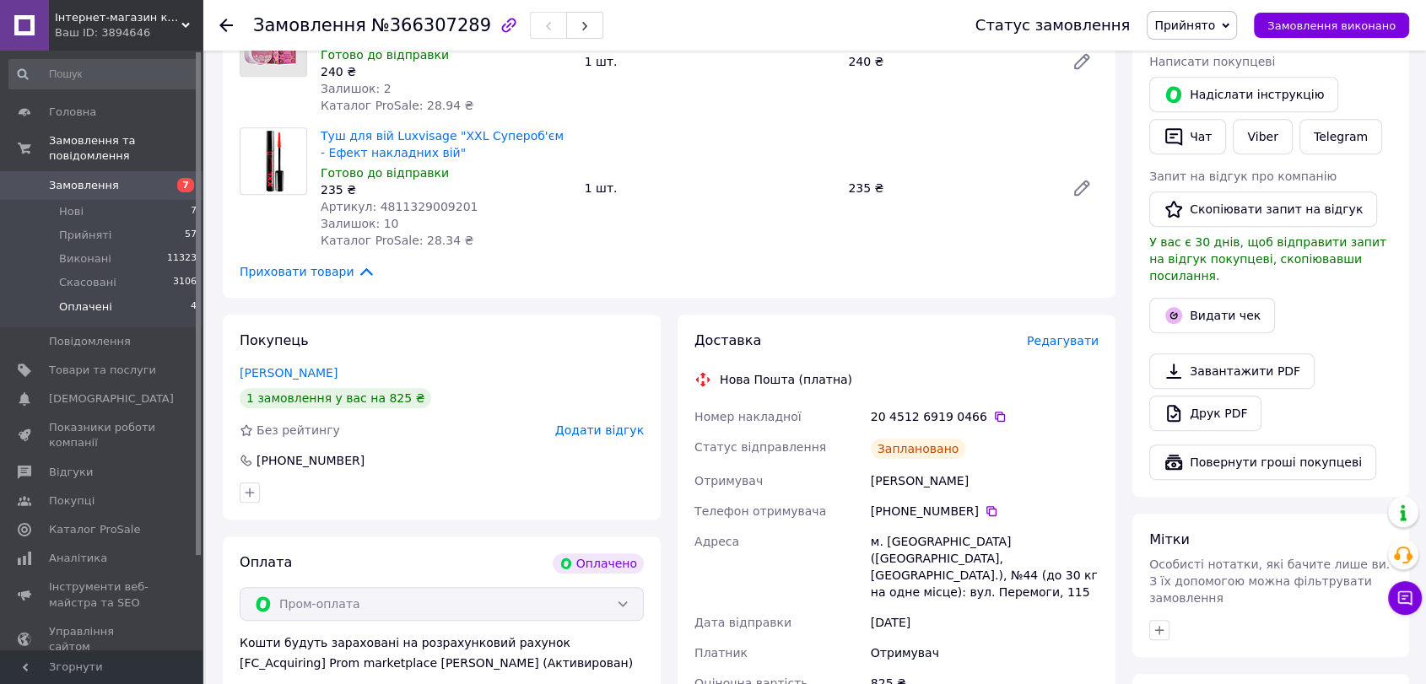
click at [79, 300] on span "Оплачені" at bounding box center [85, 307] width 53 height 15
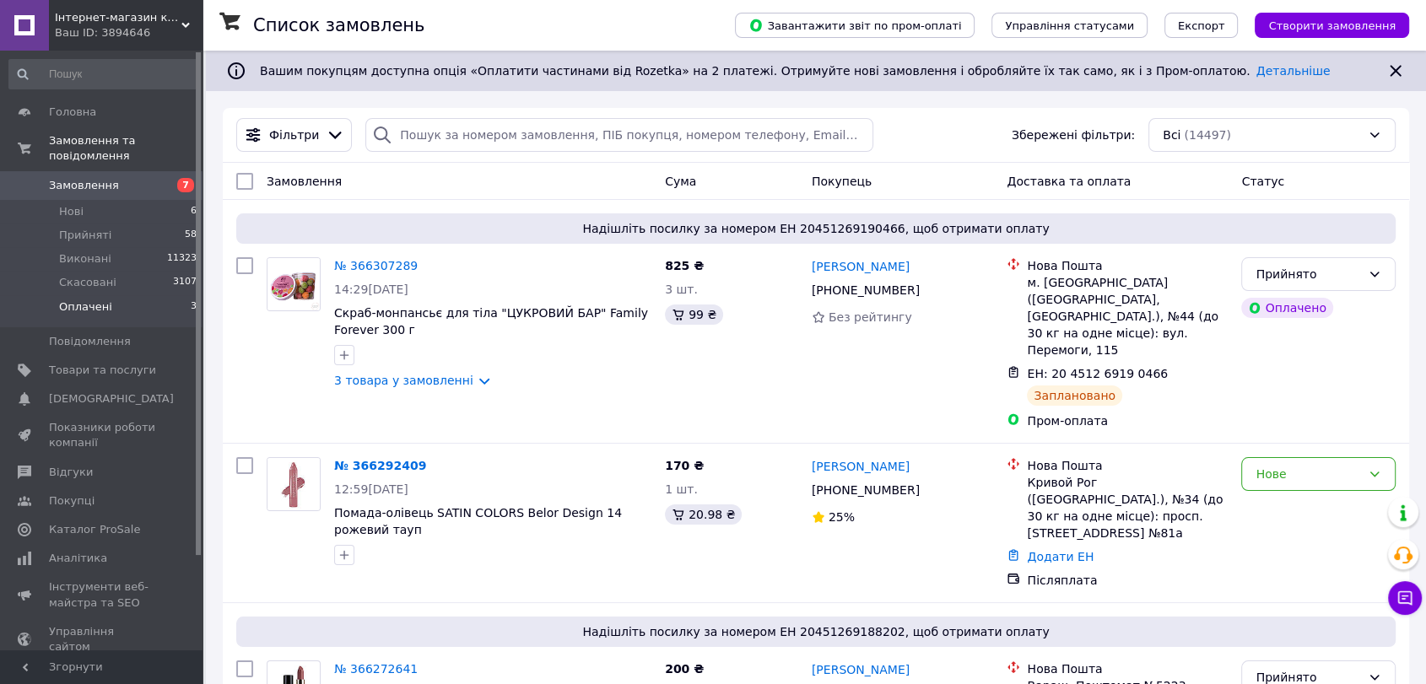
click at [74, 300] on span "Оплачені" at bounding box center [85, 307] width 53 height 15
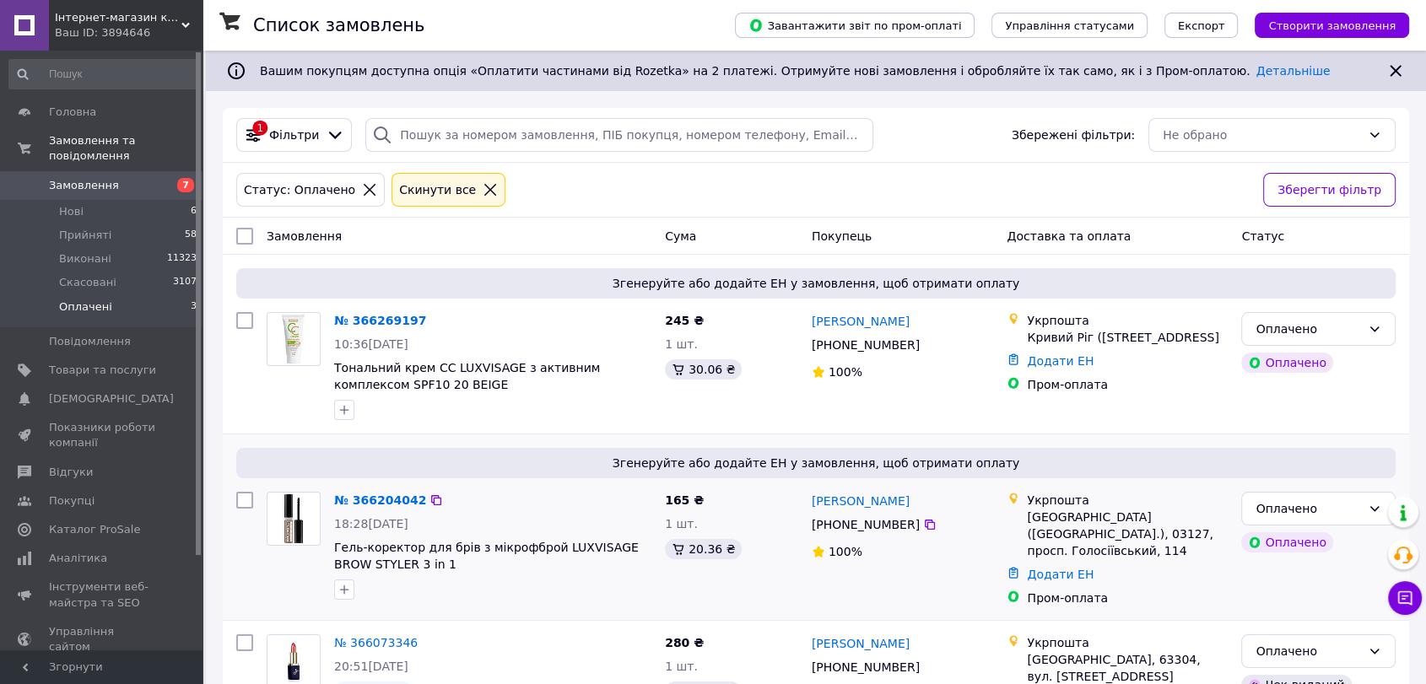
scroll to position [92, 0]
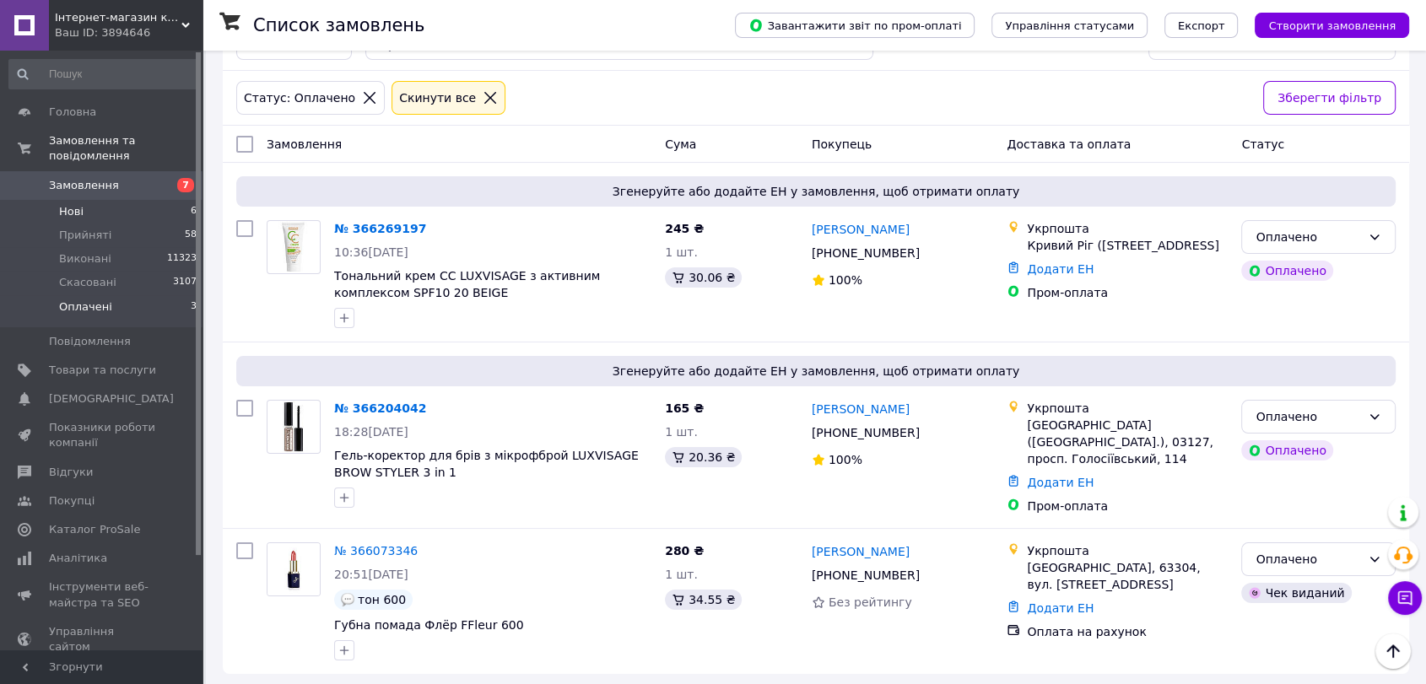
click at [78, 204] on span "Нові" at bounding box center [71, 211] width 24 height 15
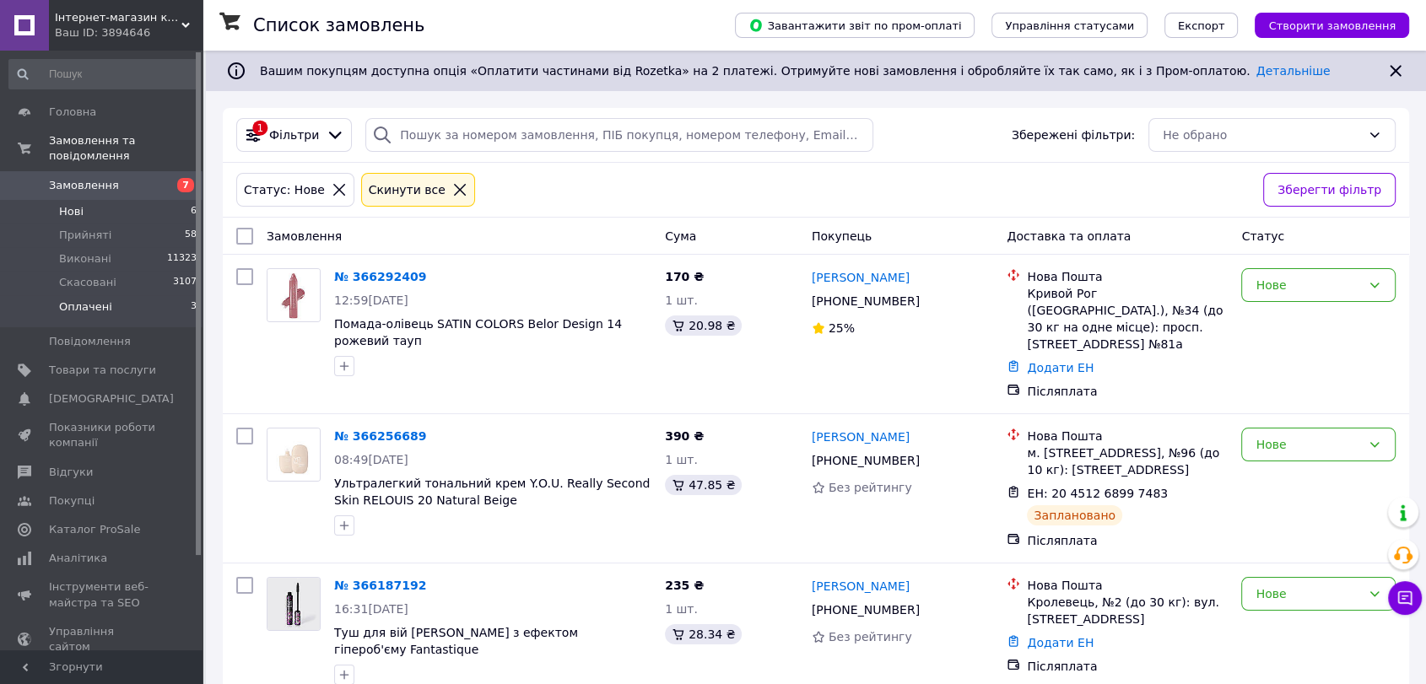
click at [86, 300] on span "Оплачені" at bounding box center [85, 307] width 53 height 15
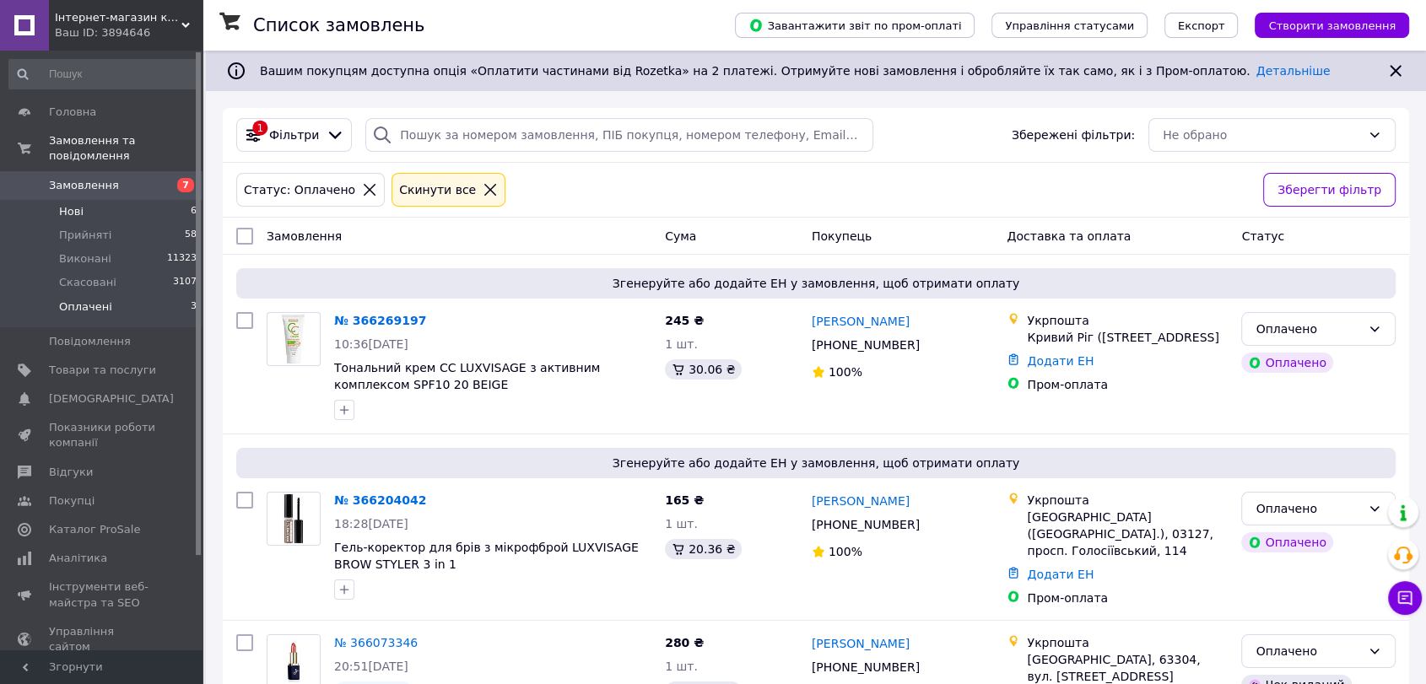
click at [70, 204] on span "Нові" at bounding box center [71, 211] width 24 height 15
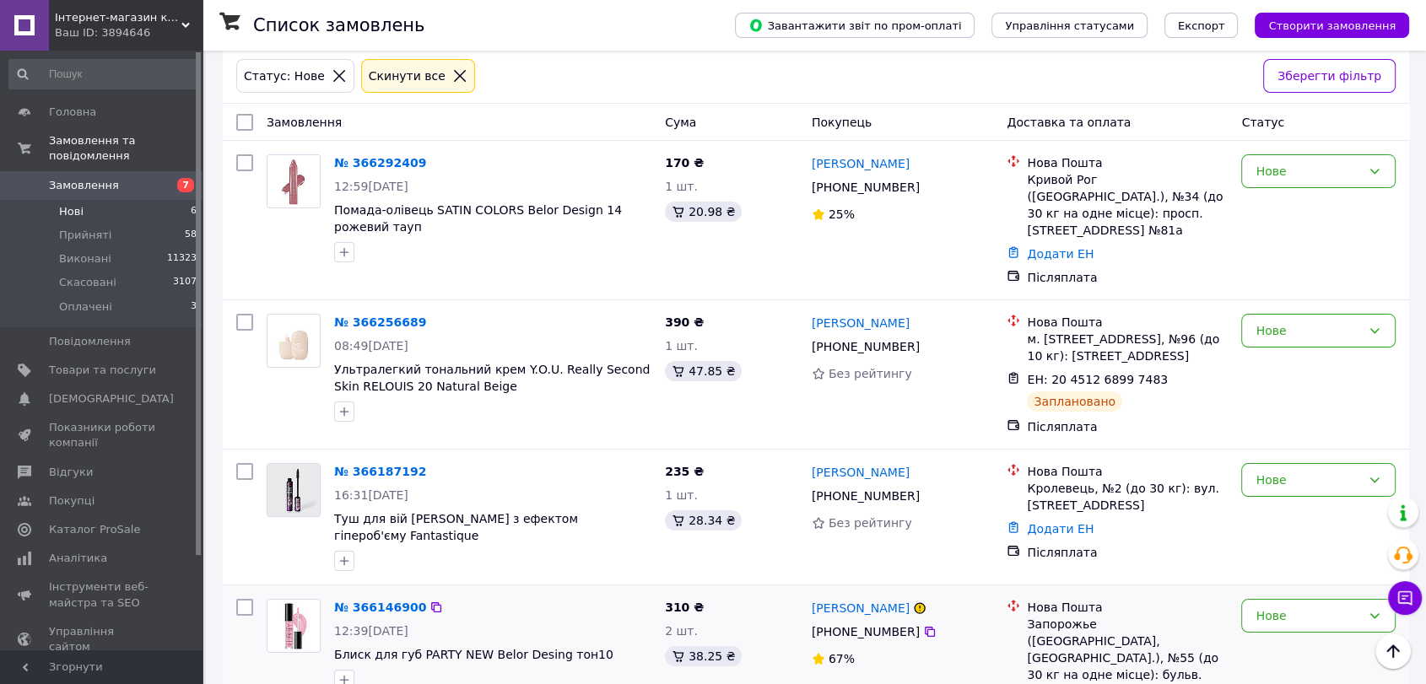
scroll to position [20, 0]
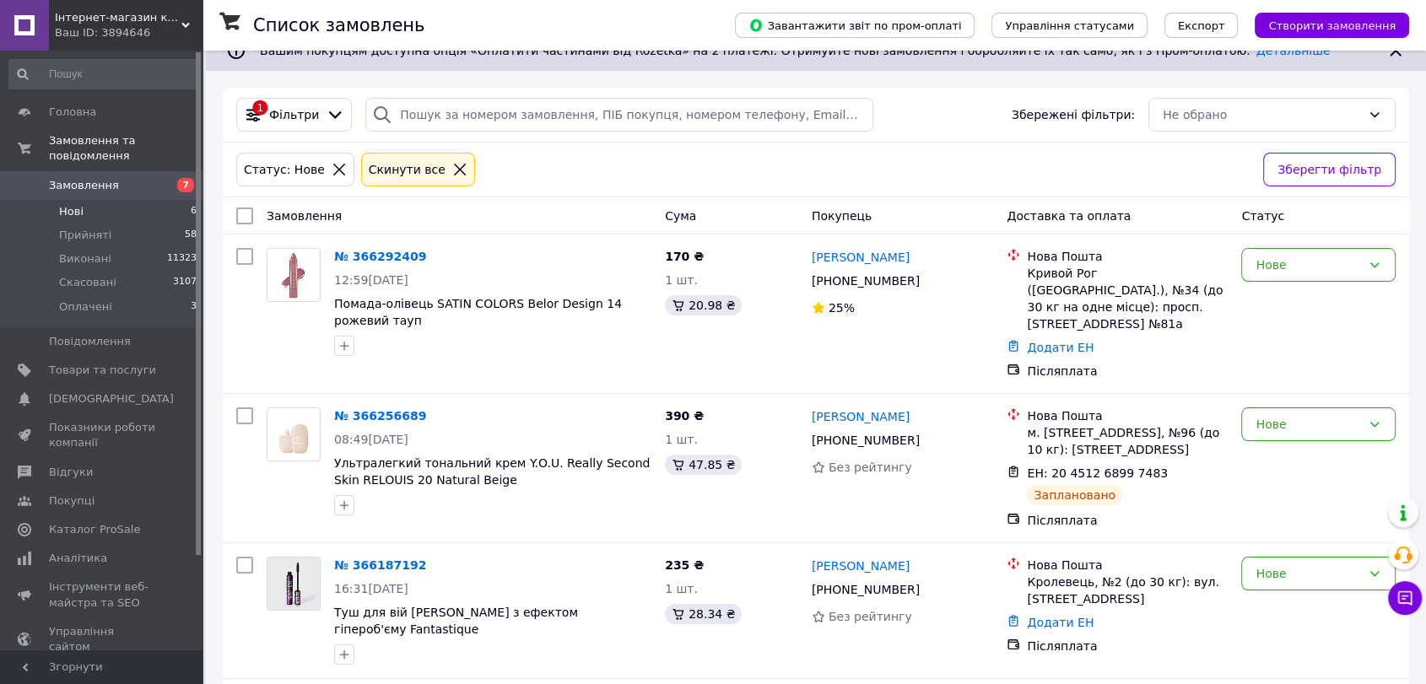
click at [81, 204] on span "Нові" at bounding box center [71, 211] width 24 height 15
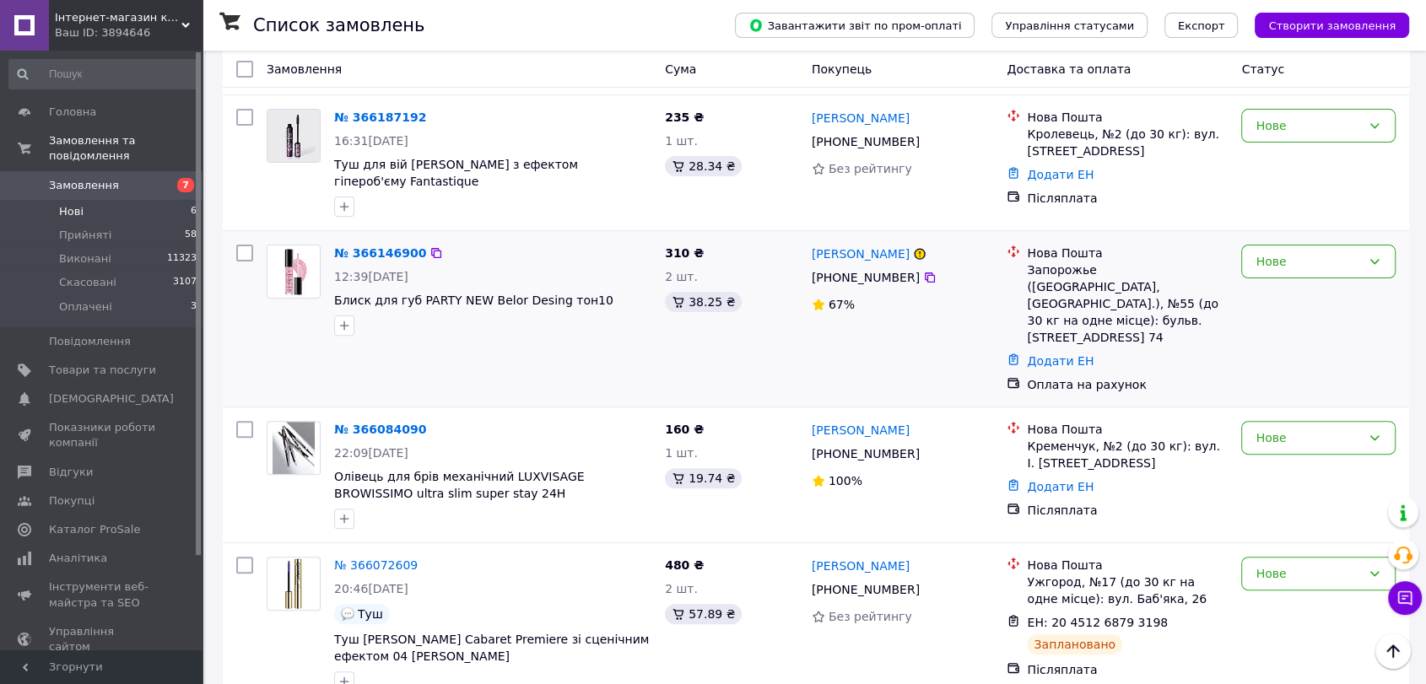
scroll to position [489, 0]
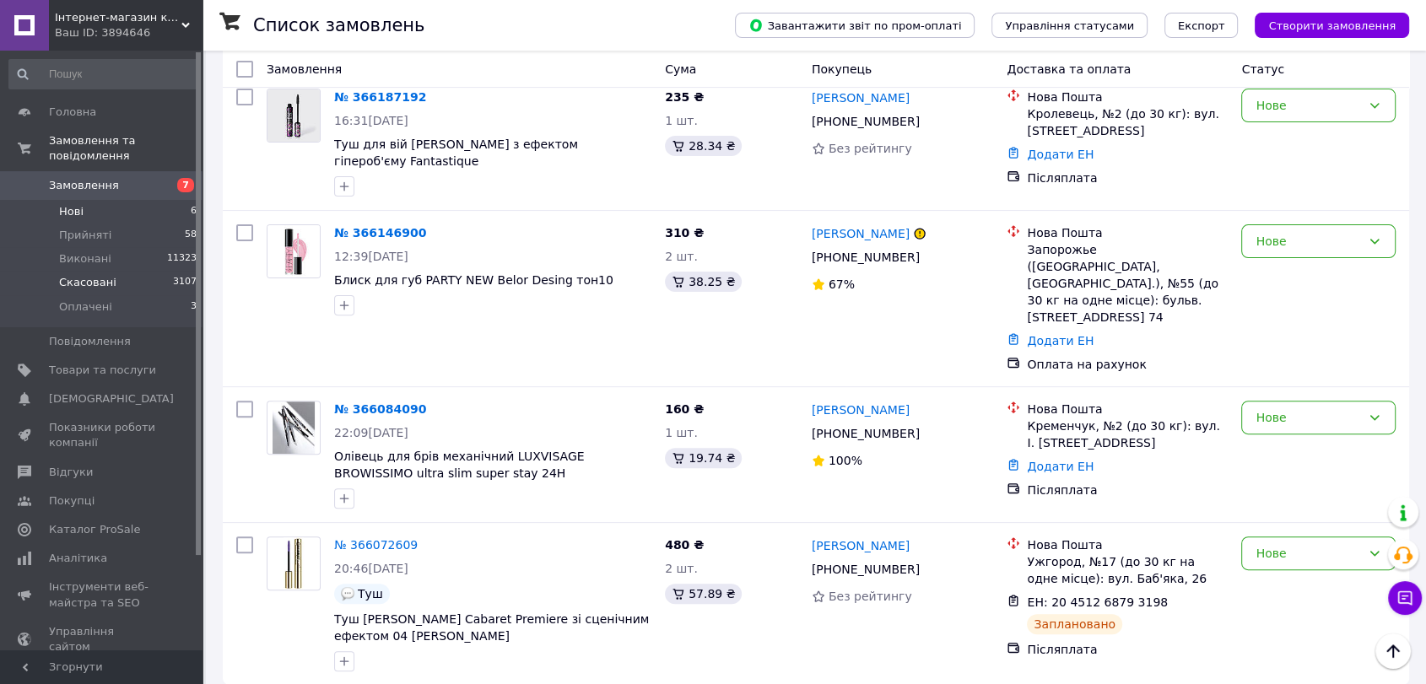
click at [97, 275] on span "Скасовані" at bounding box center [87, 282] width 57 height 15
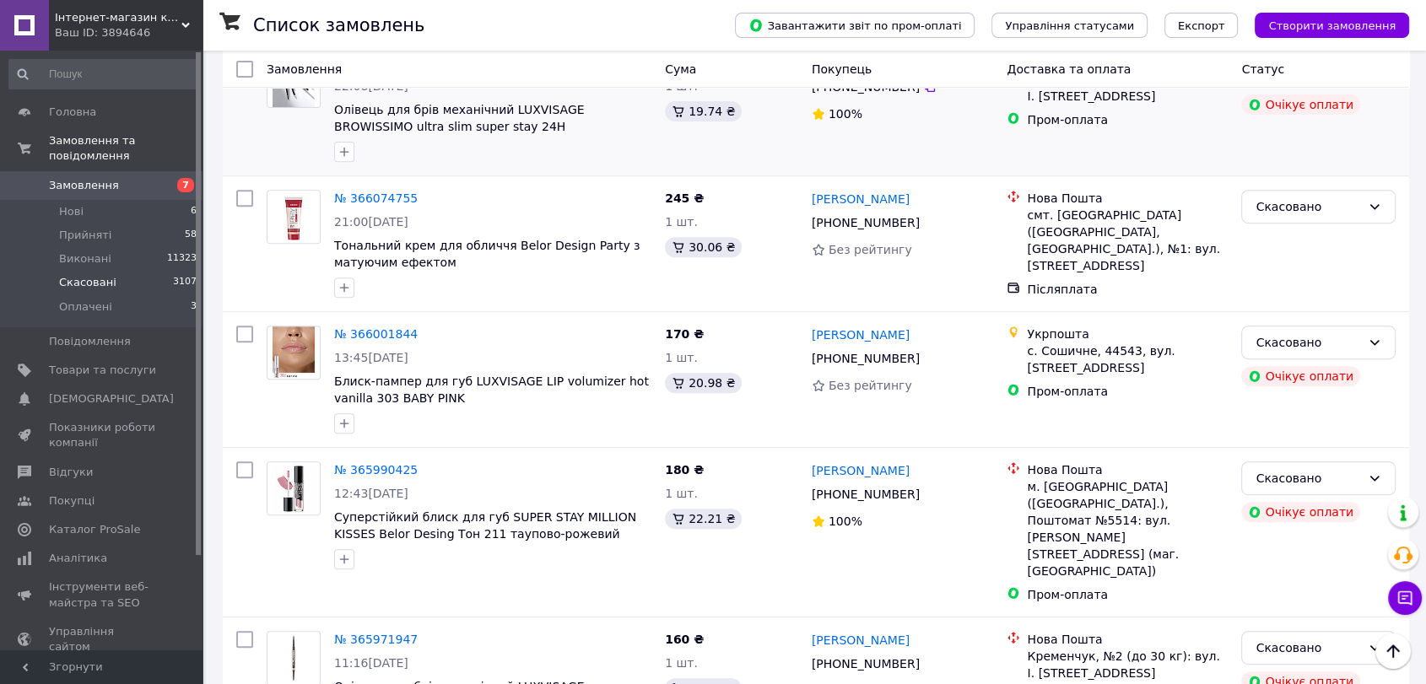
scroll to position [749, 0]
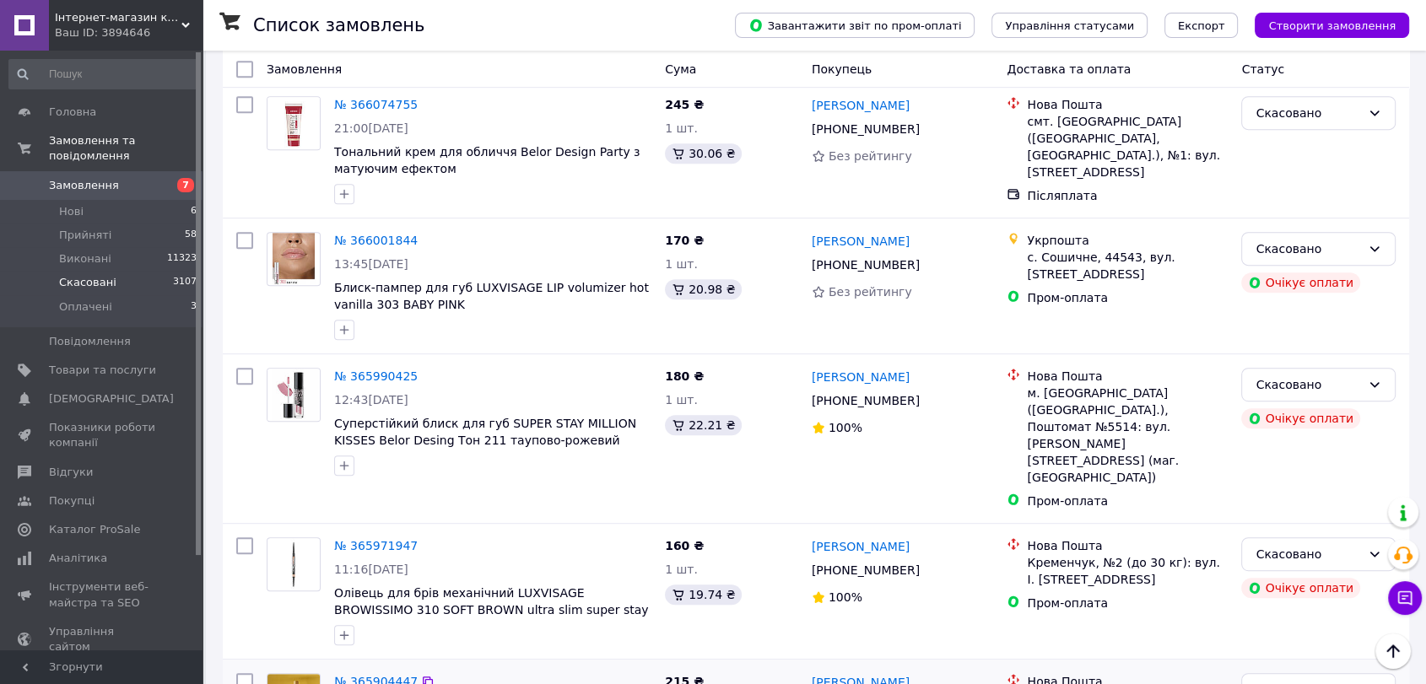
click at [377, 675] on link "№ 365904447" at bounding box center [376, 682] width 84 height 14
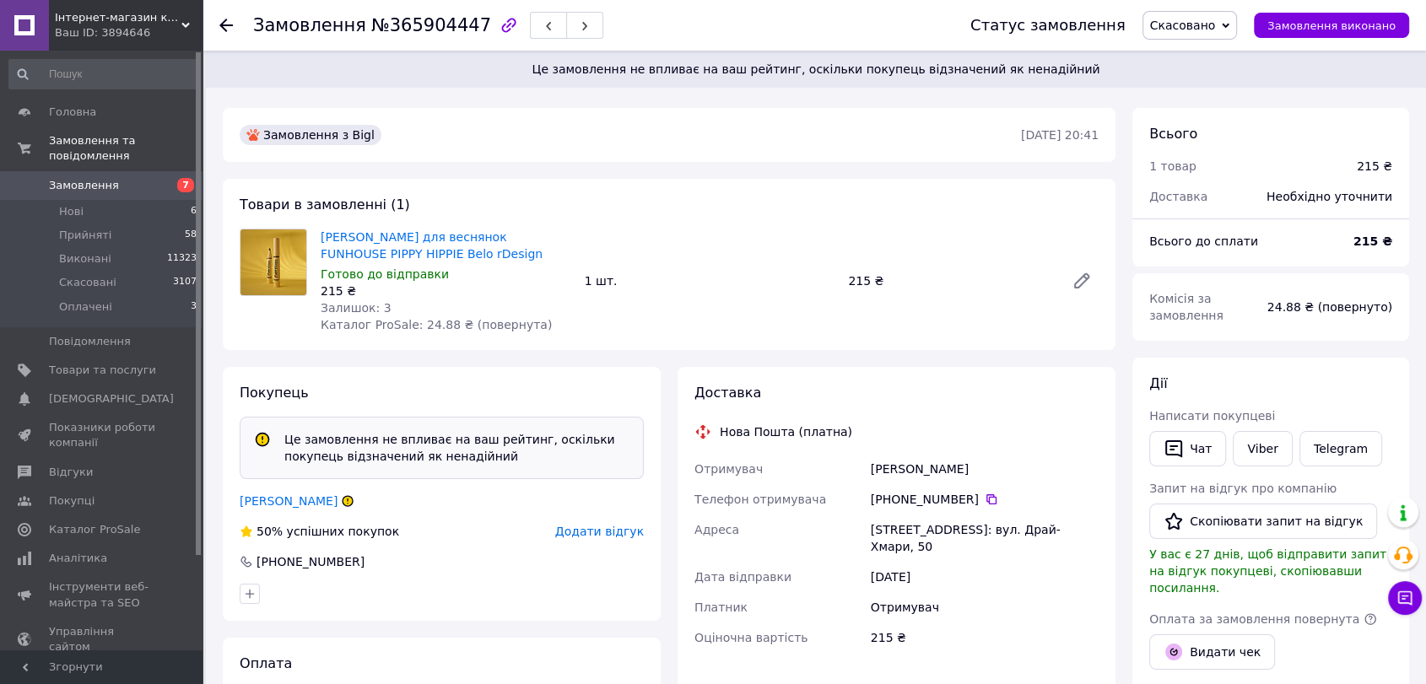
drag, startPoint x: 871, startPoint y: 469, endPoint x: 986, endPoint y: 471, distance: 114.8
click at [986, 471] on div "Парасюк Анастасія" at bounding box center [985, 469] width 235 height 30
copy div "Парасюк Анастасія"
click at [985, 502] on icon at bounding box center [992, 500] width 14 height 14
click at [985, 499] on icon at bounding box center [992, 500] width 14 height 14
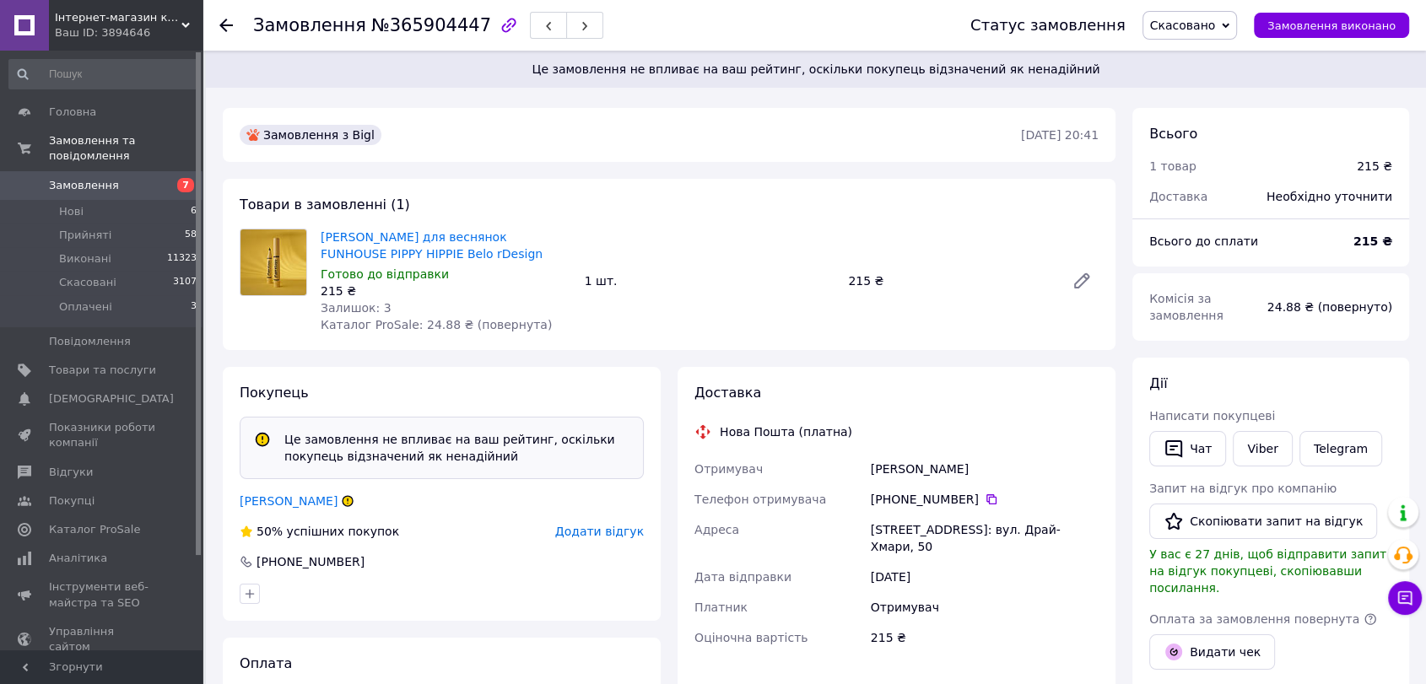
drag, startPoint x: 872, startPoint y: 470, endPoint x: 982, endPoint y: 471, distance: 109.7
click at [982, 471] on div "Парасюк Анастасія" at bounding box center [985, 469] width 235 height 30
copy div "Парасюк Анастасія"
drag, startPoint x: 873, startPoint y: 533, endPoint x: 993, endPoint y: 535, distance: 119.9
click at [993, 535] on div "Кам'янець-Подільський, №1: вул. Драй-Хмари, 50" at bounding box center [985, 538] width 235 height 47
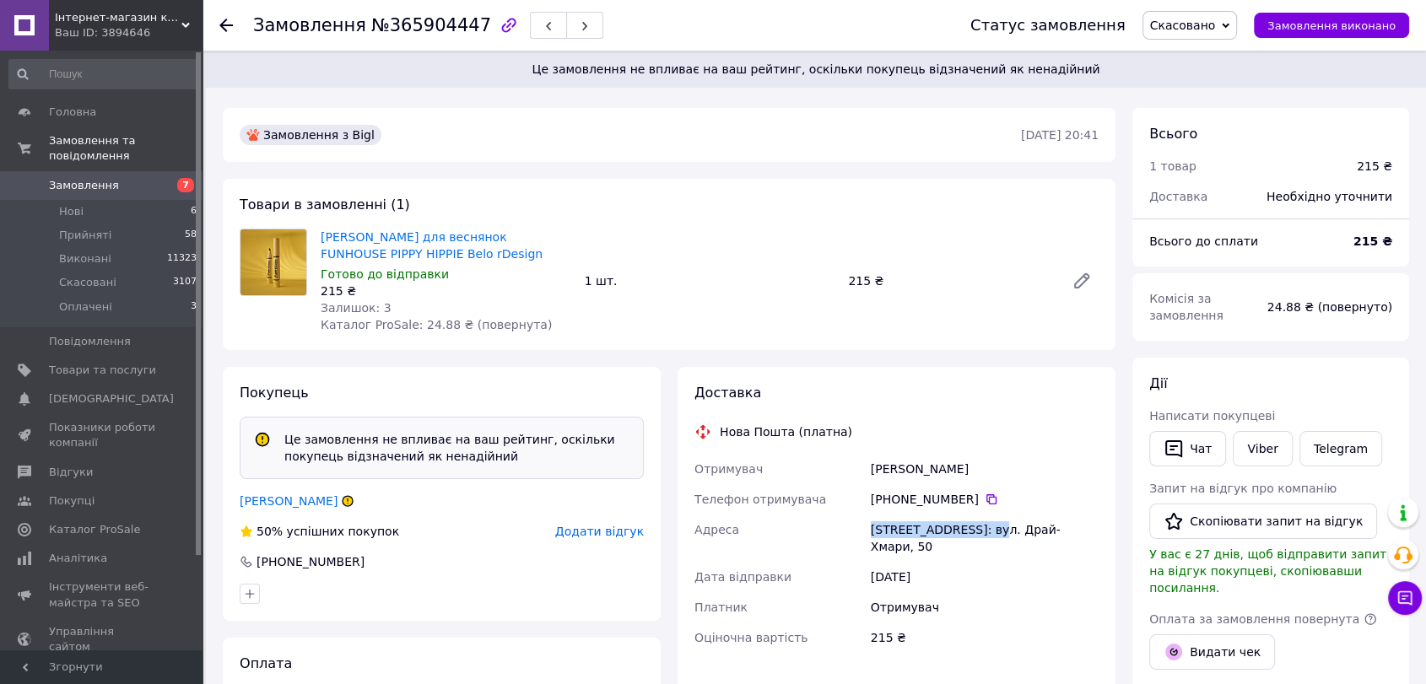
copy div "Кам'янець-Подільськи"
click at [72, 204] on span "Нові" at bounding box center [71, 211] width 24 height 15
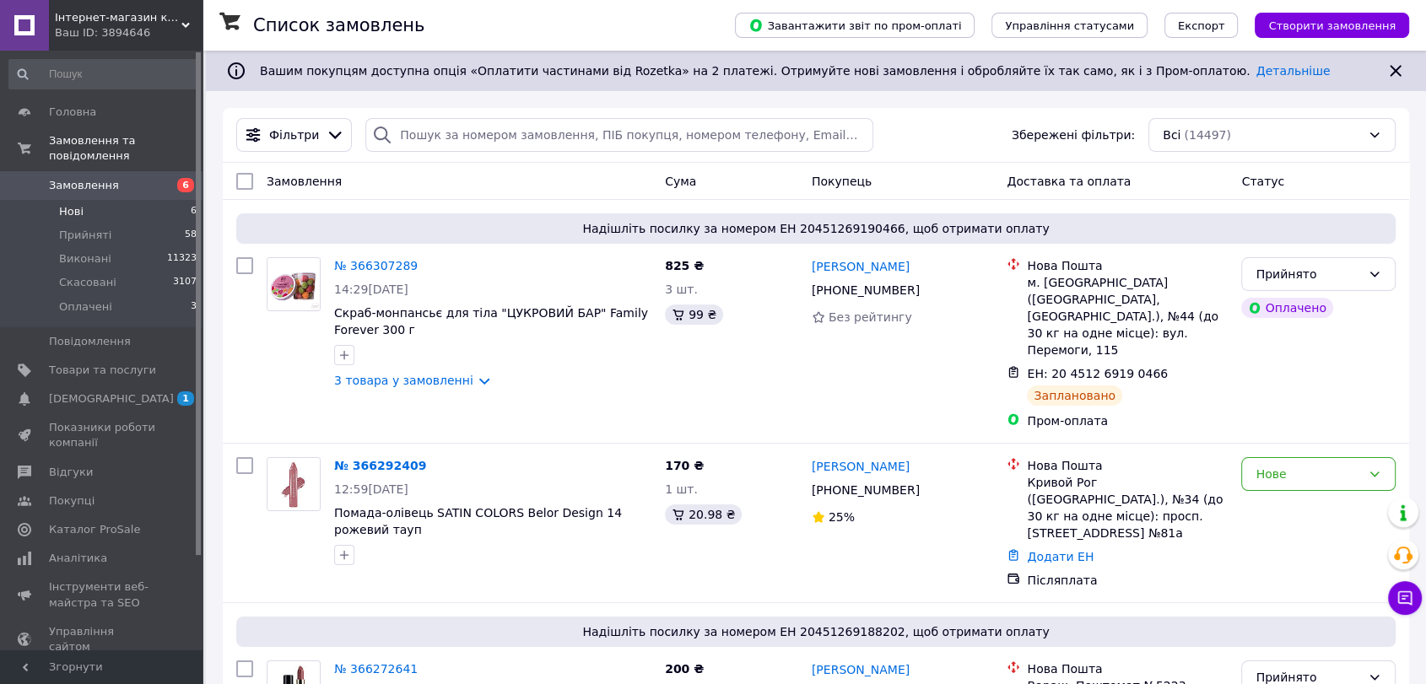
click at [62, 204] on span "Нові" at bounding box center [71, 211] width 24 height 15
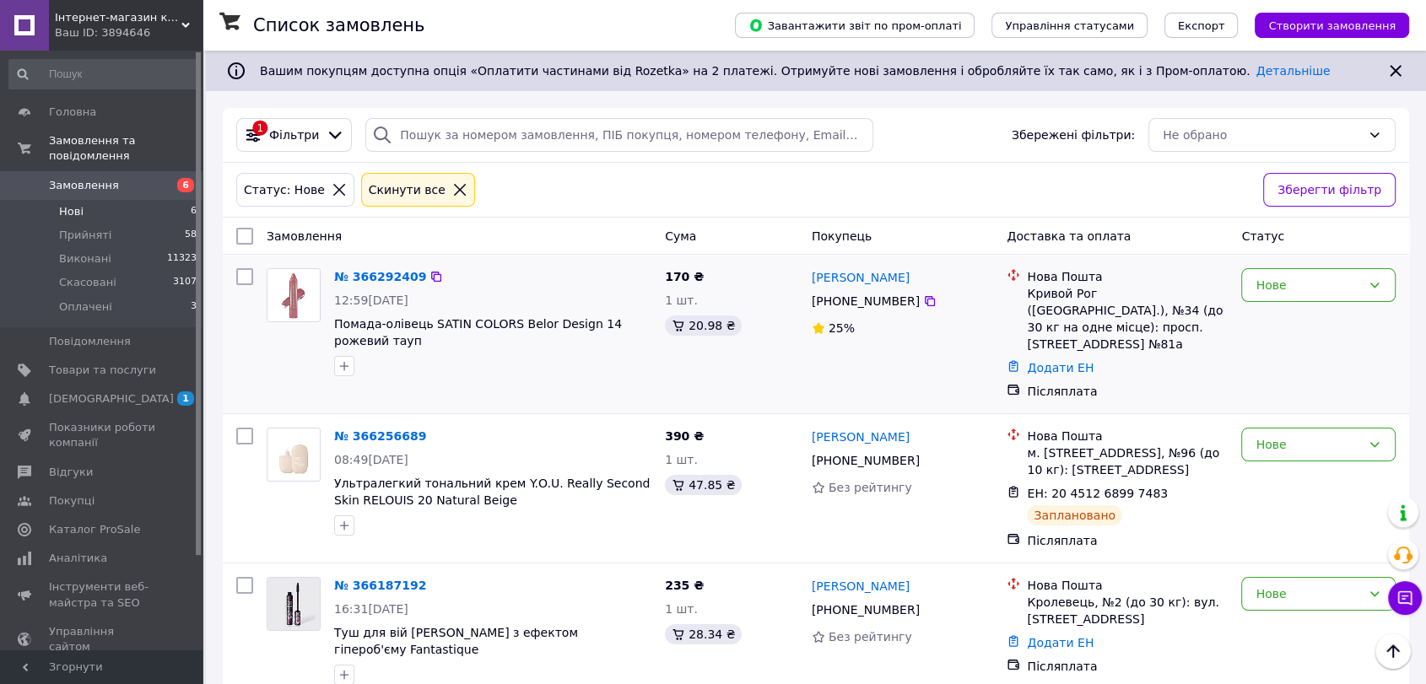
scroll to position [94, 0]
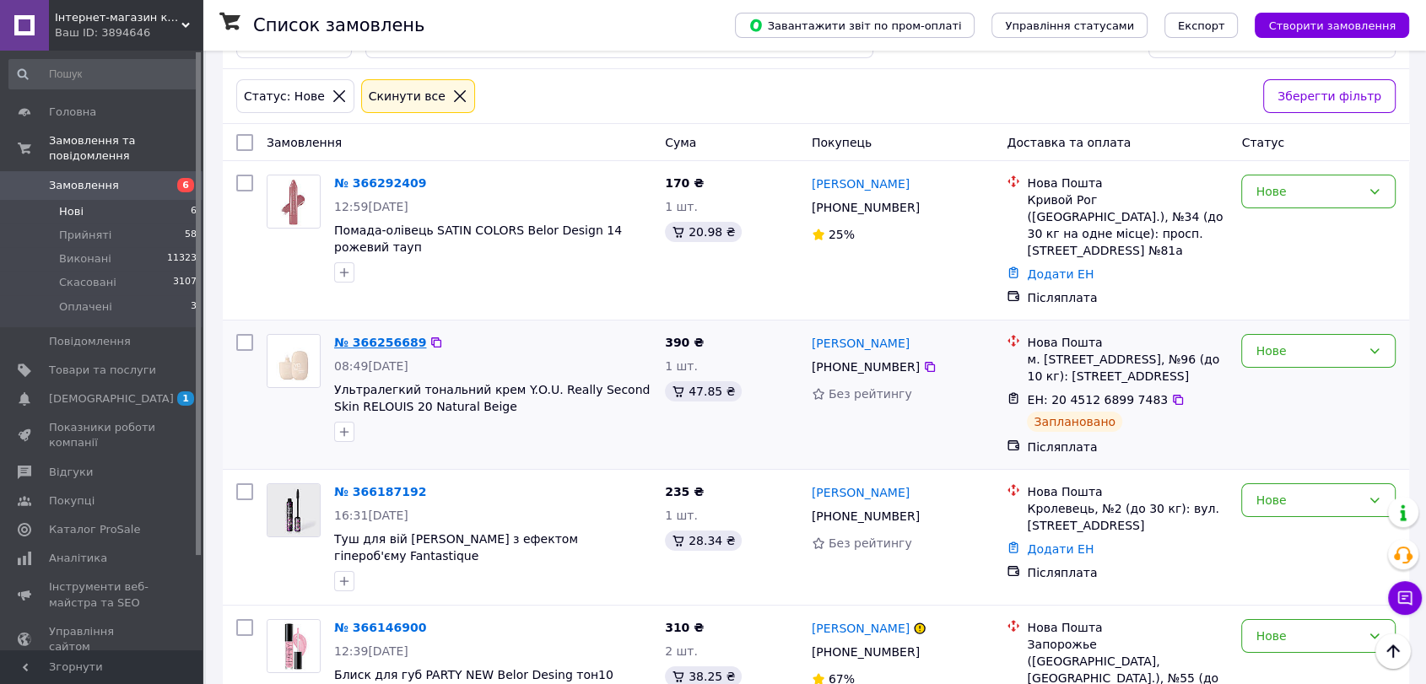
click at [369, 343] on link "№ 366256689" at bounding box center [380, 343] width 92 height 14
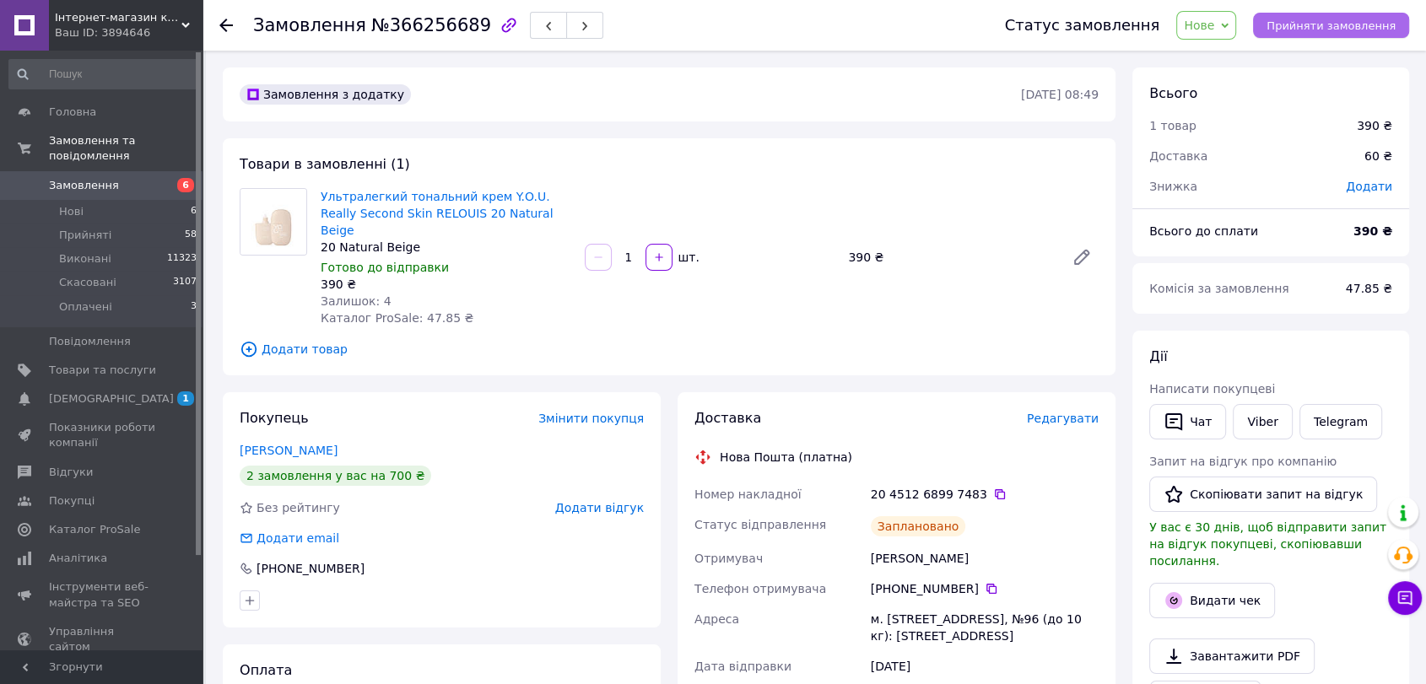
click at [1310, 25] on span "Прийняти замовлення" at bounding box center [1331, 25] width 129 height 13
click at [73, 204] on span "Нові" at bounding box center [71, 211] width 24 height 15
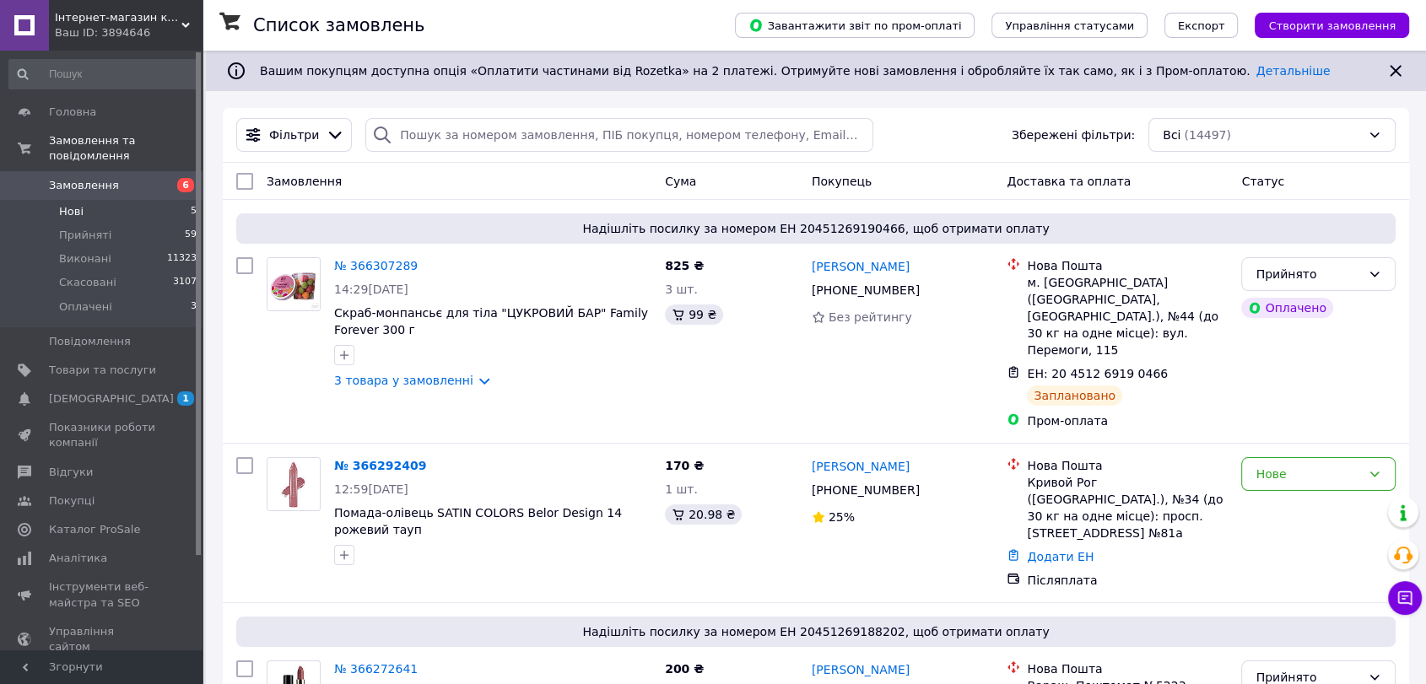
click at [74, 204] on span "Нові" at bounding box center [71, 211] width 24 height 15
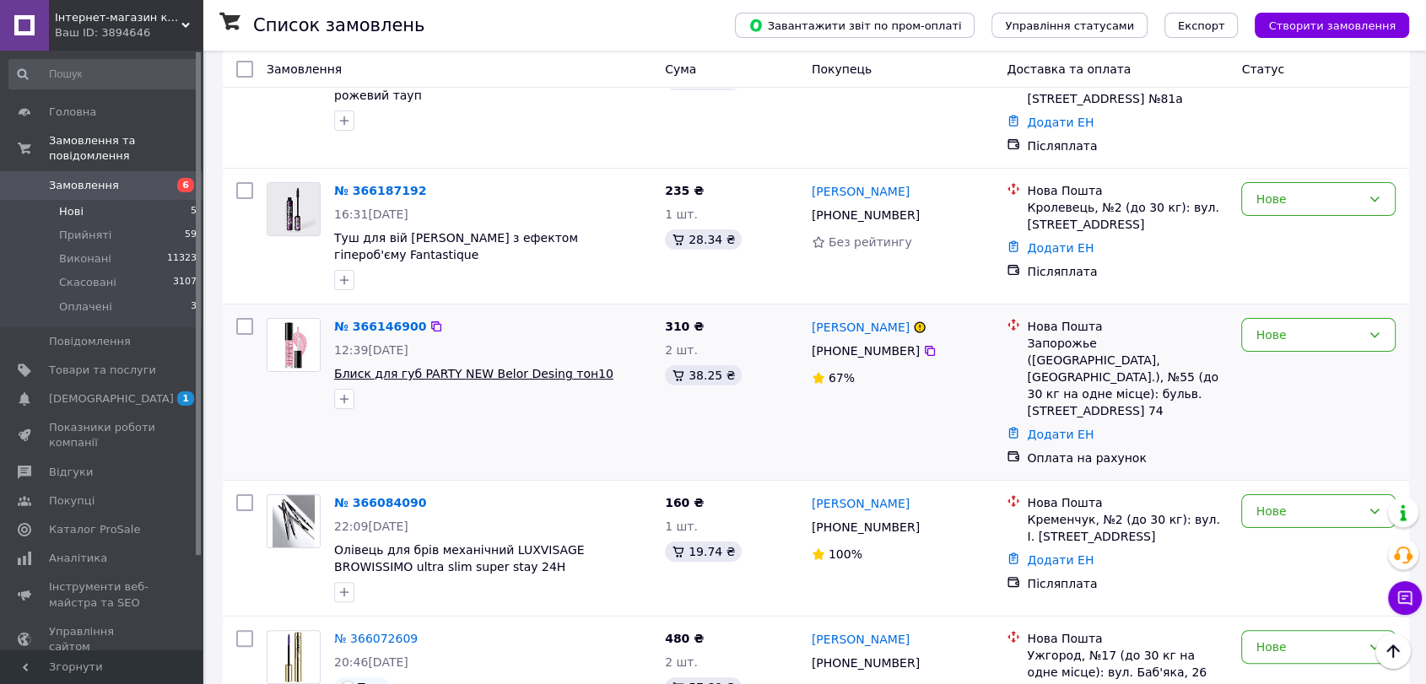
scroll to position [58, 0]
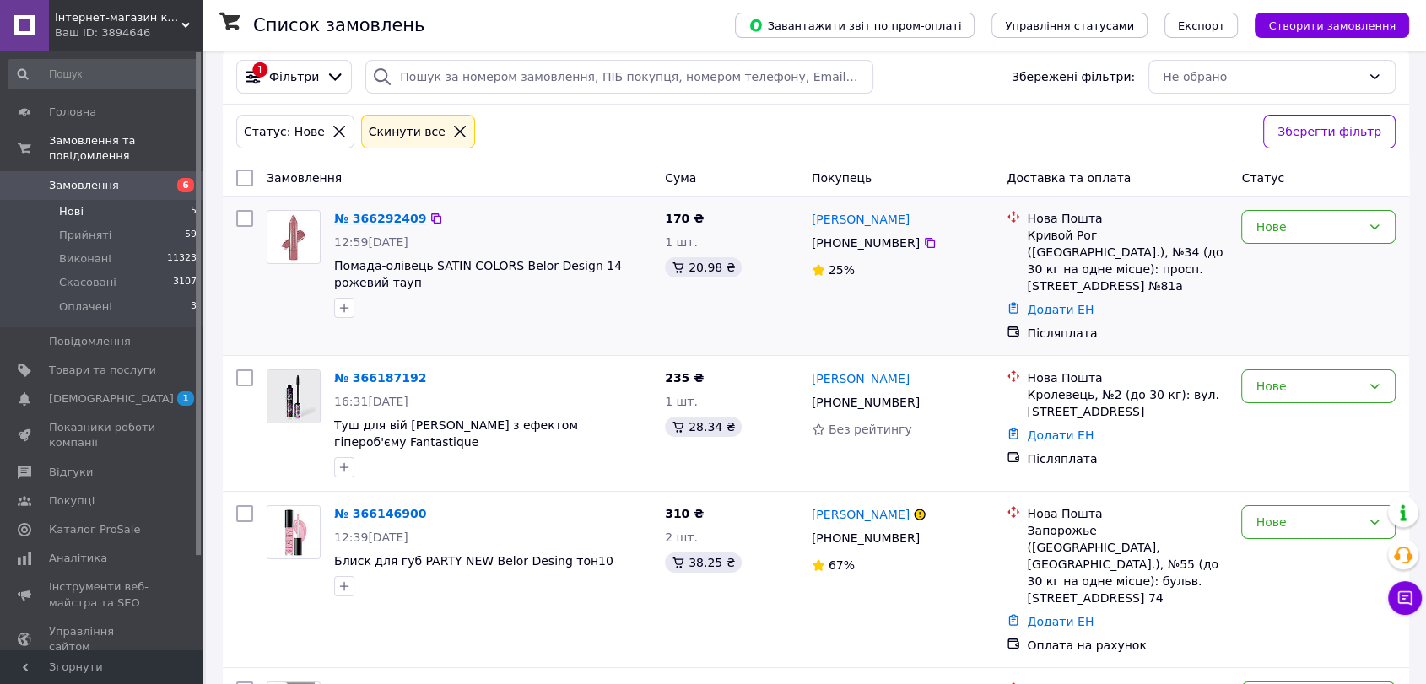
click at [391, 222] on link "№ 366292409" at bounding box center [380, 219] width 92 height 14
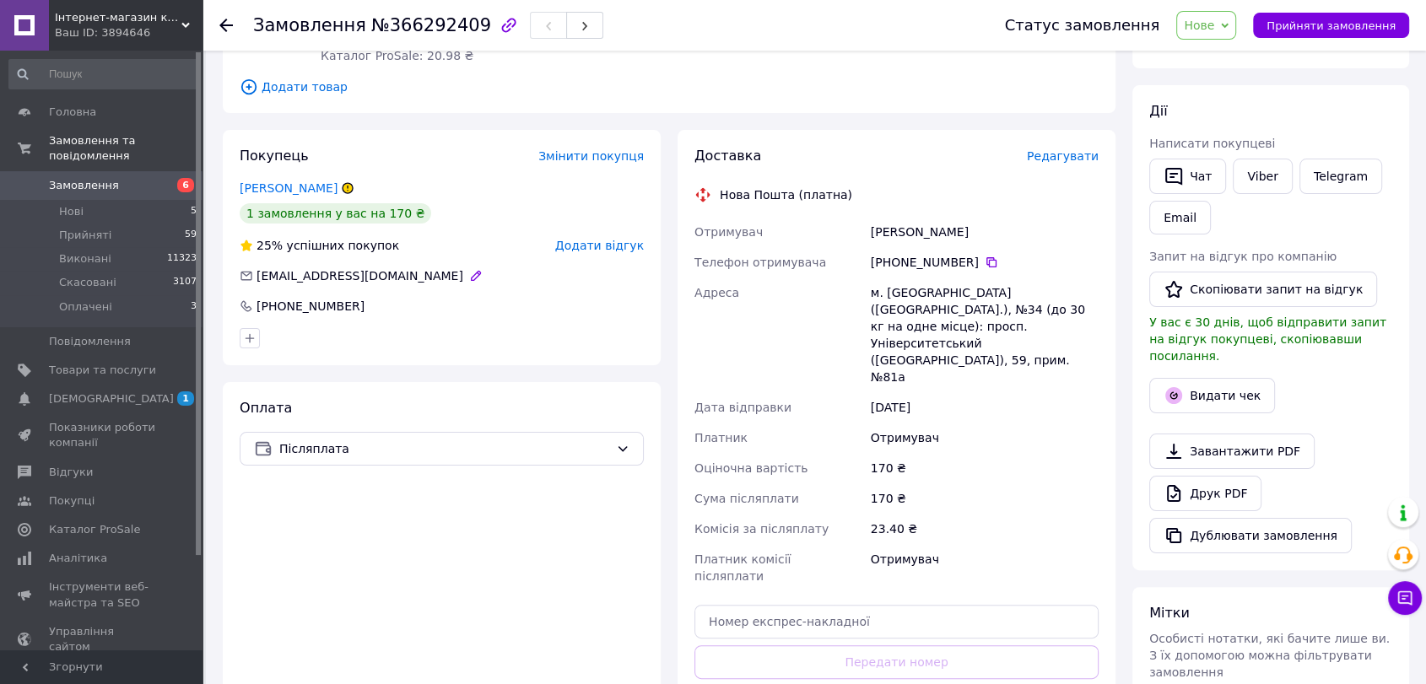
scroll to position [58, 0]
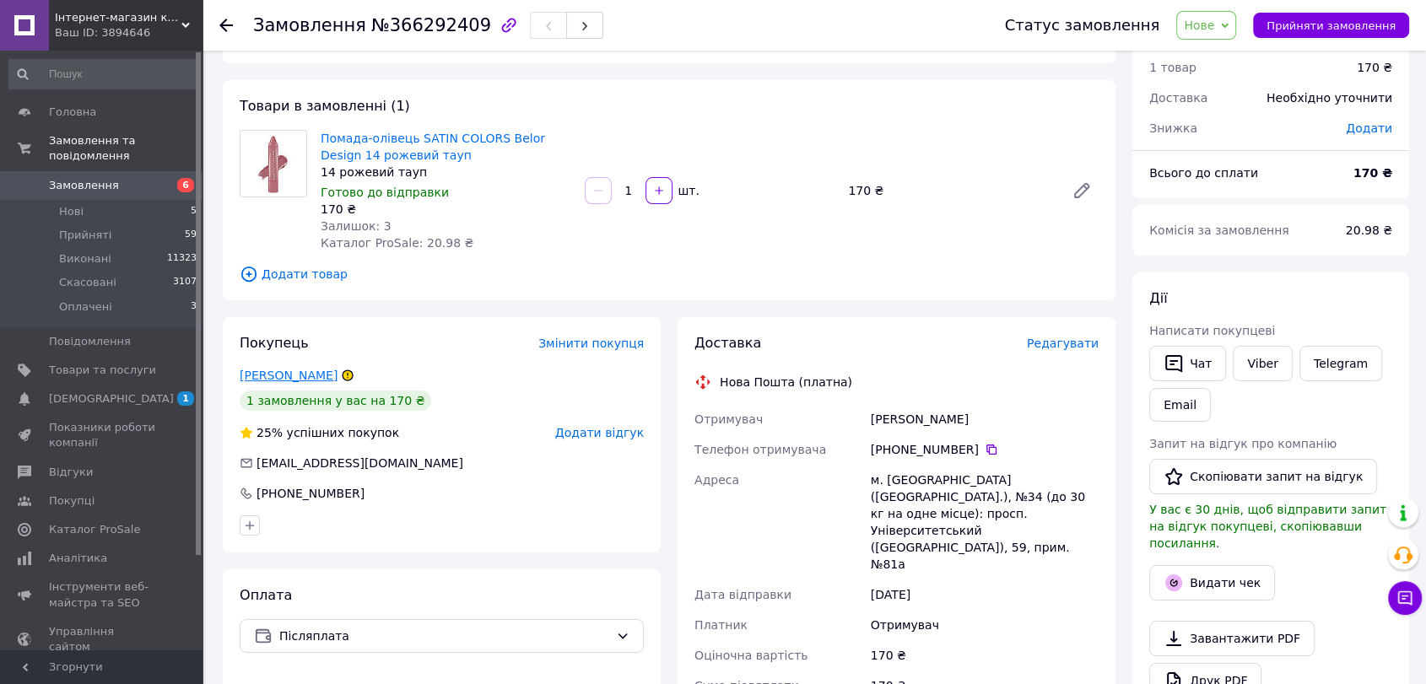
click at [284, 373] on link "Фартушная Нина" at bounding box center [289, 376] width 98 height 14
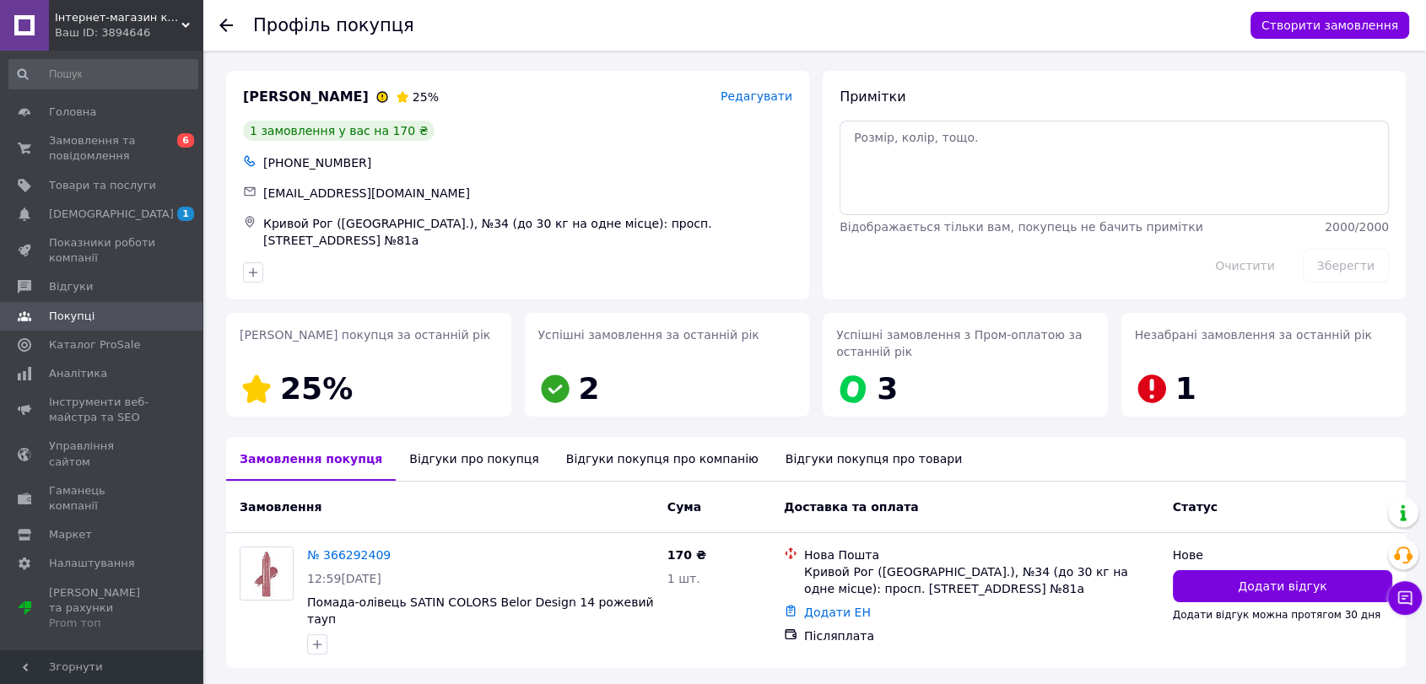
scroll to position [47, 0]
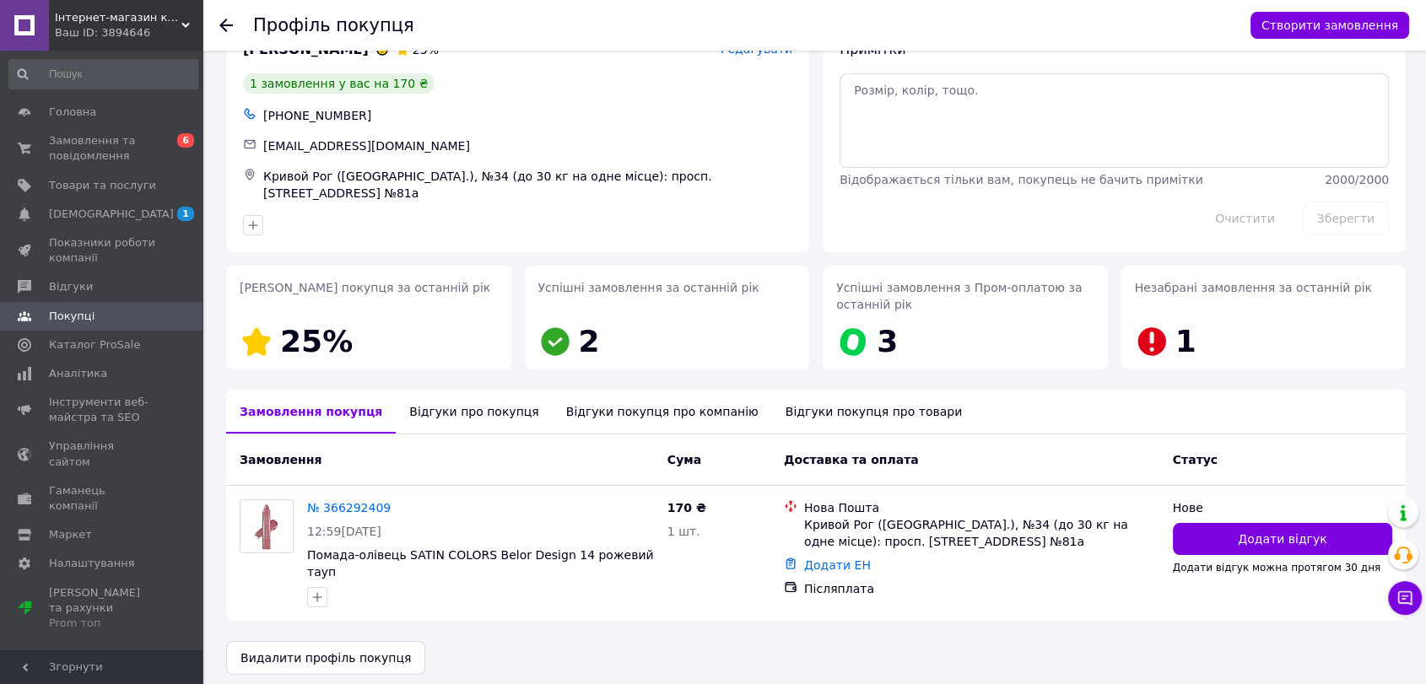
click at [452, 420] on div "Відгуки про покупця" at bounding box center [474, 412] width 156 height 44
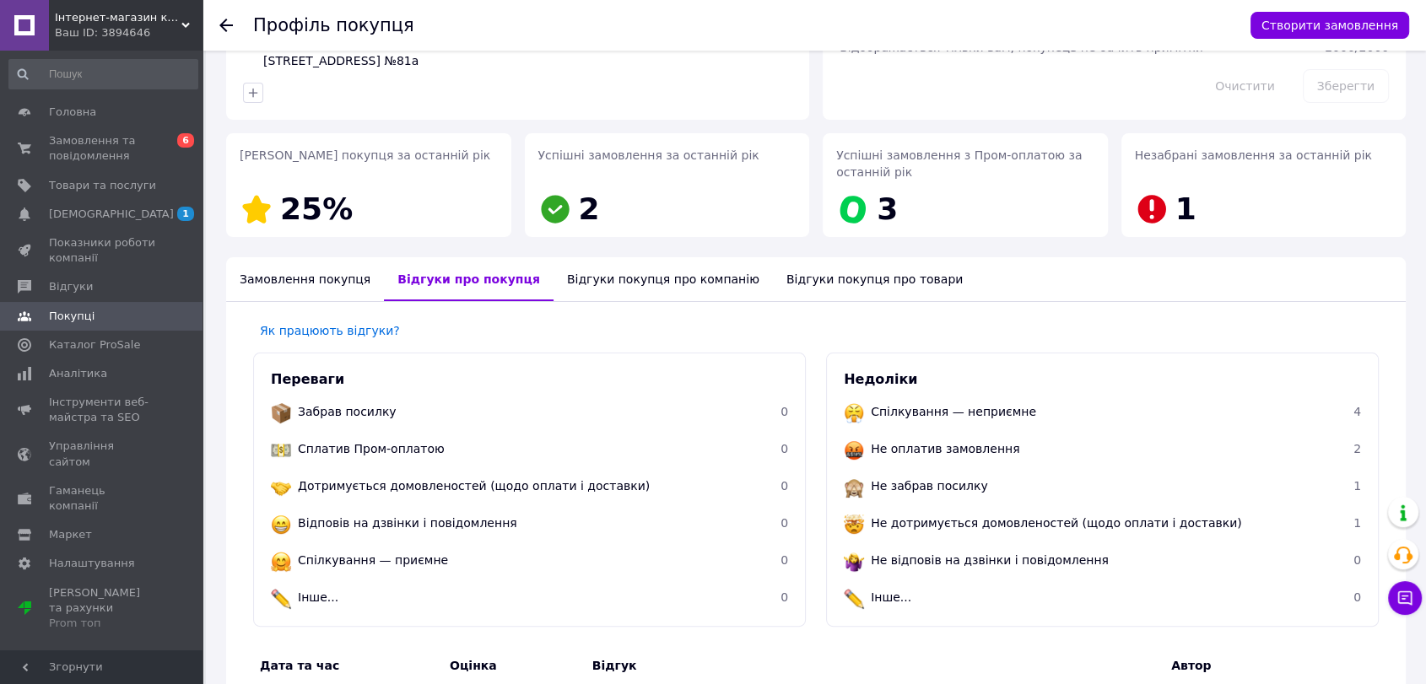
scroll to position [0, 0]
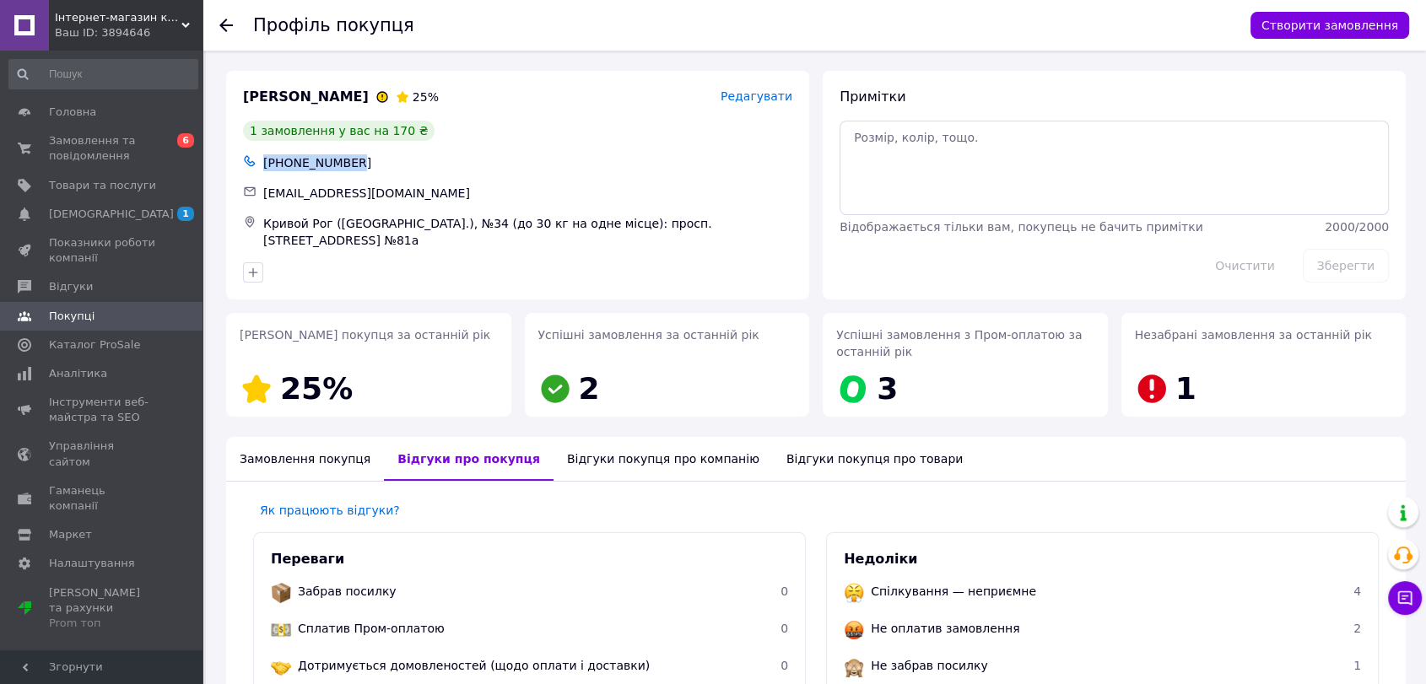
drag, startPoint x: 313, startPoint y: 155, endPoint x: 258, endPoint y: 160, distance: 55.1
click at [258, 160] on div "+380671600246" at bounding box center [518, 163] width 556 height 24
copy div "+380671600246"
click at [52, 211] on span "[DEMOGRAPHIC_DATA]" at bounding box center [111, 214] width 125 height 15
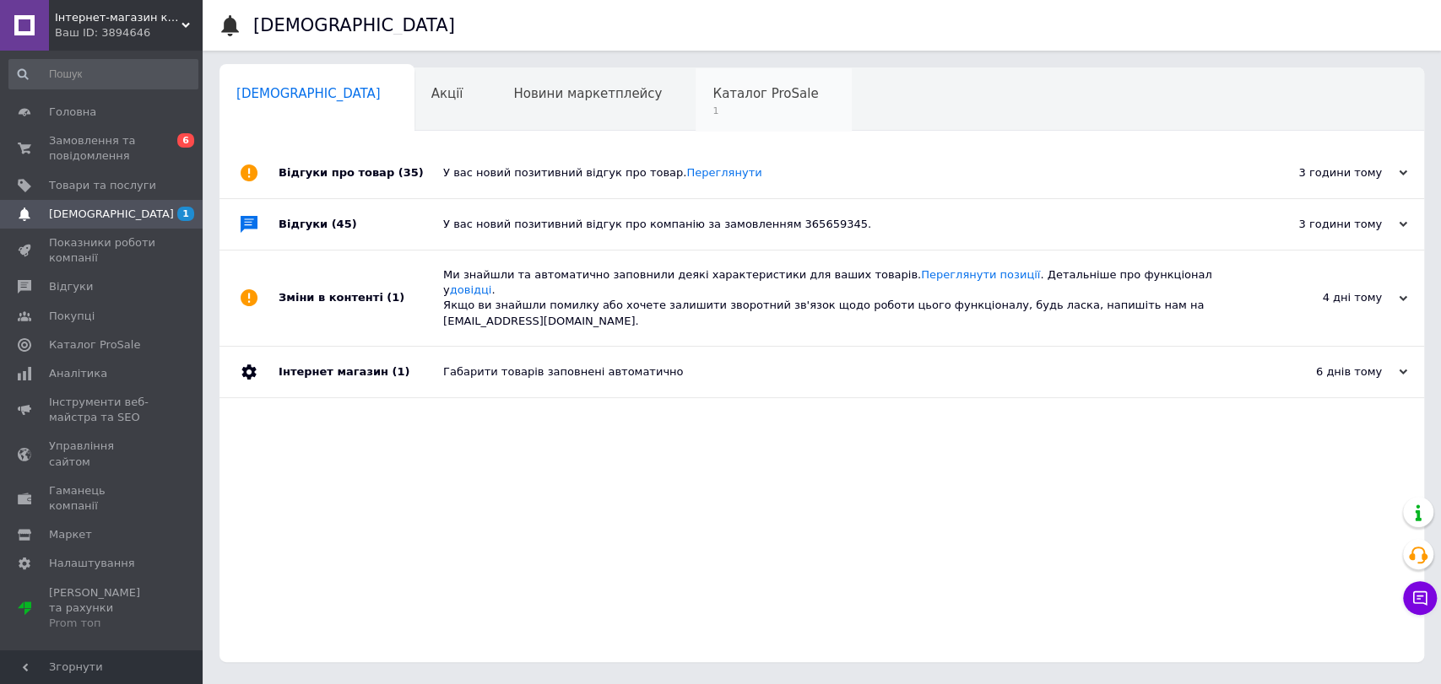
click at [712, 111] on span "1" at bounding box center [764, 111] width 105 height 13
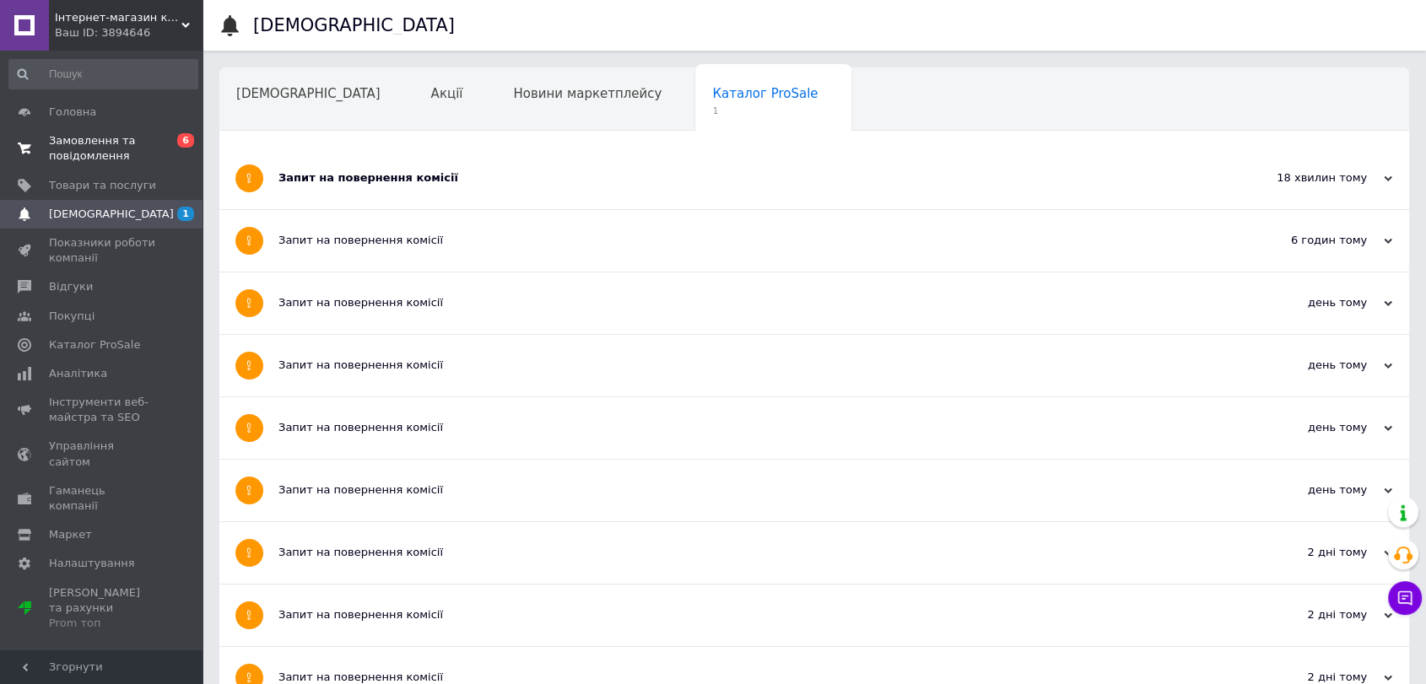
click at [103, 150] on span "Замовлення та повідомлення" at bounding box center [102, 148] width 107 height 30
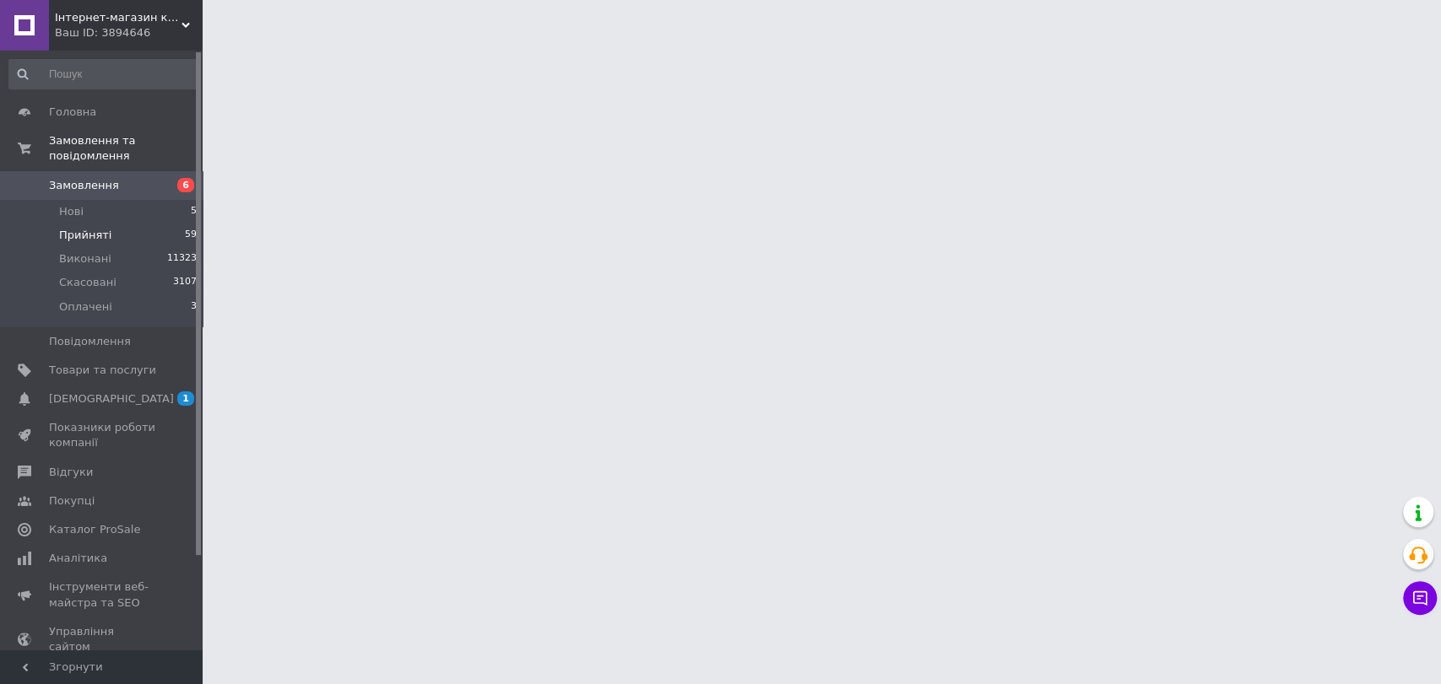
click at [80, 228] on span "Прийняті" at bounding box center [85, 235] width 52 height 15
click at [74, 228] on span "Прийняті" at bounding box center [85, 235] width 52 height 15
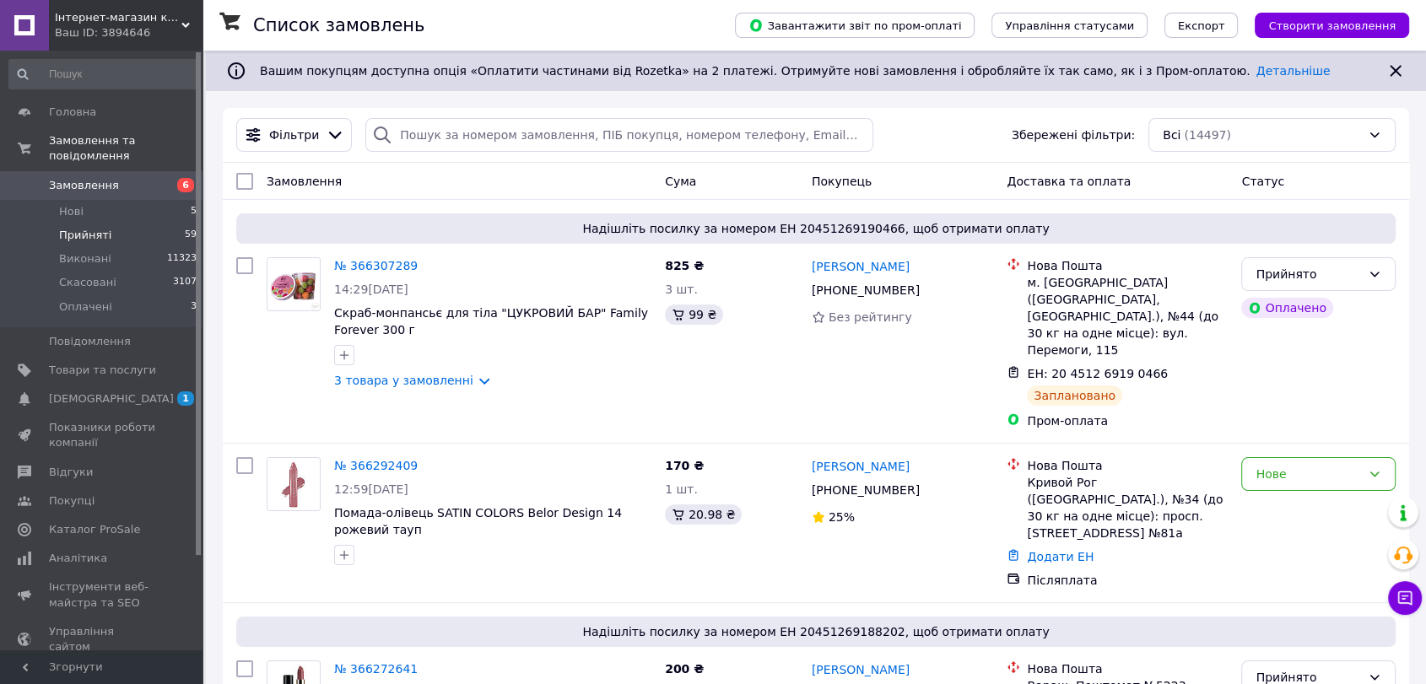
click at [93, 228] on span "Прийняті" at bounding box center [85, 235] width 52 height 15
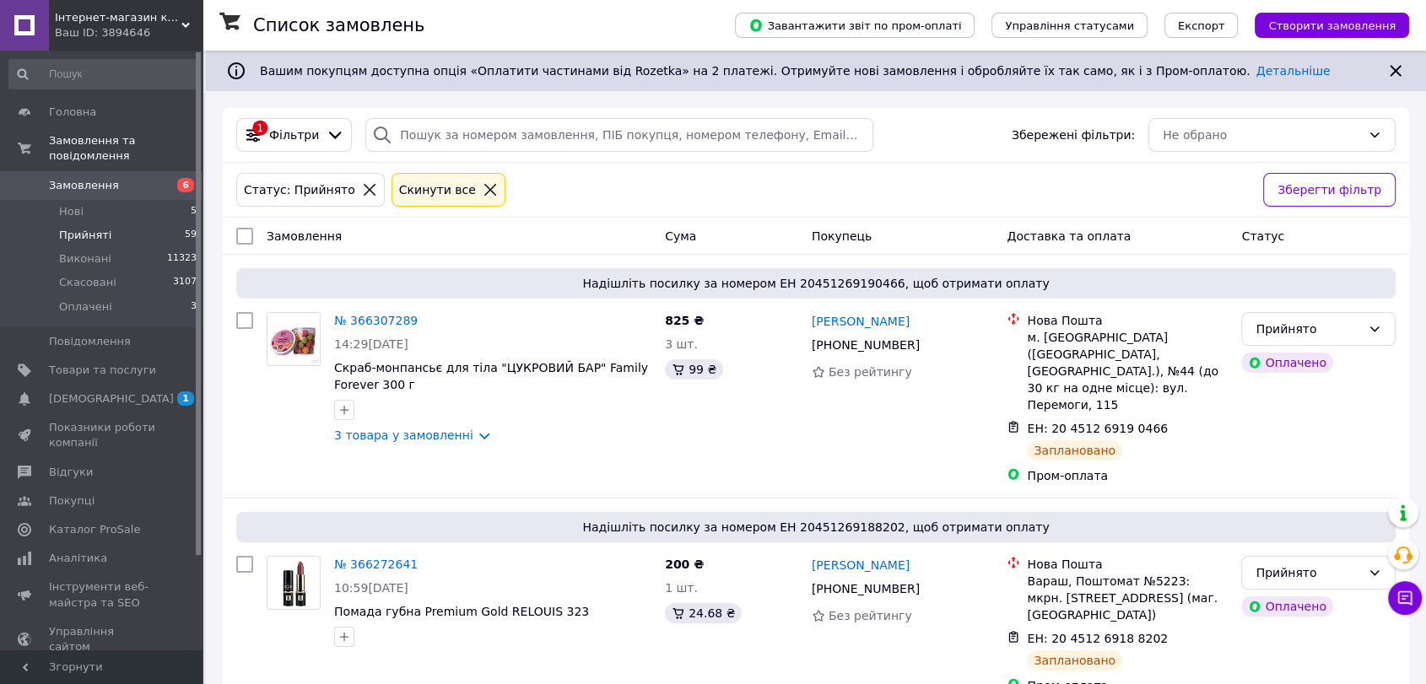
click at [67, 228] on span "Прийняті" at bounding box center [85, 235] width 52 height 15
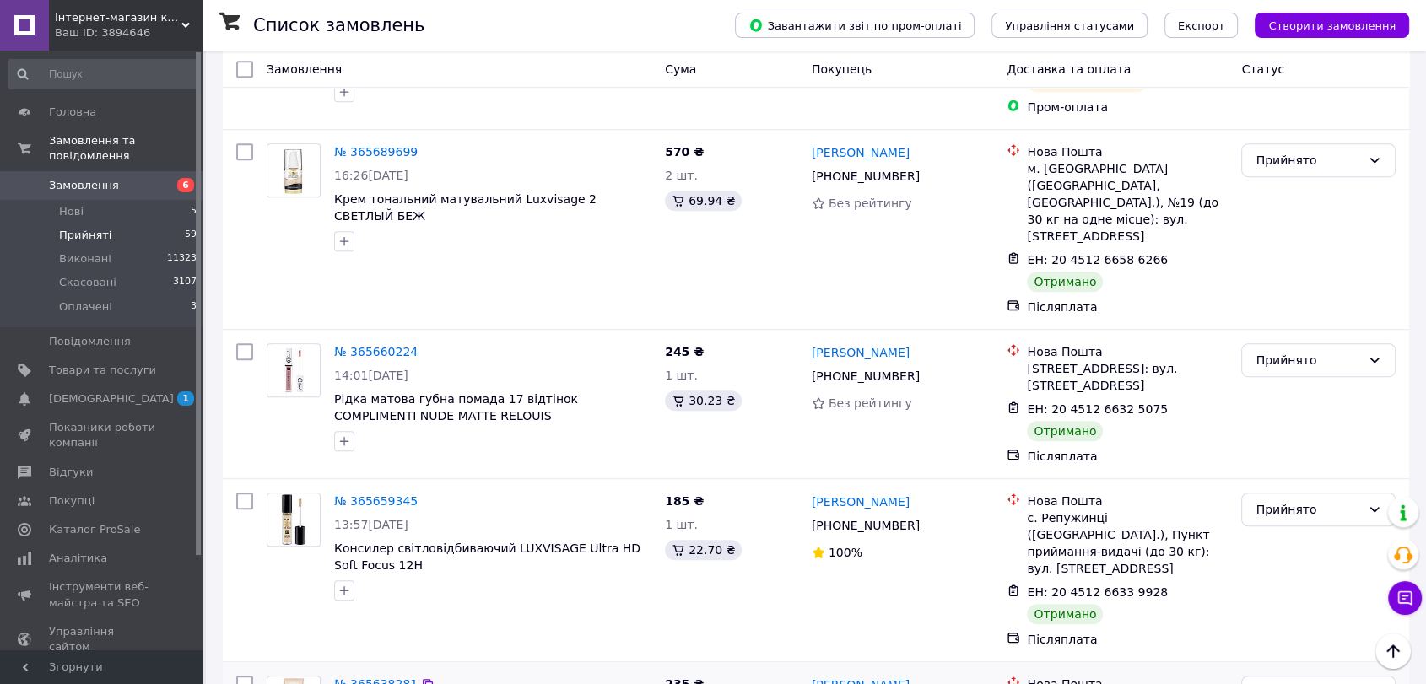
scroll to position [7596, 0]
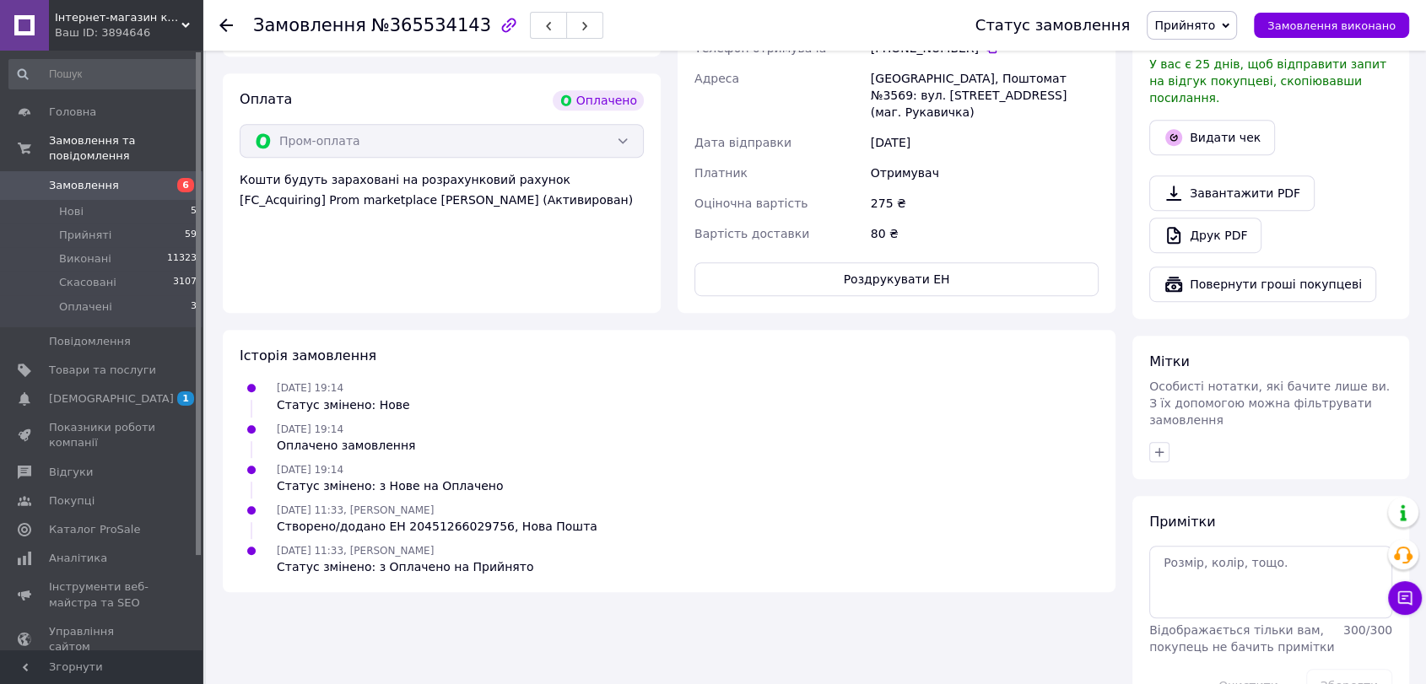
scroll to position [646, 0]
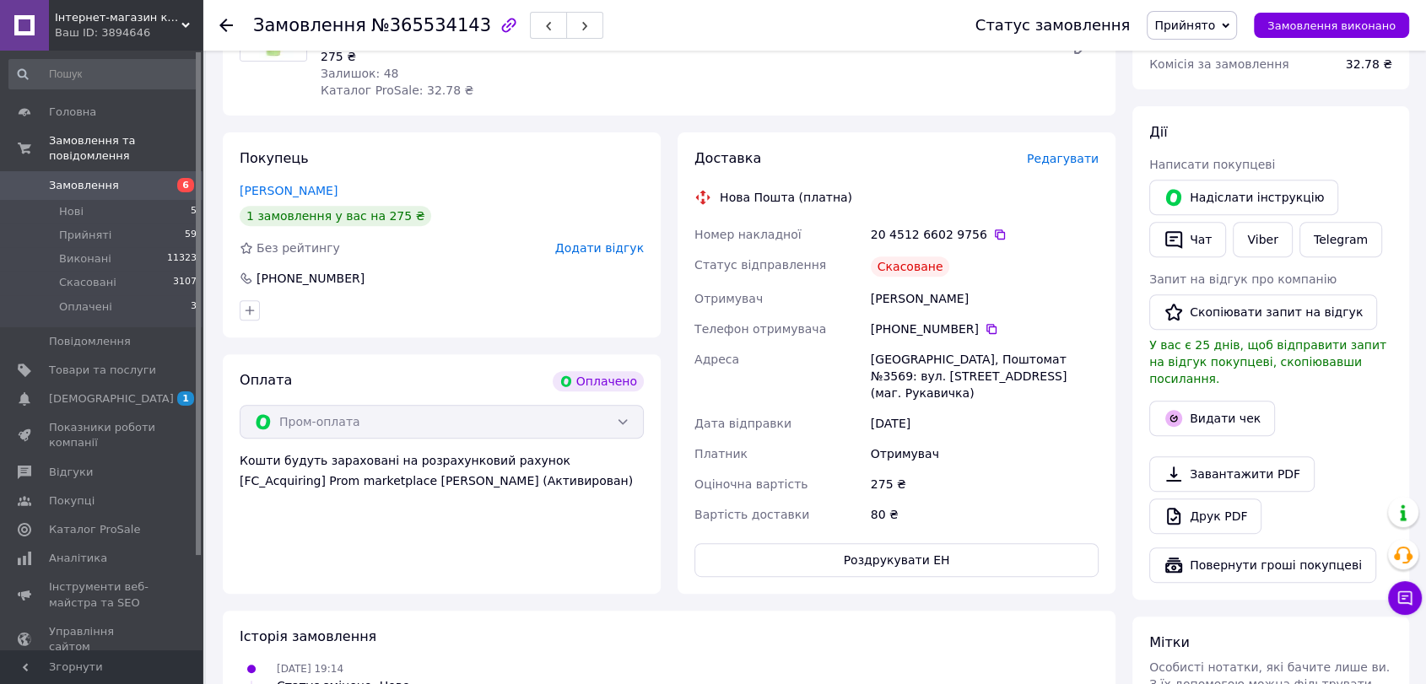
click at [1198, 25] on span "Прийнято" at bounding box center [1185, 26] width 61 height 14
click at [1204, 84] on li "Скасовано" at bounding box center [1192, 84] width 89 height 25
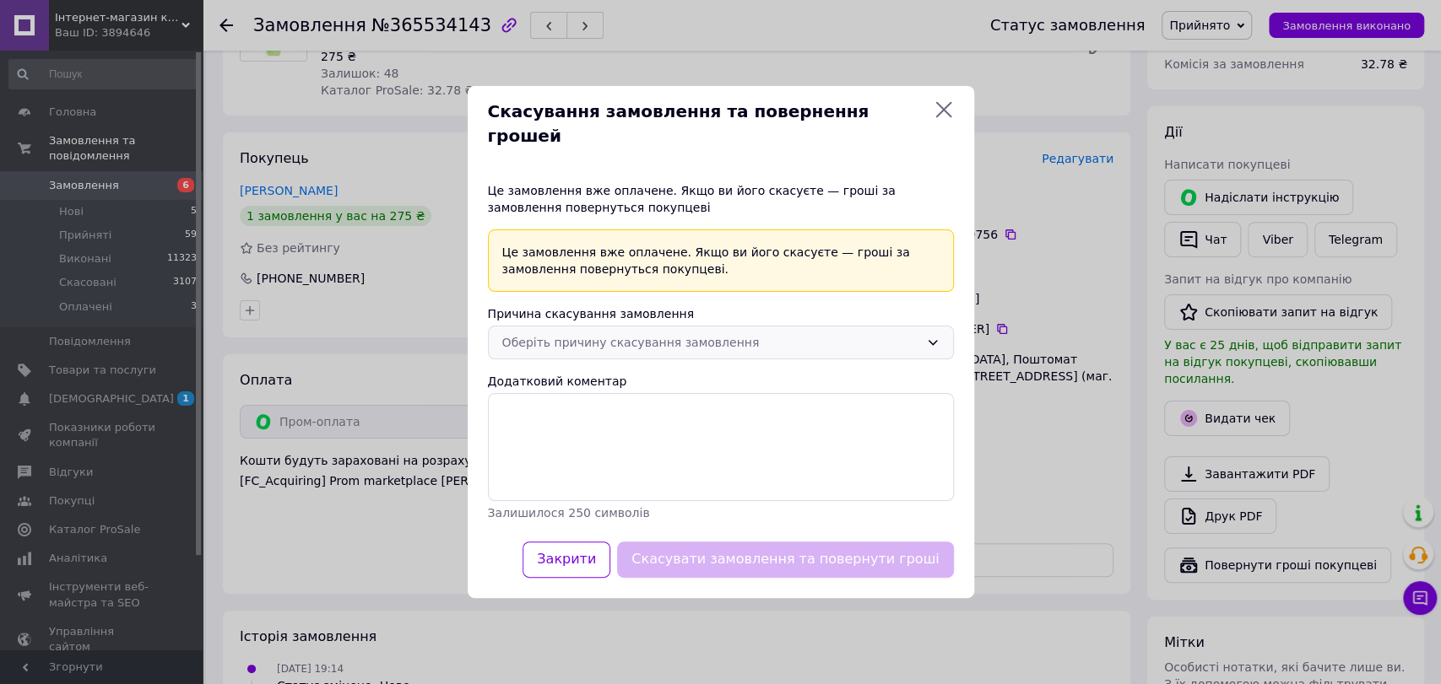
click at [655, 333] on div "Оберіть причину скасування замовлення" at bounding box center [710, 342] width 417 height 19
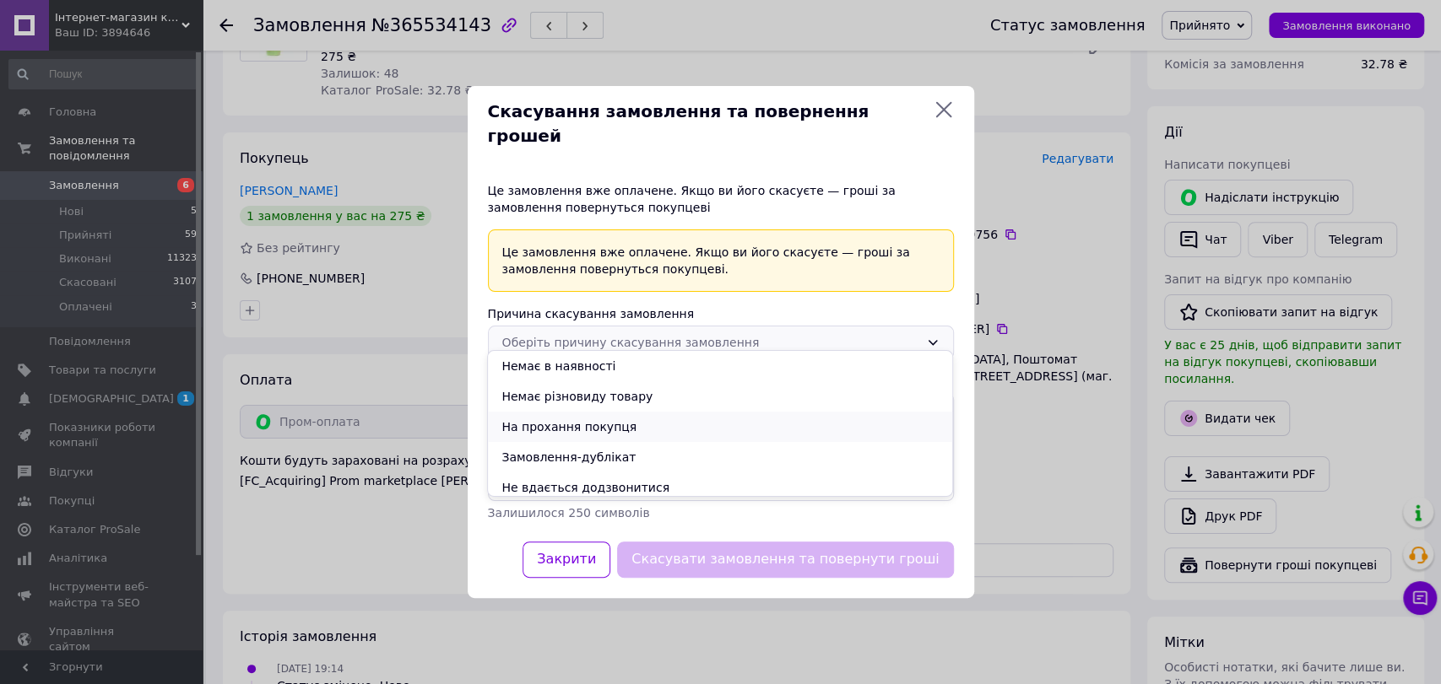
click at [686, 432] on li "На прохання покупця" at bounding box center [720, 427] width 464 height 30
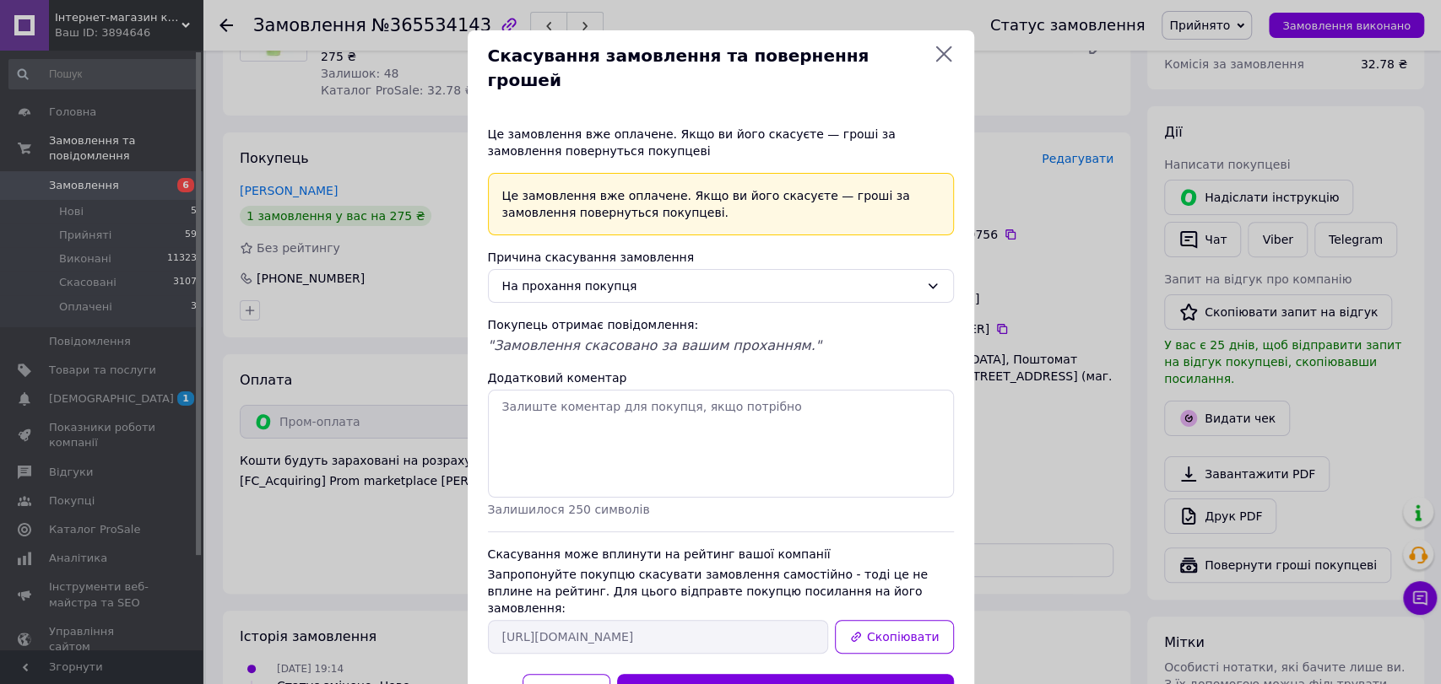
click at [939, 49] on icon at bounding box center [943, 54] width 20 height 20
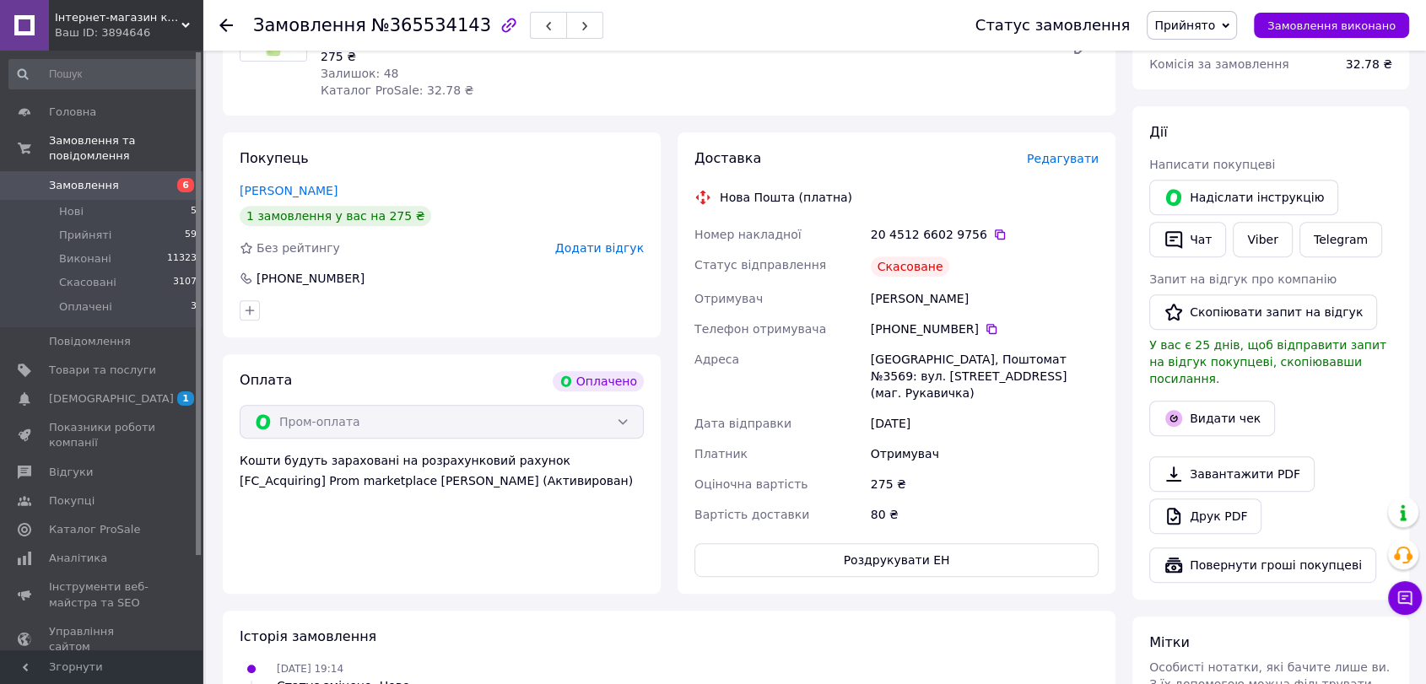
click at [1196, 35] on span "Прийнято" at bounding box center [1192, 25] width 90 height 29
click at [1205, 80] on li "Скасовано" at bounding box center [1192, 84] width 89 height 25
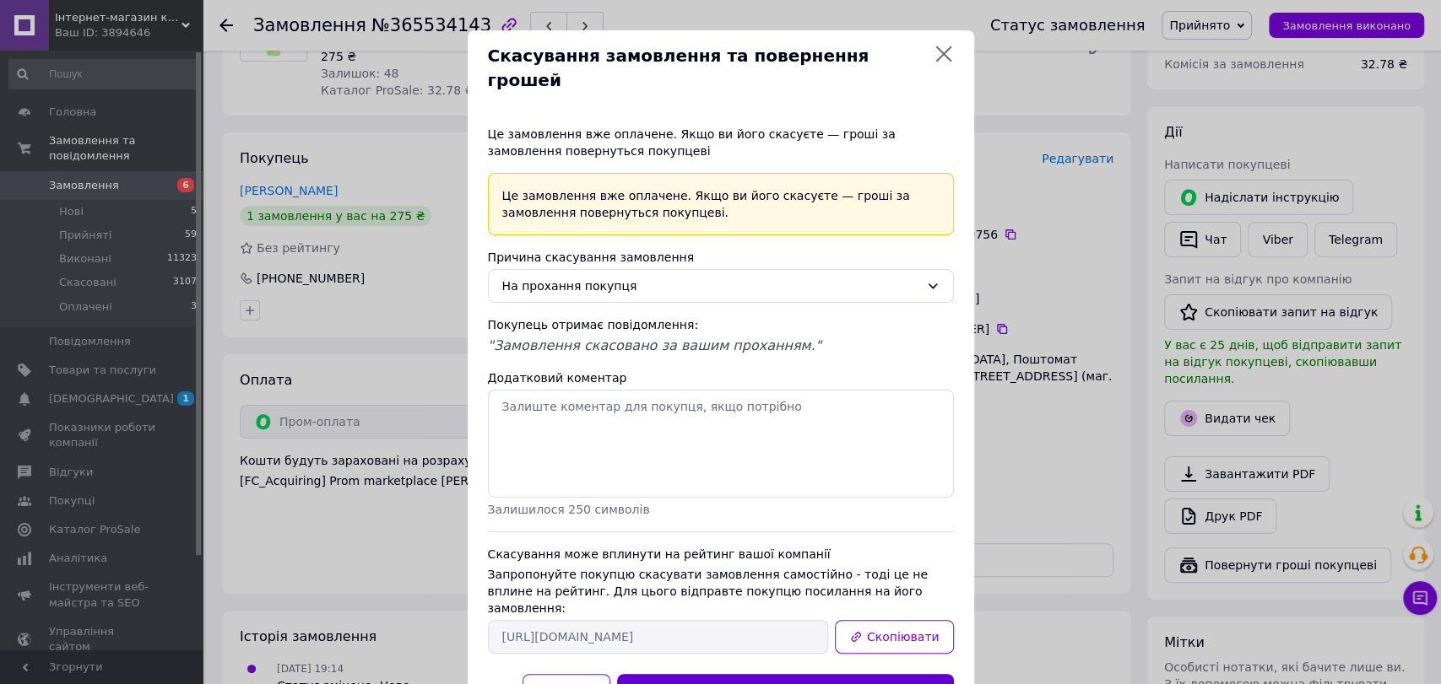
click at [807, 674] on button "Скасувати замовлення та повернути гроші" at bounding box center [785, 692] width 336 height 36
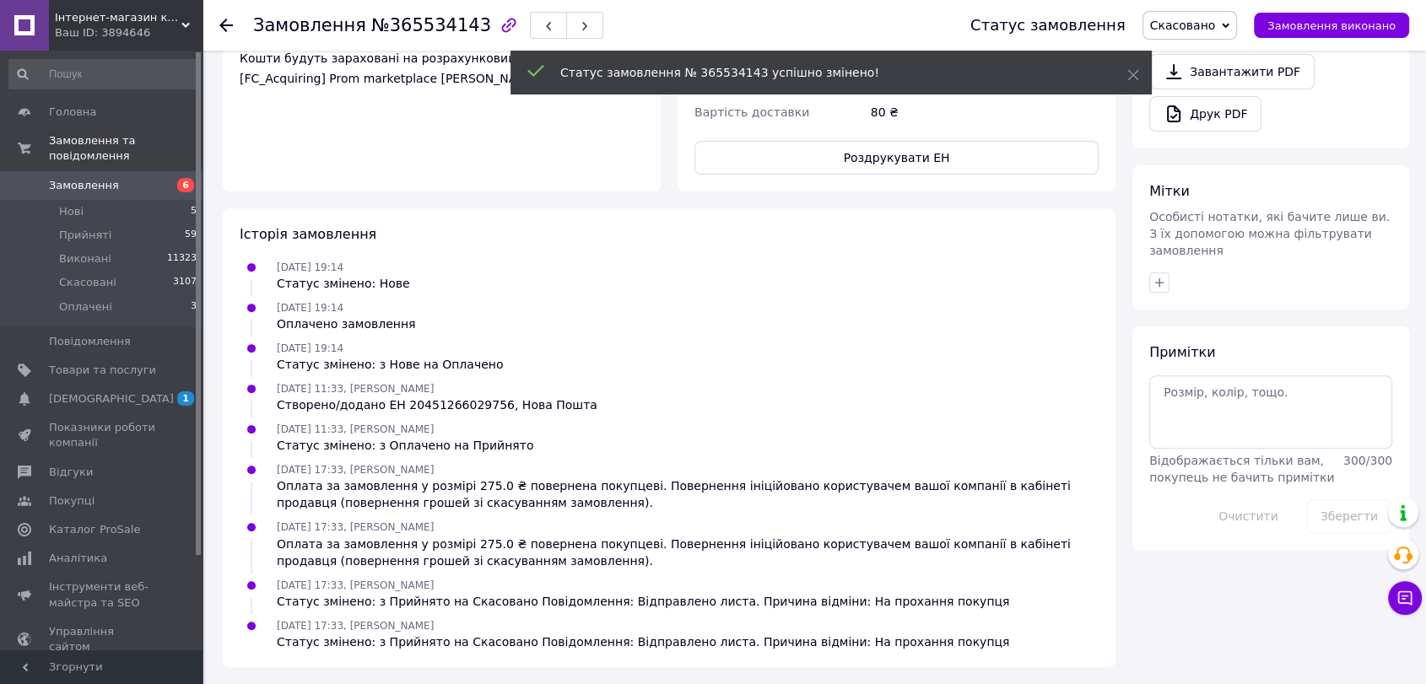
scroll to position [211, 0]
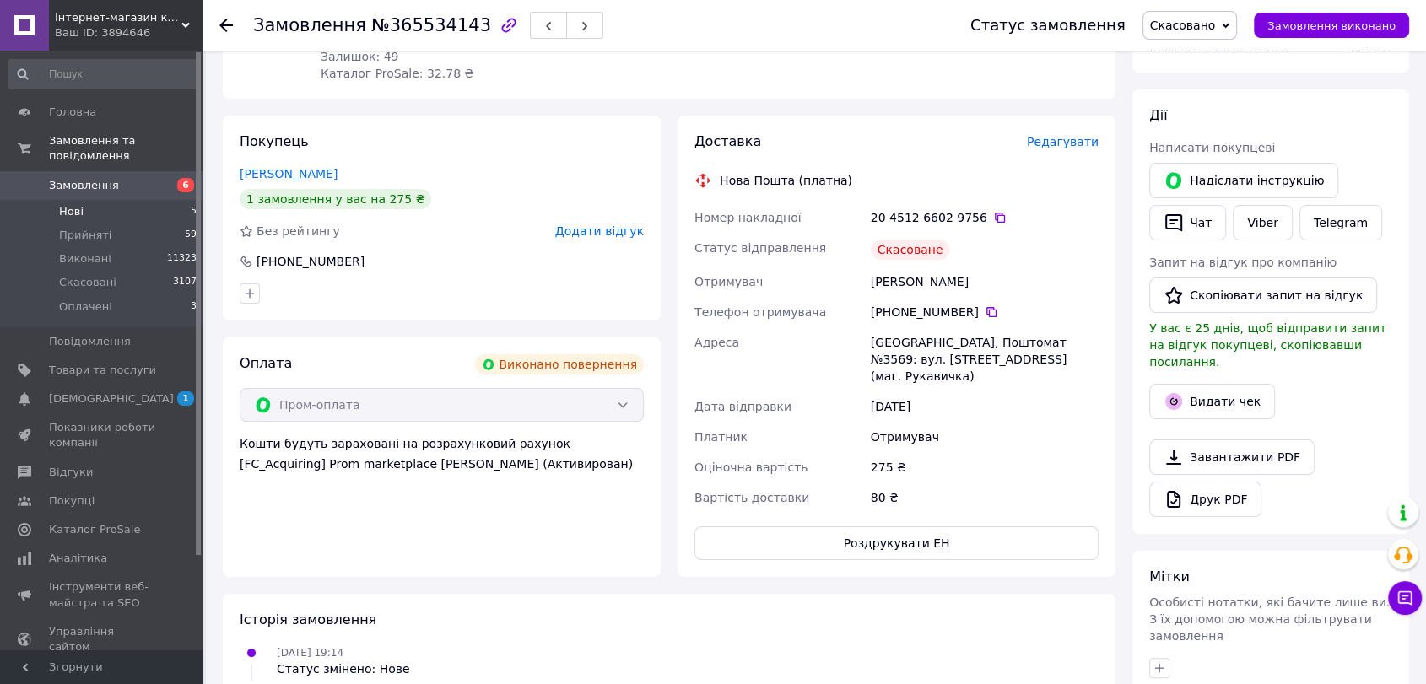
click at [77, 204] on span "Нові" at bounding box center [71, 211] width 24 height 15
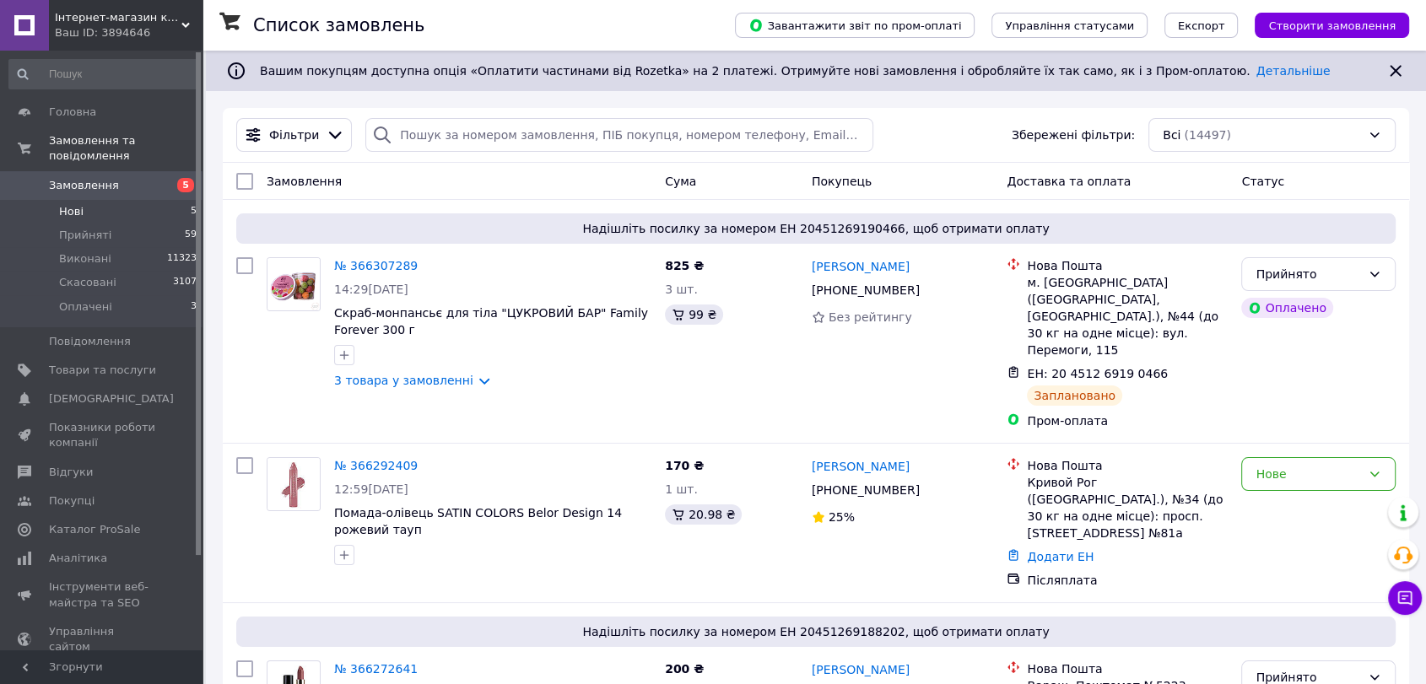
click at [82, 200] on li "Нові 5" at bounding box center [103, 212] width 207 height 24
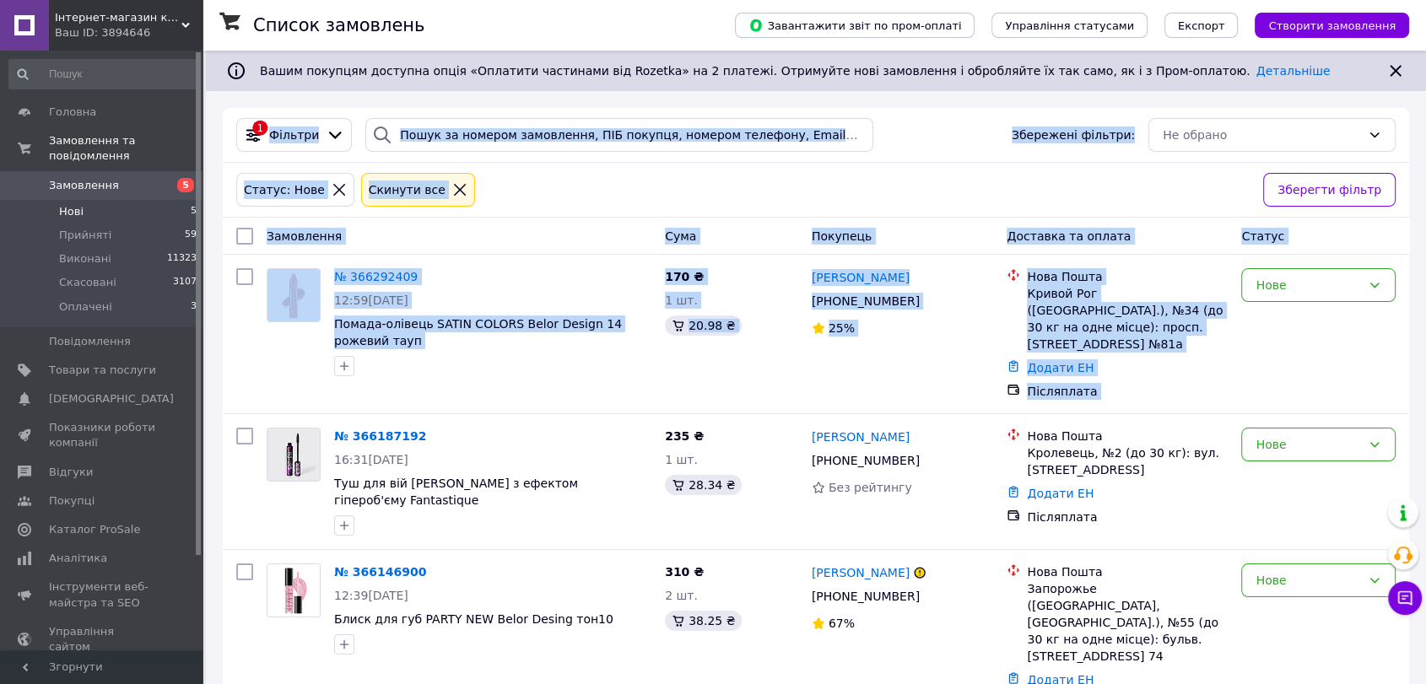
drag, startPoint x: 1426, startPoint y: 89, endPoint x: 1439, endPoint y: 363, distance: 273.7
click at [1426, 373] on html "Інтернет-магазин косметики "Lushlume" Ваш ID: 3894646 Сайт Інтернет-магазин кос…" at bounding box center [713, 520] width 1426 height 1041
click at [1424, 150] on div "Список замовлень Завантажити звіт по пром-оплаті Управління статусами Експорт С…" at bounding box center [816, 546] width 1220 height 991
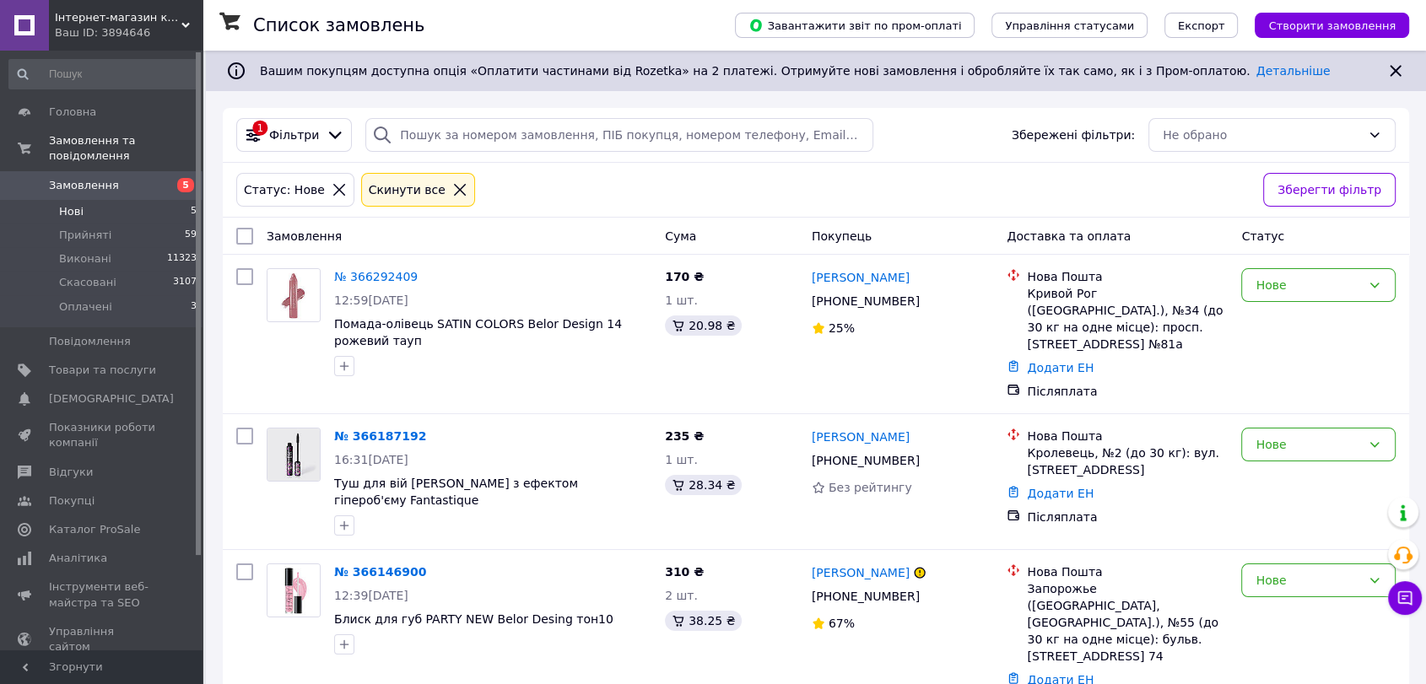
scroll to position [339, 0]
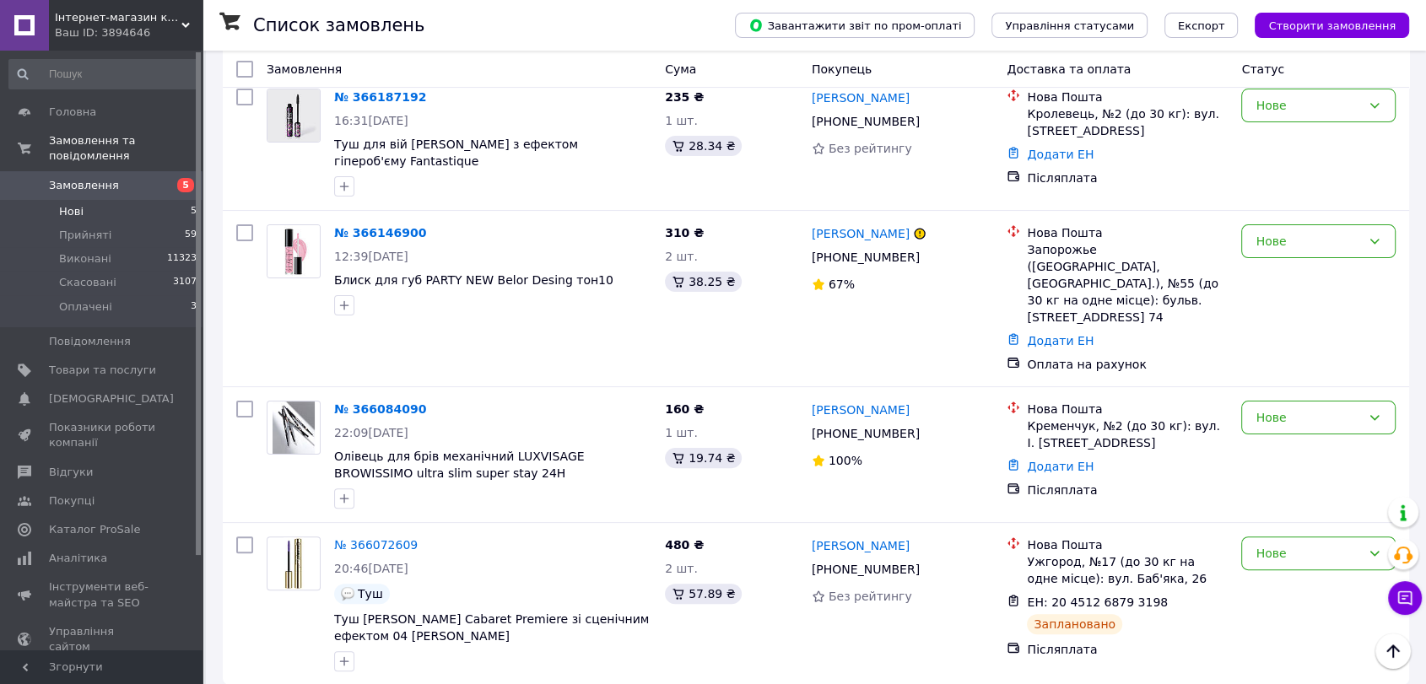
click at [81, 204] on span "Нові" at bounding box center [71, 211] width 24 height 15
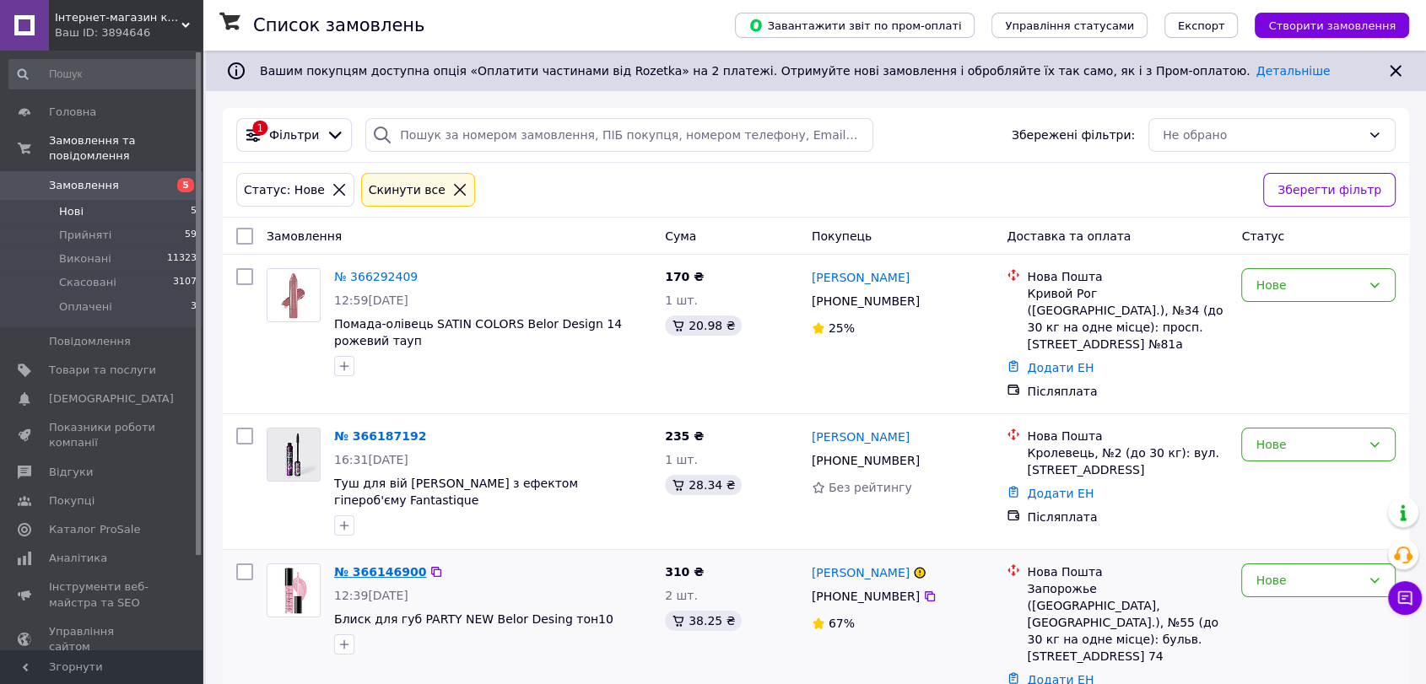
click at [392, 576] on link "№ 366146900" at bounding box center [380, 572] width 92 height 14
click at [80, 204] on span "Нові" at bounding box center [71, 211] width 24 height 15
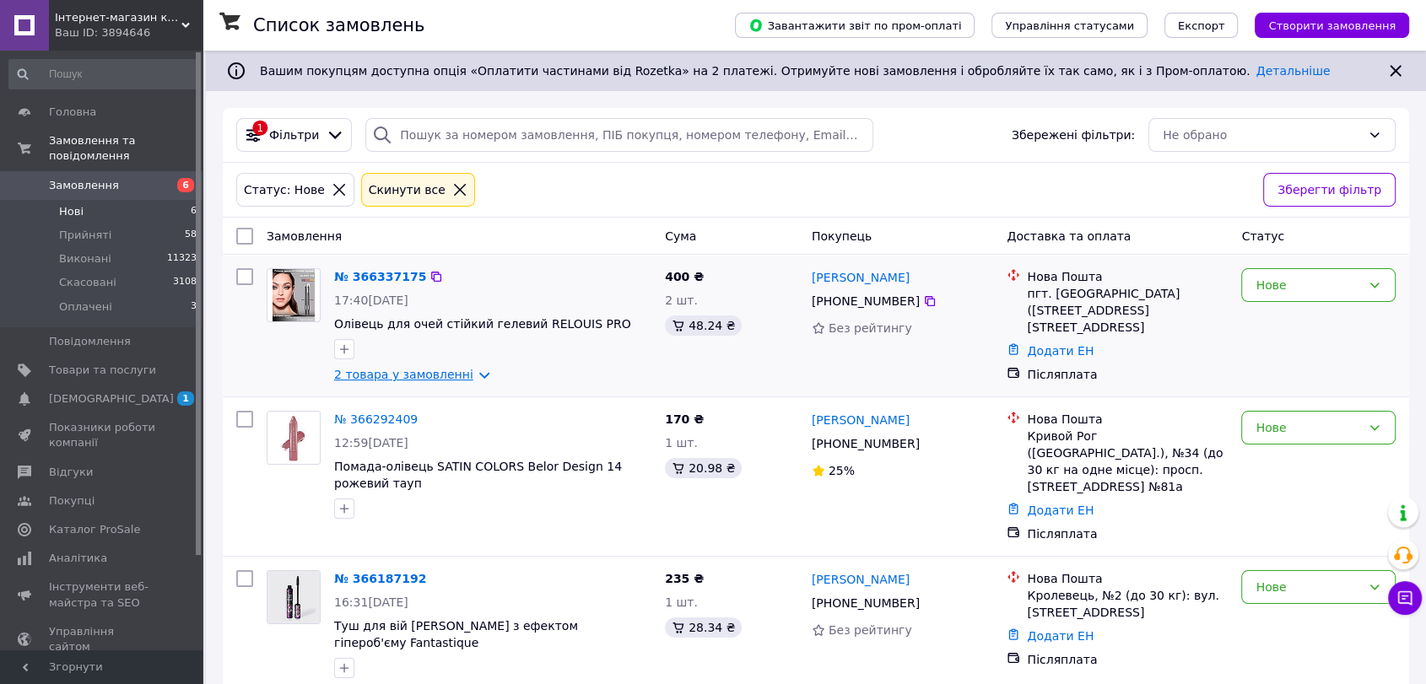
click at [365, 380] on link "2 товара у замовленні" at bounding box center [403, 375] width 139 height 14
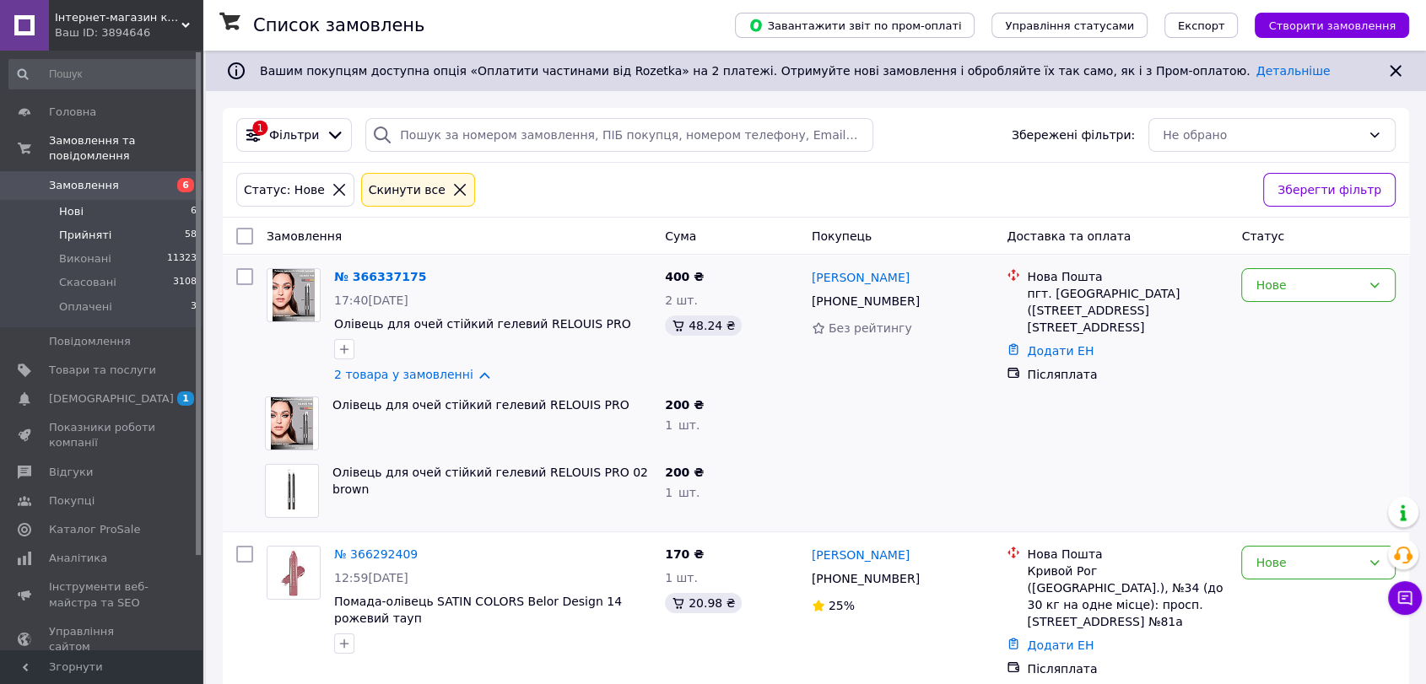
click at [80, 228] on span "Прийняті" at bounding box center [85, 235] width 52 height 15
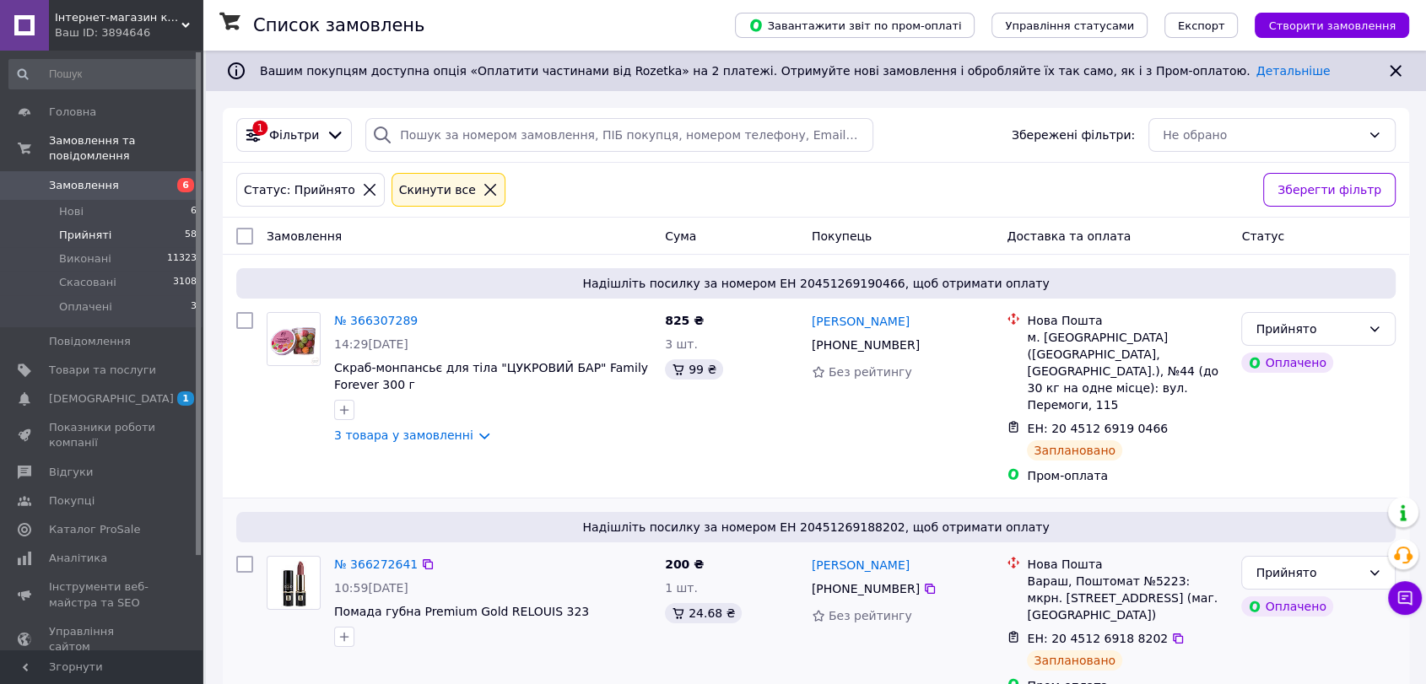
click at [921, 608] on div "Без рейтингу" at bounding box center [903, 616] width 182 height 17
click at [83, 300] on span "Оплачені" at bounding box center [85, 307] width 53 height 15
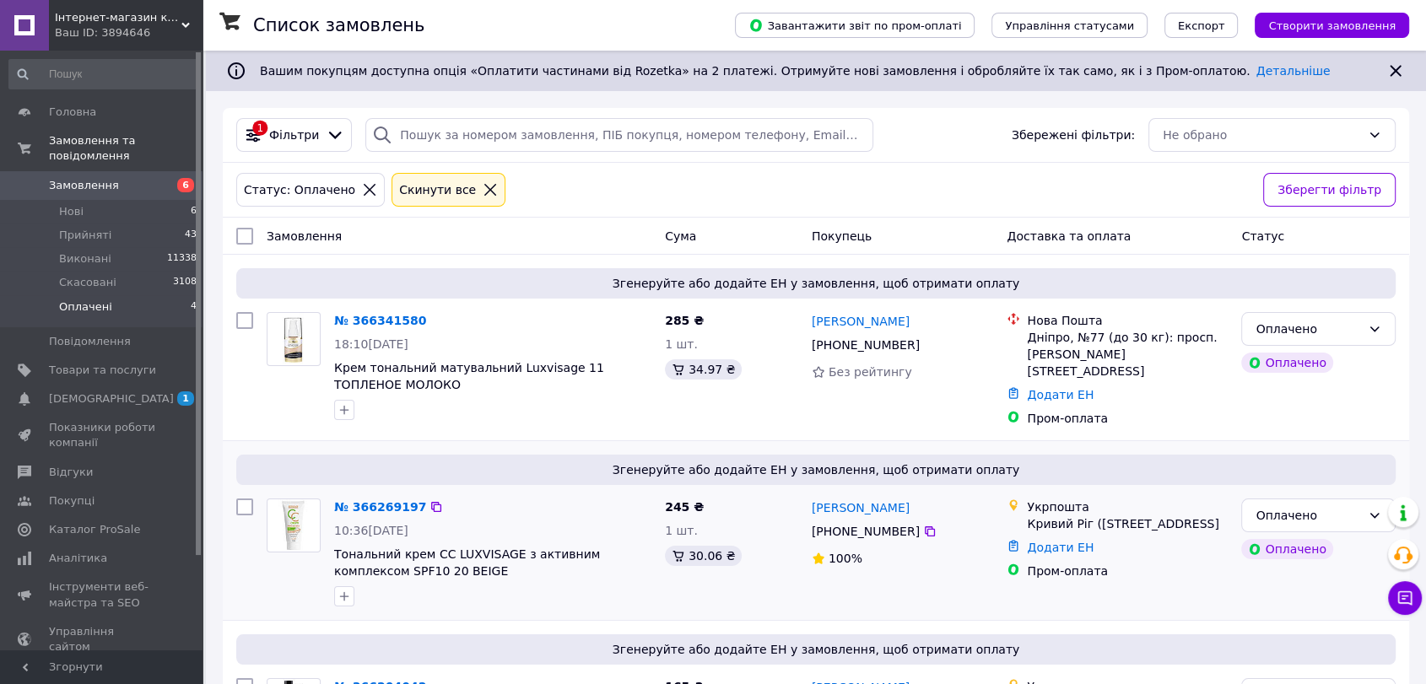
click at [362, 322] on link "№ 366341580" at bounding box center [380, 321] width 92 height 14
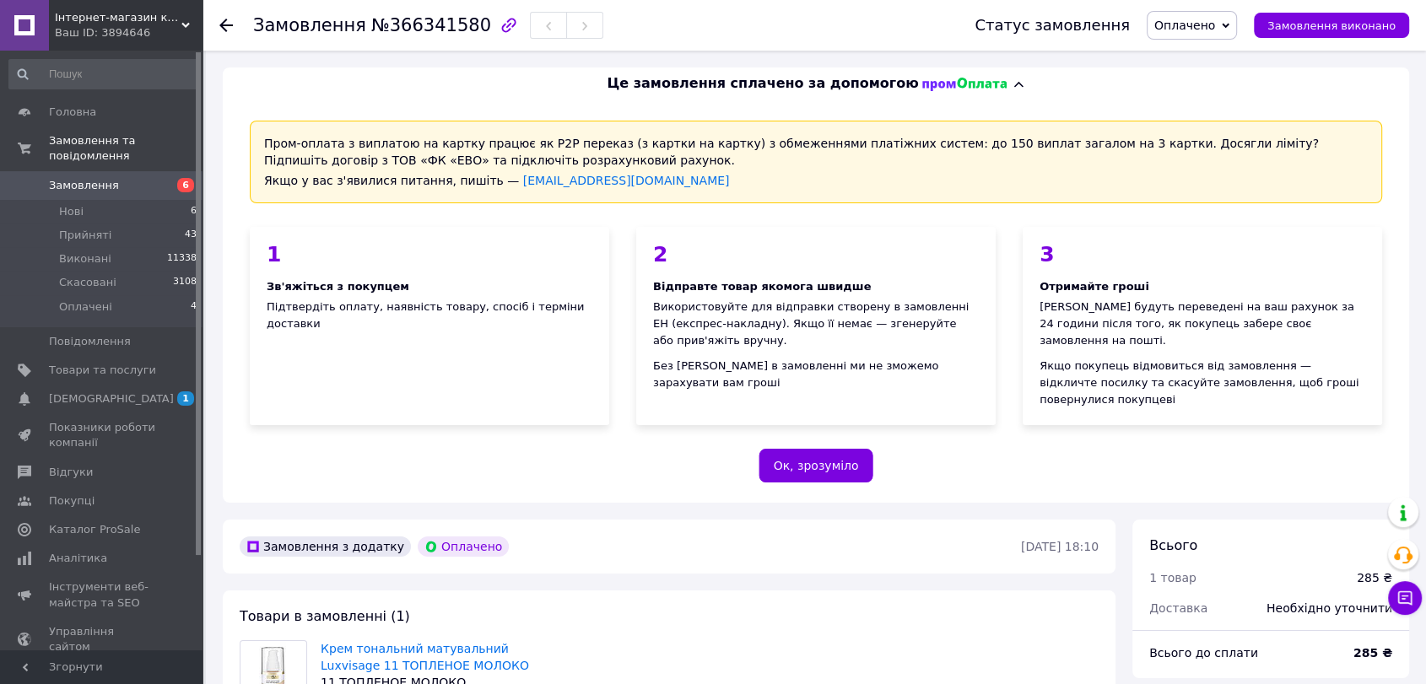
scroll to position [281, 0]
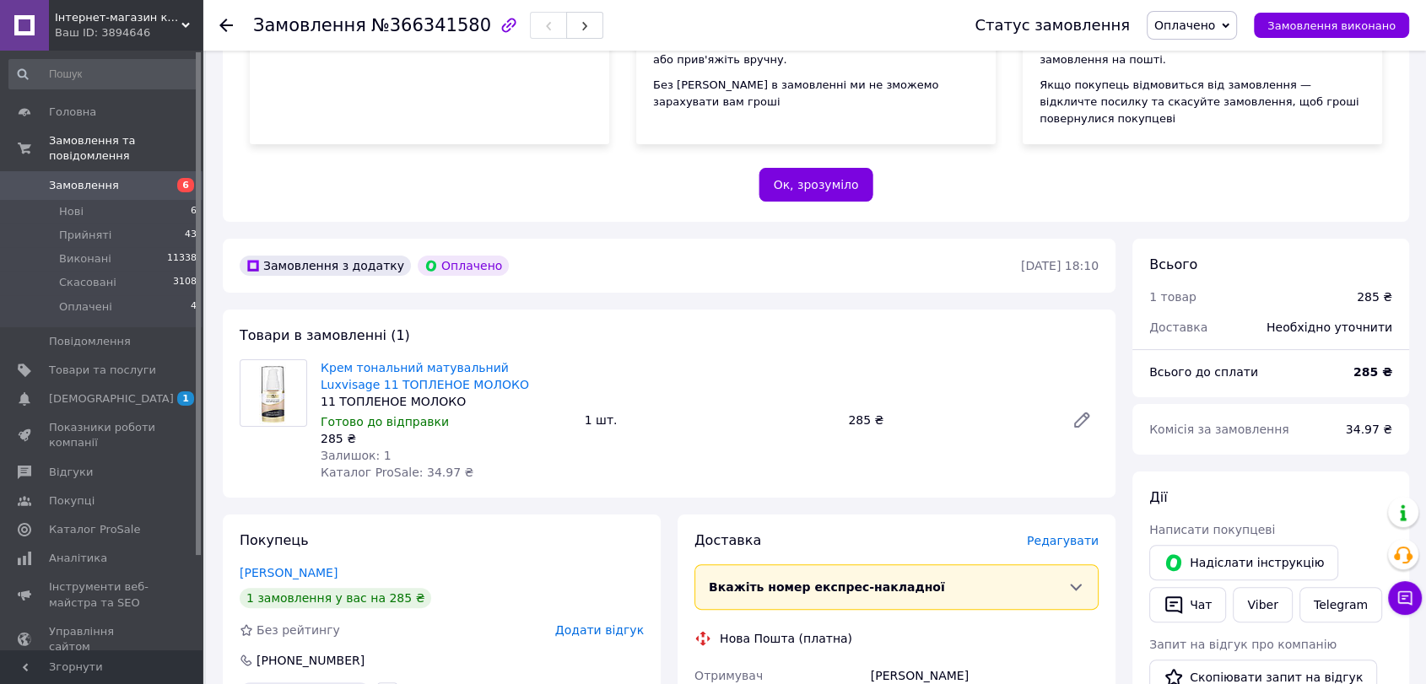
click at [1199, 25] on span "Оплачено" at bounding box center [1185, 26] width 61 height 14
click at [1202, 57] on li "Прийнято" at bounding box center [1192, 58] width 89 height 25
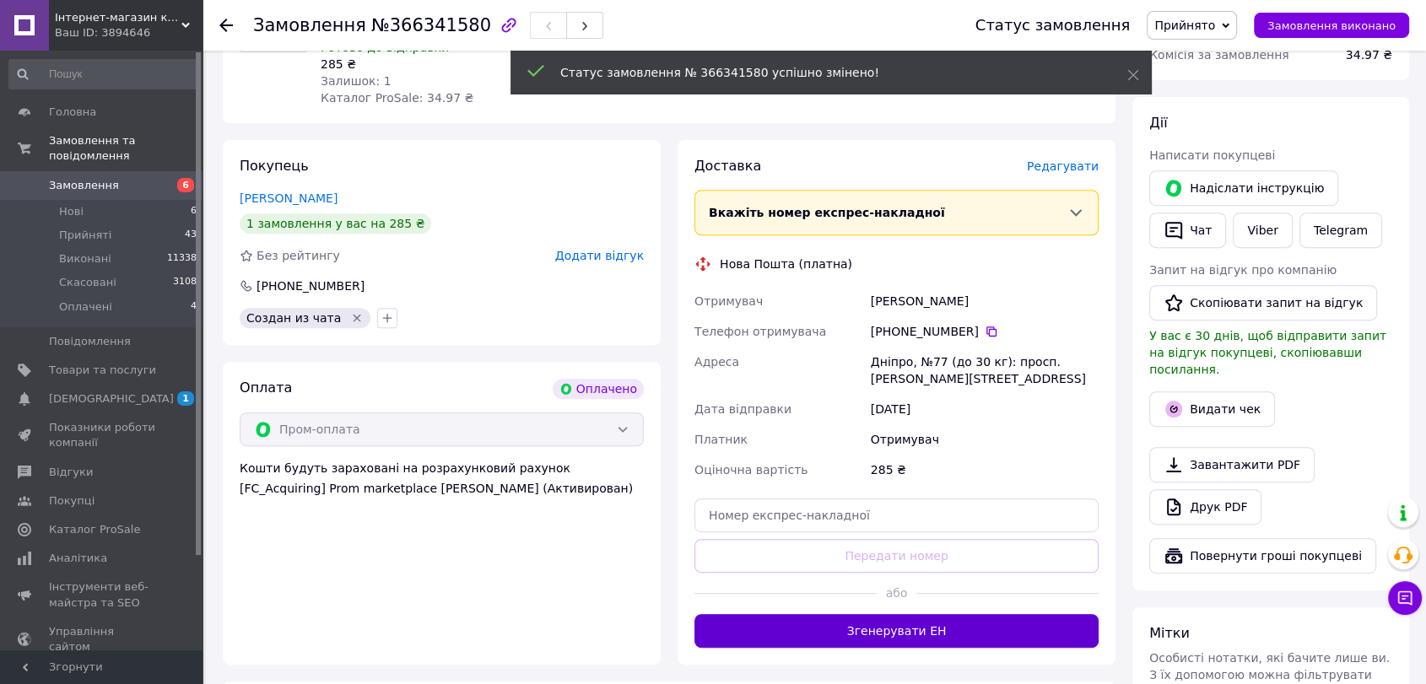
click at [914, 614] on button "Згенерувати ЕН" at bounding box center [897, 631] width 404 height 34
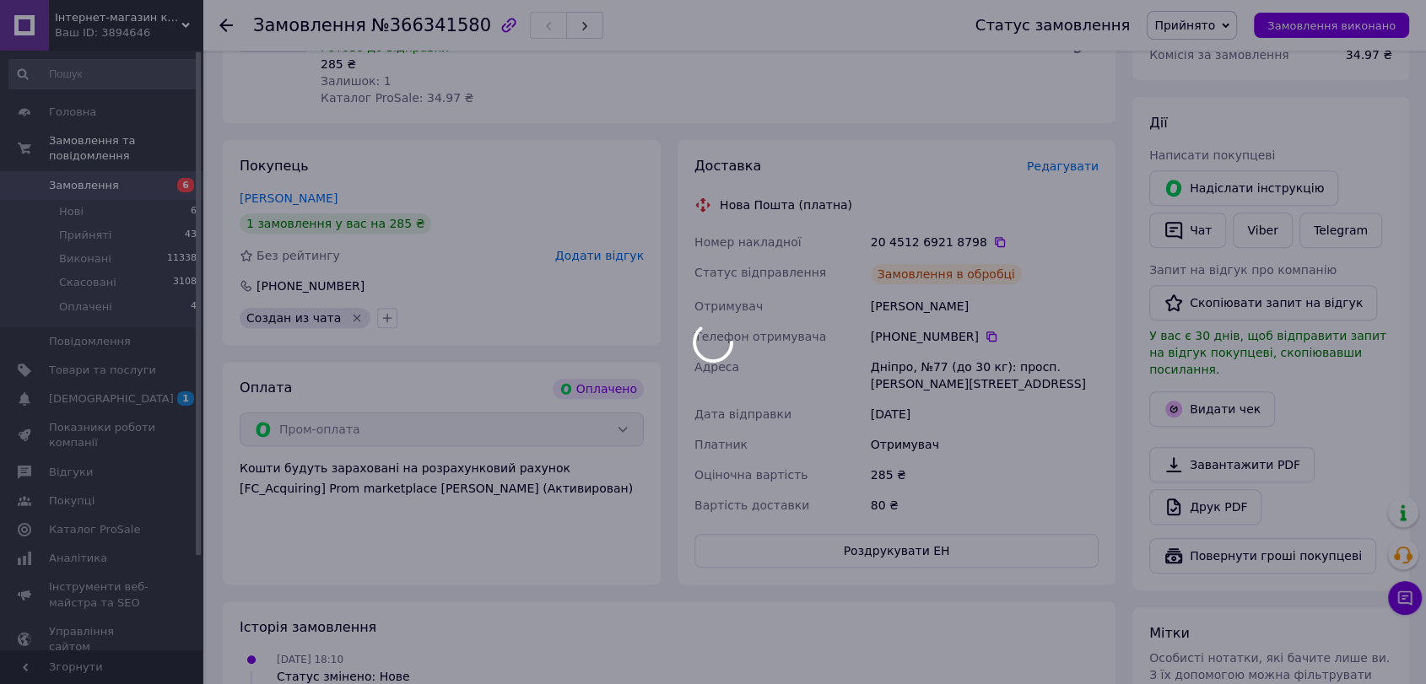
drag, startPoint x: 866, startPoint y: 279, endPoint x: 918, endPoint y: 283, distance: 52.5
click at [918, 283] on body "Інтернет-магазин косметики "Lushlume" Ваш ID: 3894646 Сайт Інтернет-магазин кос…" at bounding box center [713, 176] width 1426 height 1664
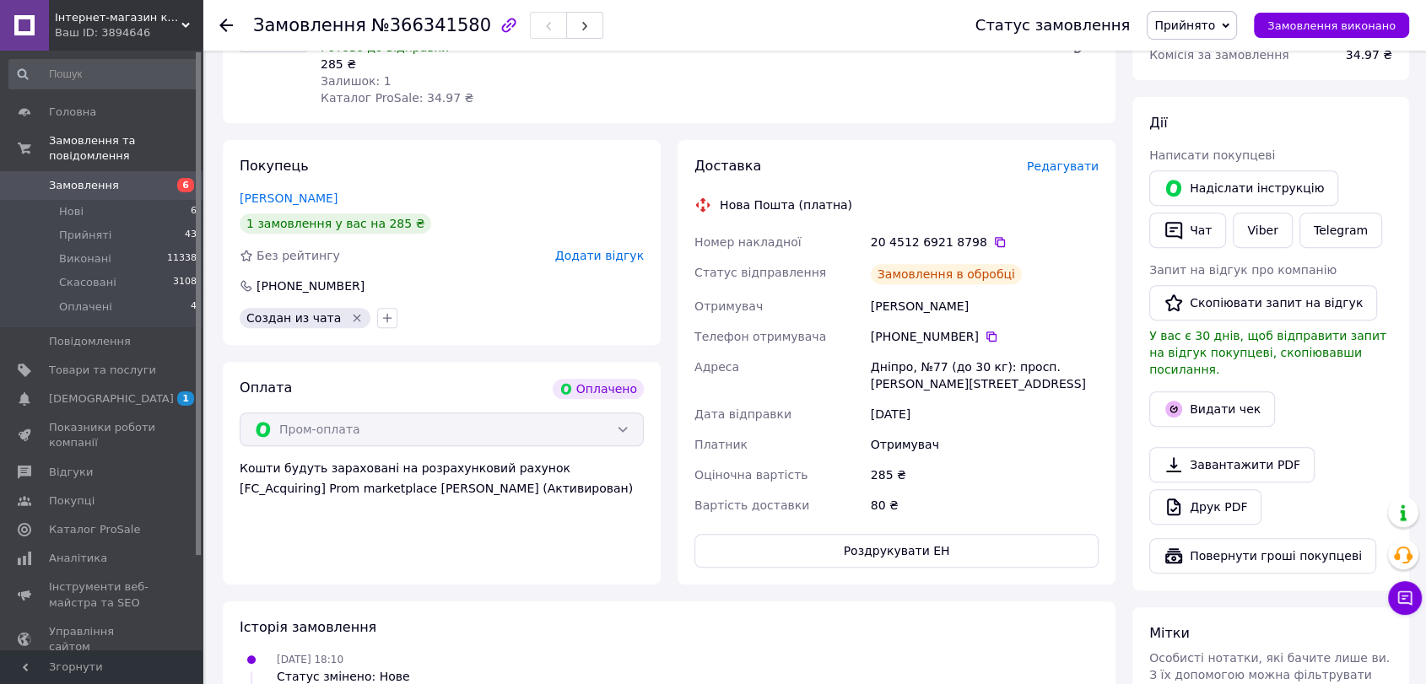
click at [885, 291] on div "[PERSON_NAME]" at bounding box center [985, 306] width 235 height 30
drag, startPoint x: 873, startPoint y: 288, endPoint x: 968, endPoint y: 288, distance: 95.4
click at [968, 291] on div "[PERSON_NAME]" at bounding box center [985, 306] width 235 height 30
copy div "[PERSON_NAME]"
click at [987, 332] on icon at bounding box center [992, 337] width 10 height 10
